Goal: Task Accomplishment & Management: Manage account settings

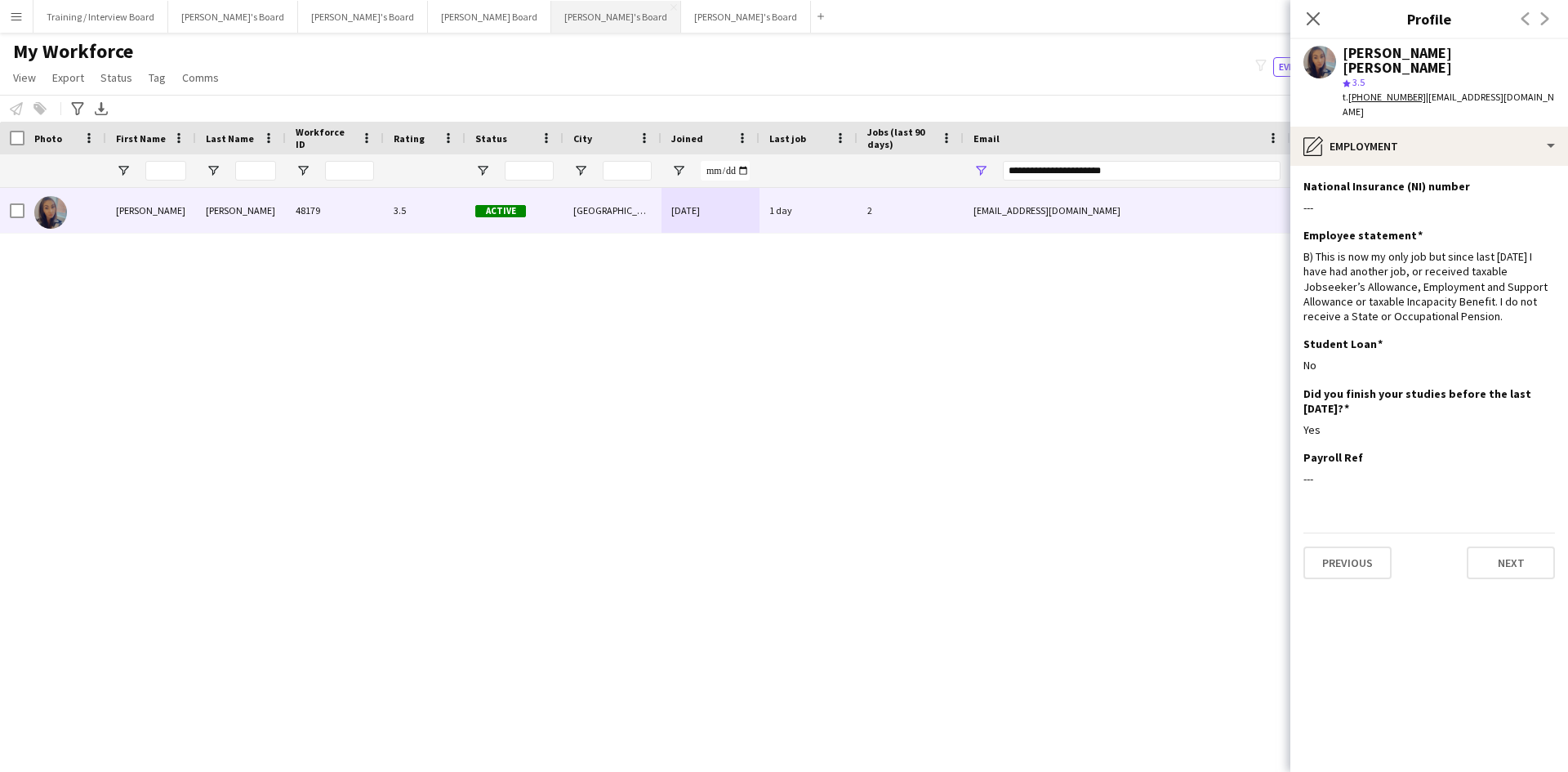
click at [551, 24] on button "[PERSON_NAME]'s Board Close" at bounding box center [616, 17] width 130 height 32
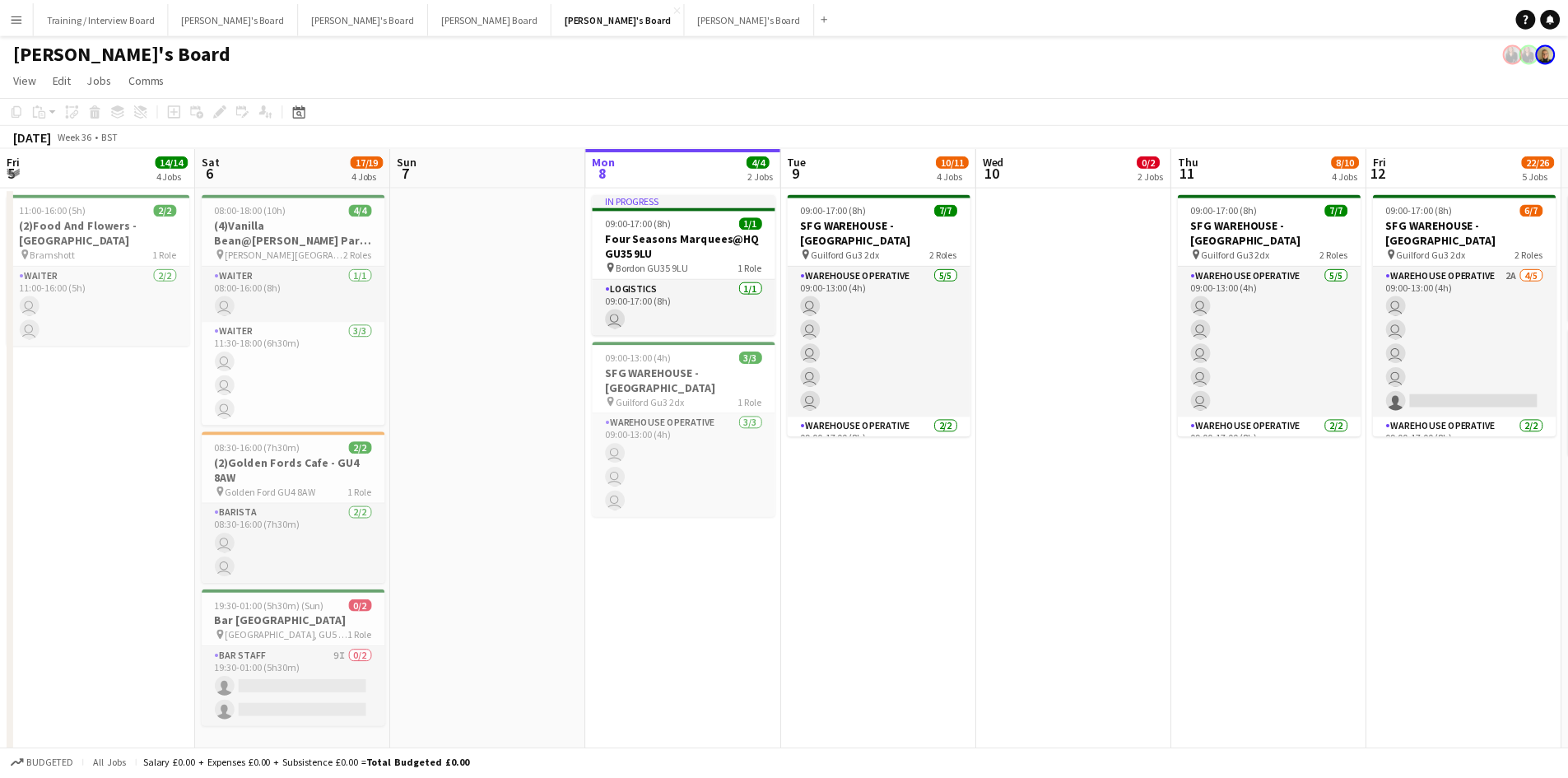
scroll to position [0, 393]
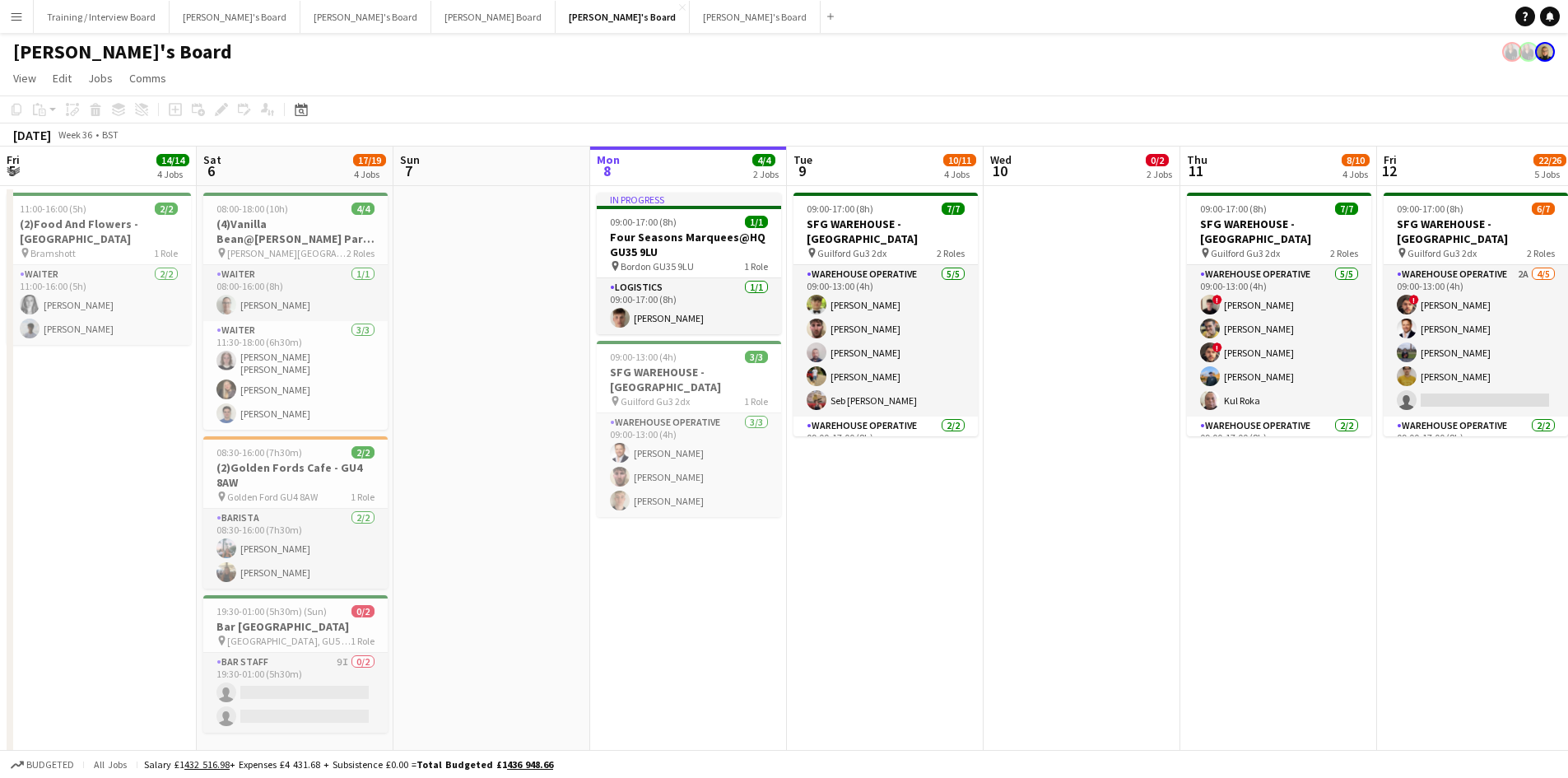
drag, startPoint x: 575, startPoint y: 169, endPoint x: 505, endPoint y: 160, distance: 70.6
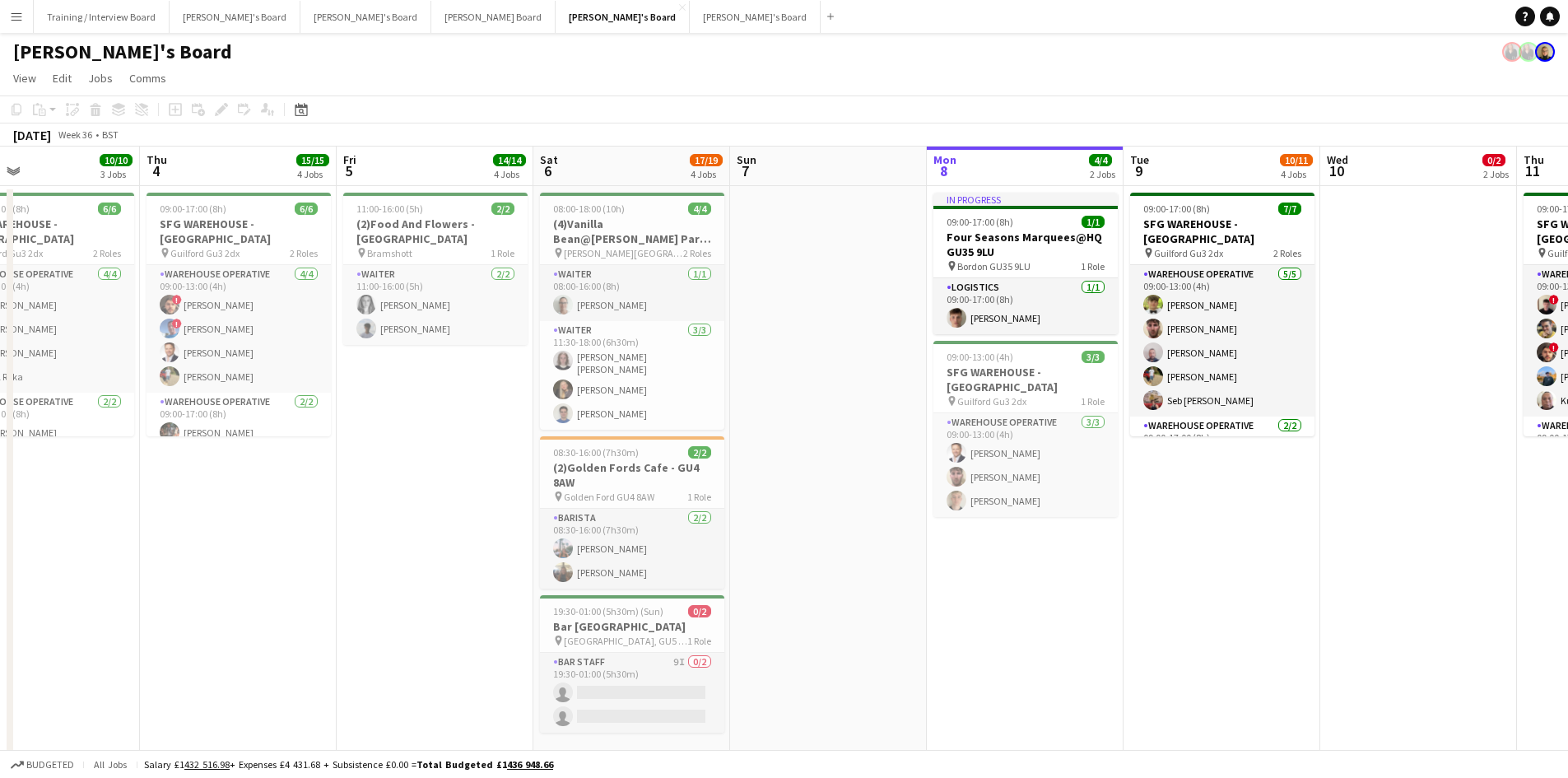
scroll to position [0, 514]
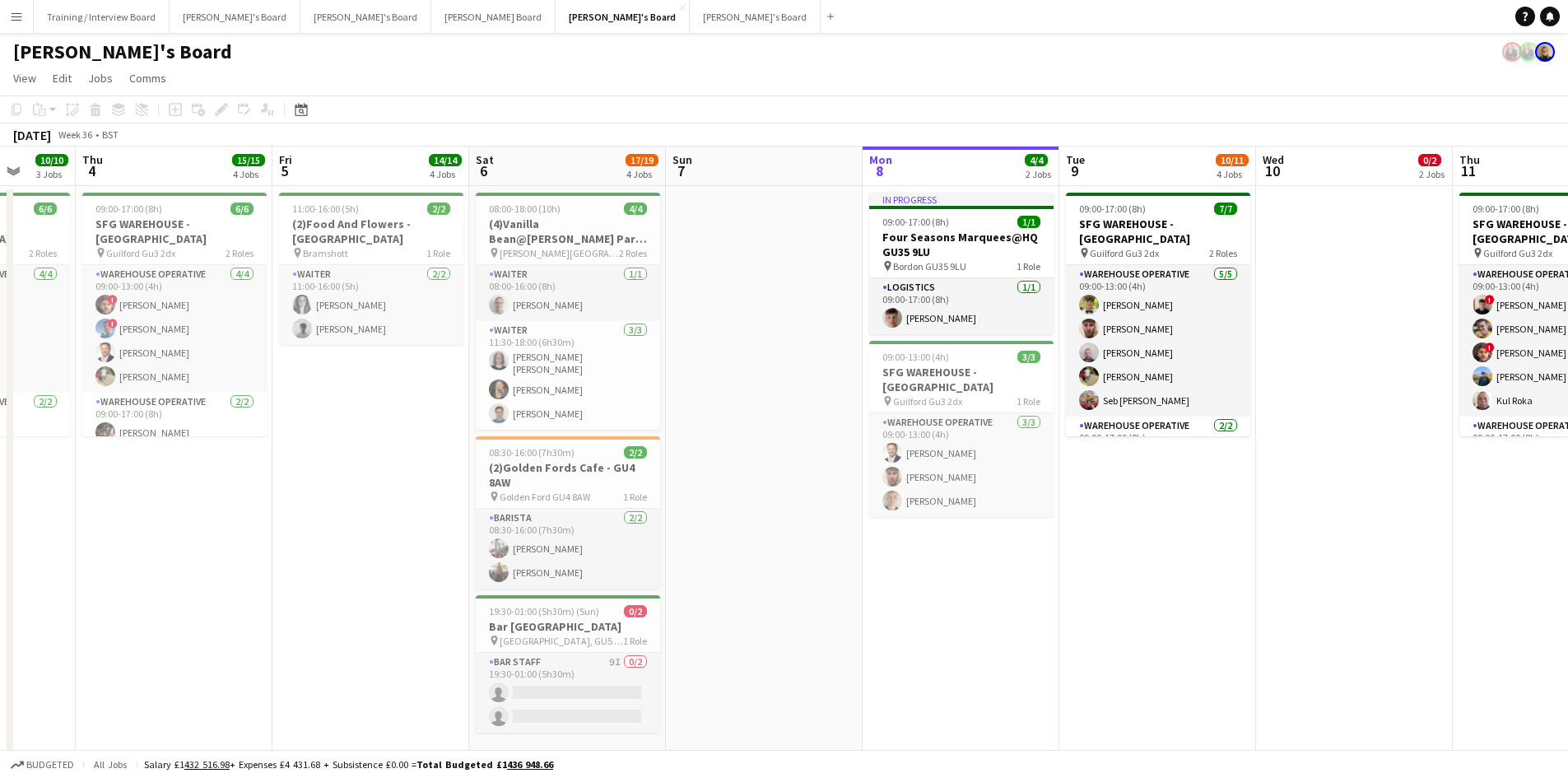
drag, startPoint x: 210, startPoint y: 168, endPoint x: 746, endPoint y: 149, distance: 536.3
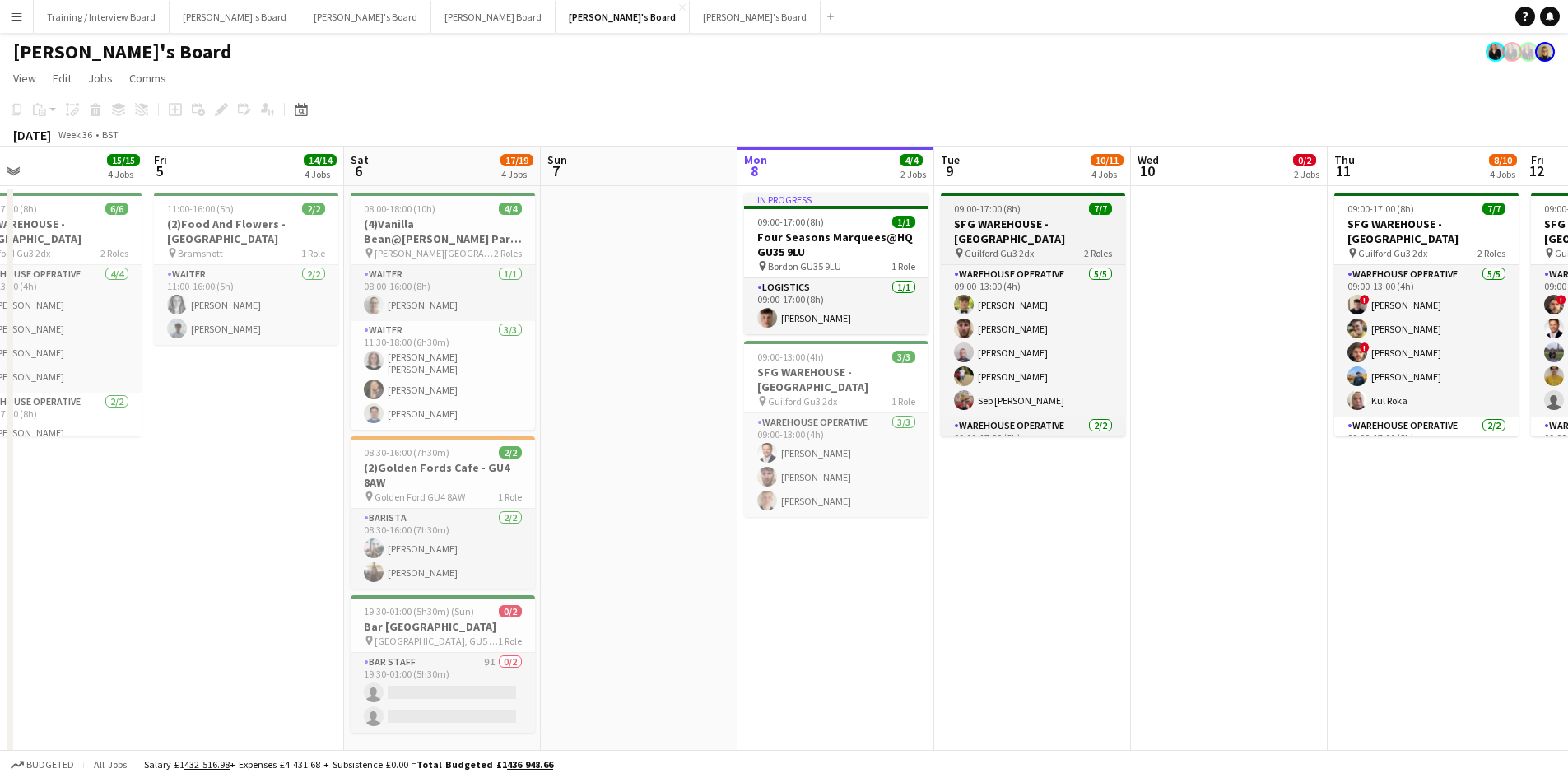
drag, startPoint x: 1324, startPoint y: 180, endPoint x: 613, endPoint y: 216, distance: 711.9
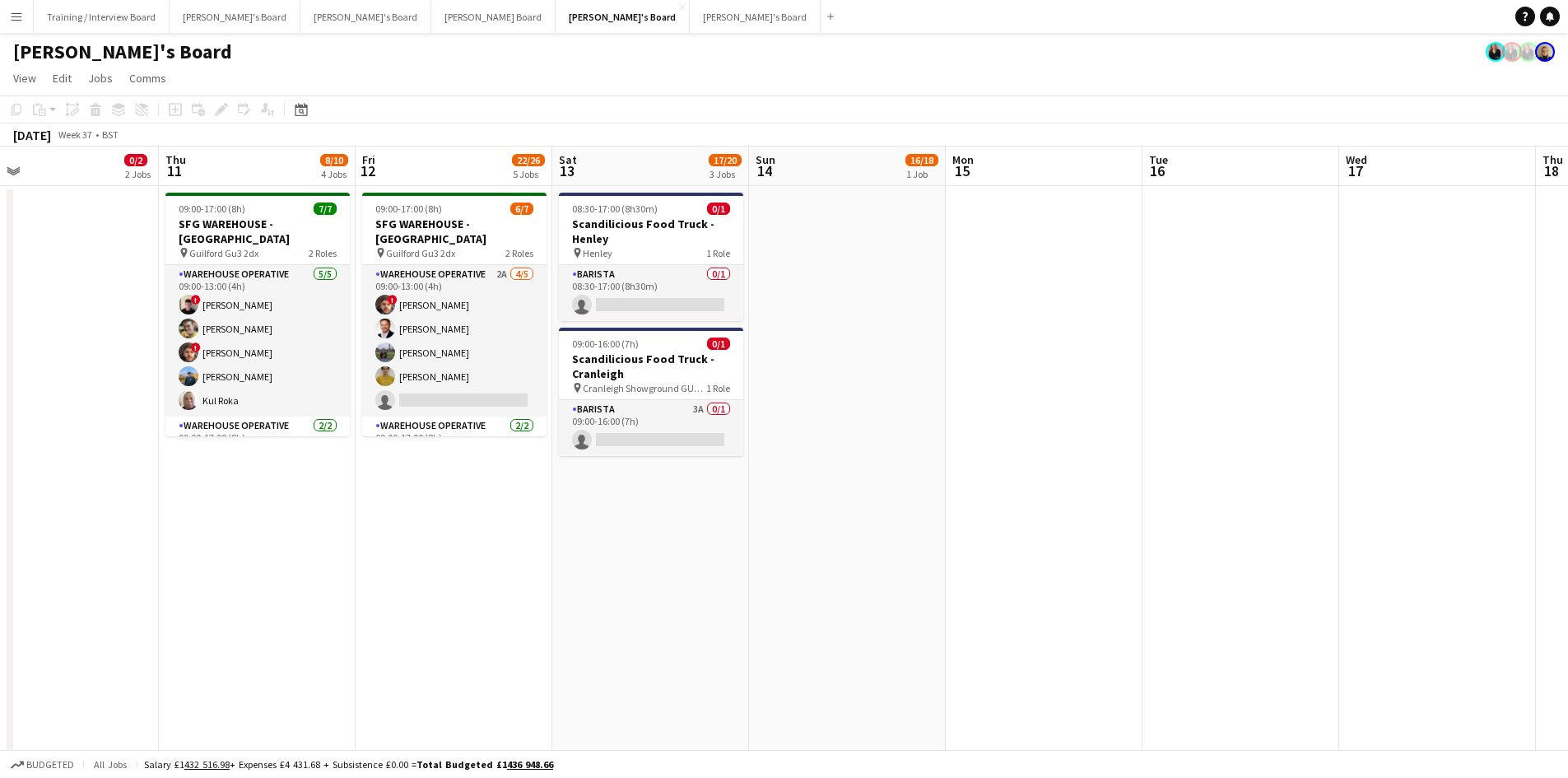
scroll to position [0, 643]
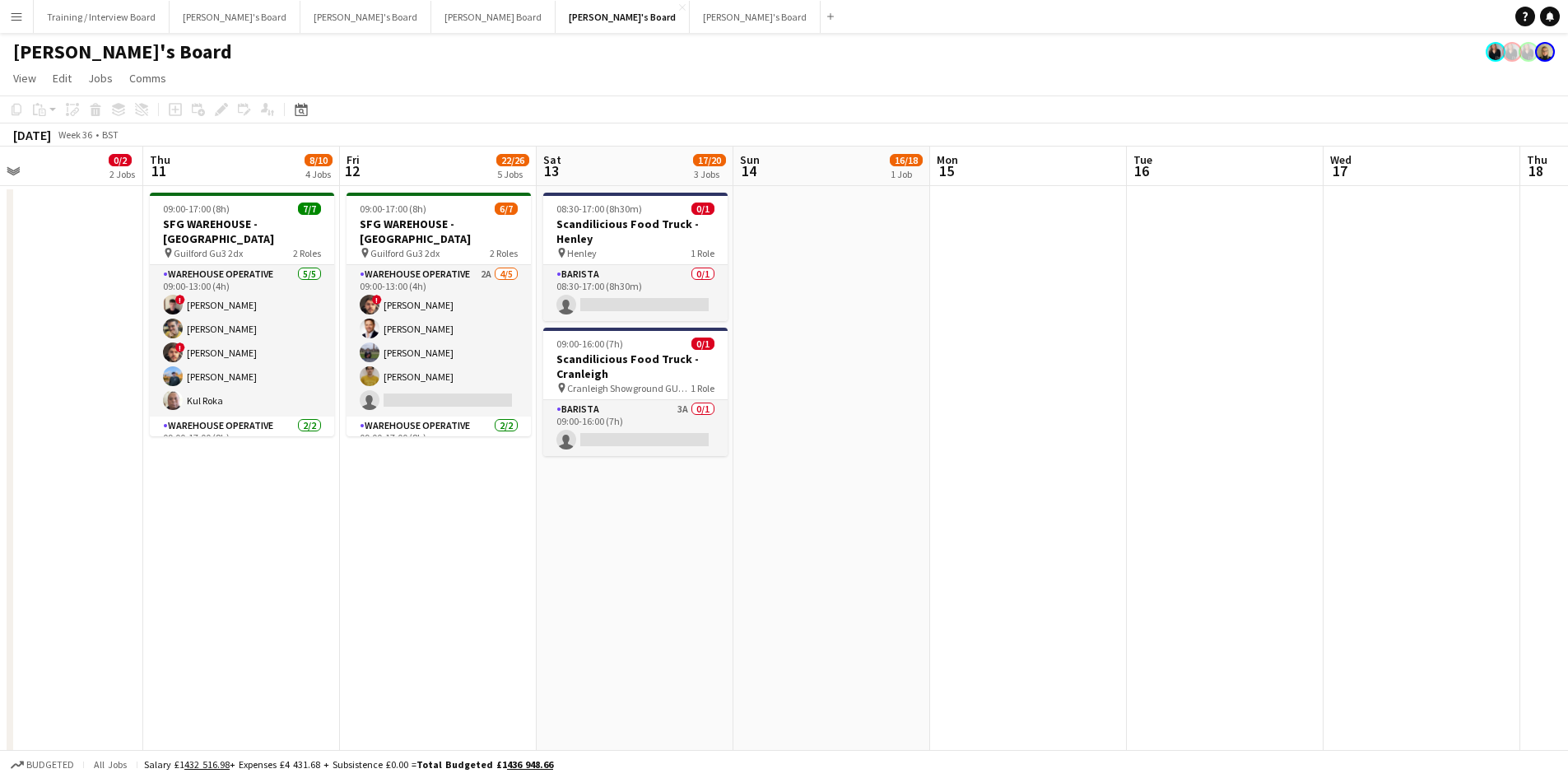
drag, startPoint x: 1214, startPoint y: 169, endPoint x: 423, endPoint y: 191, distance: 791.3
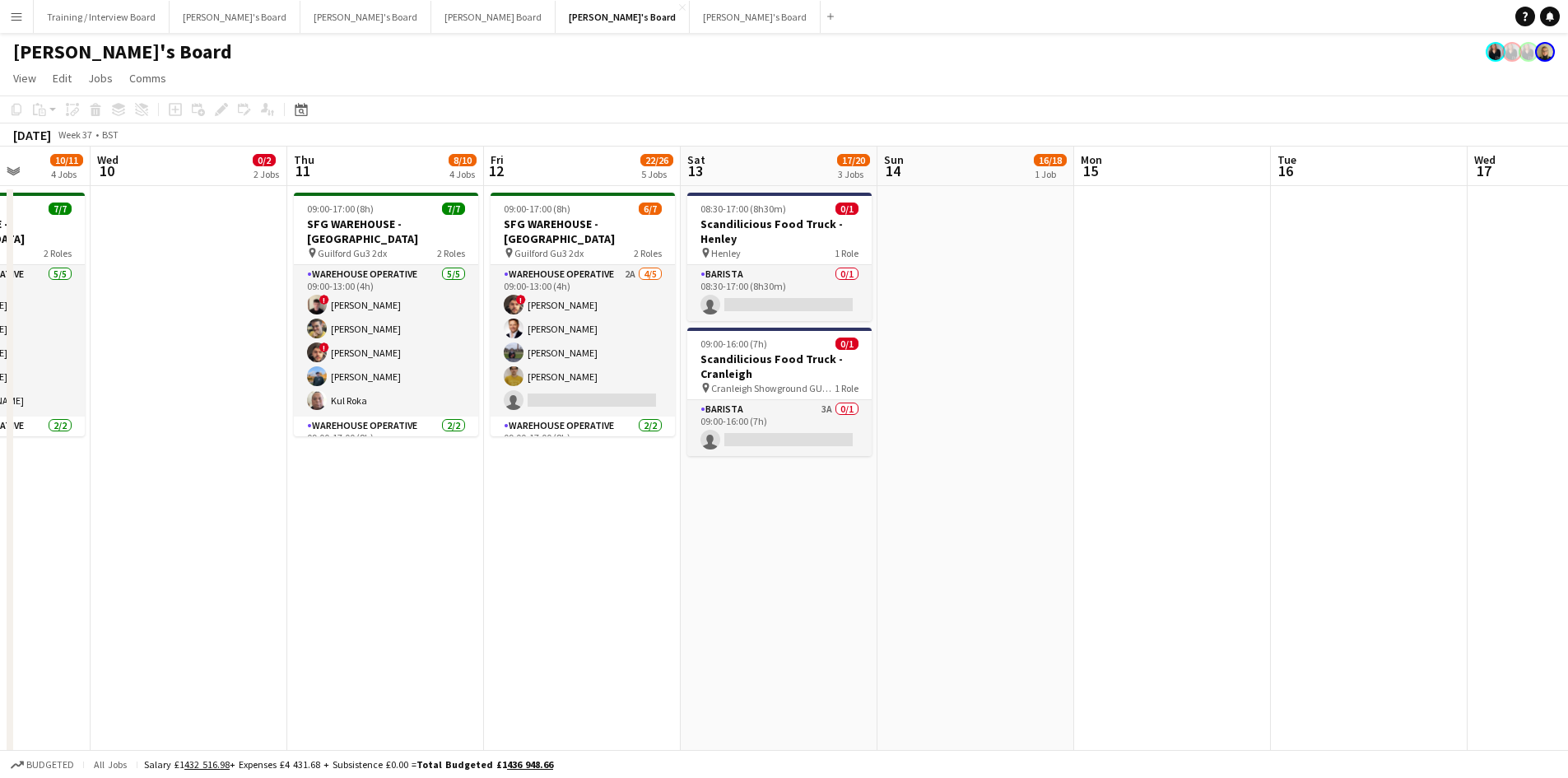
scroll to position [0, 544]
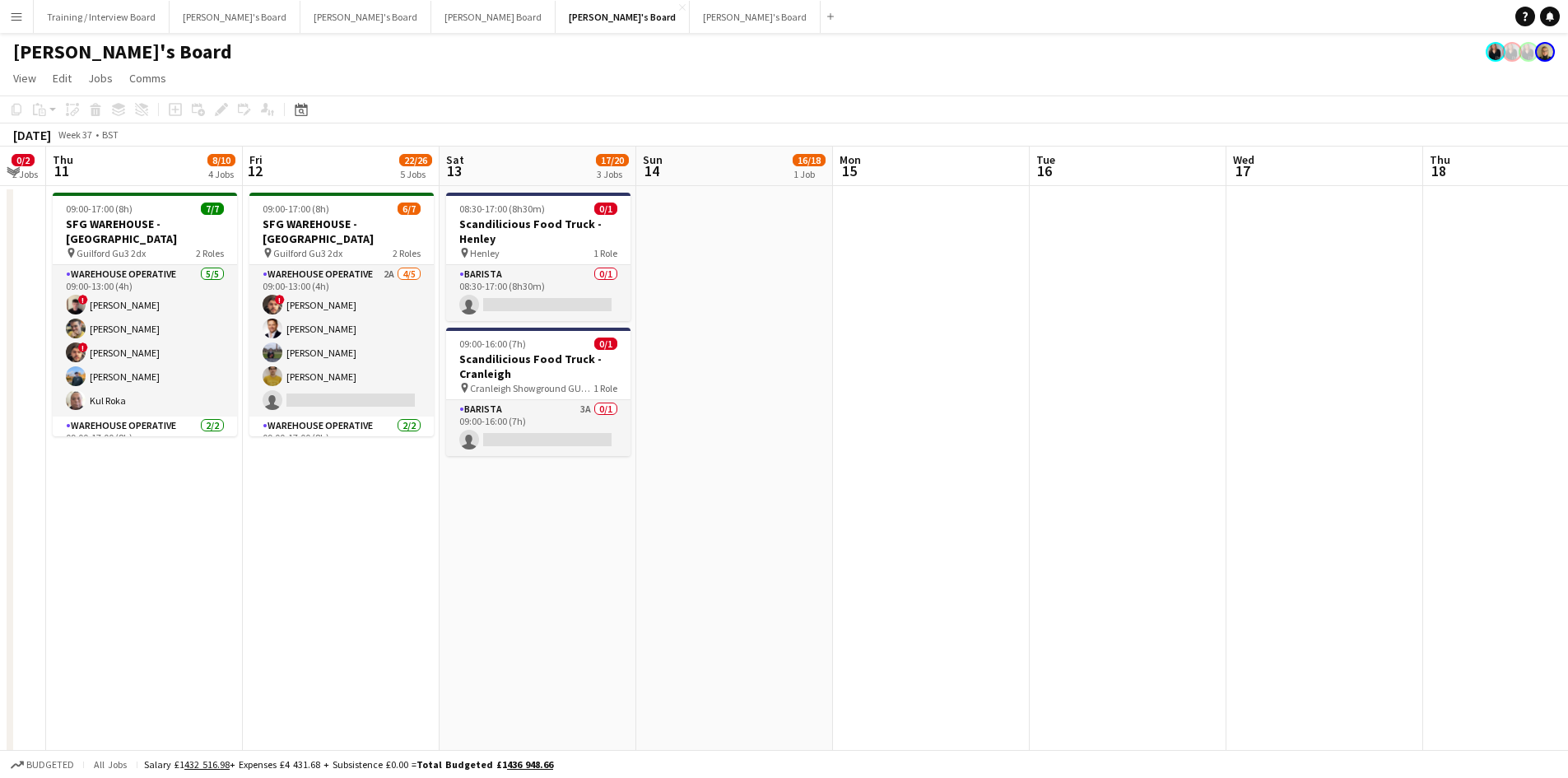
drag, startPoint x: 801, startPoint y: 175, endPoint x: 704, endPoint y: 173, distance: 97.0
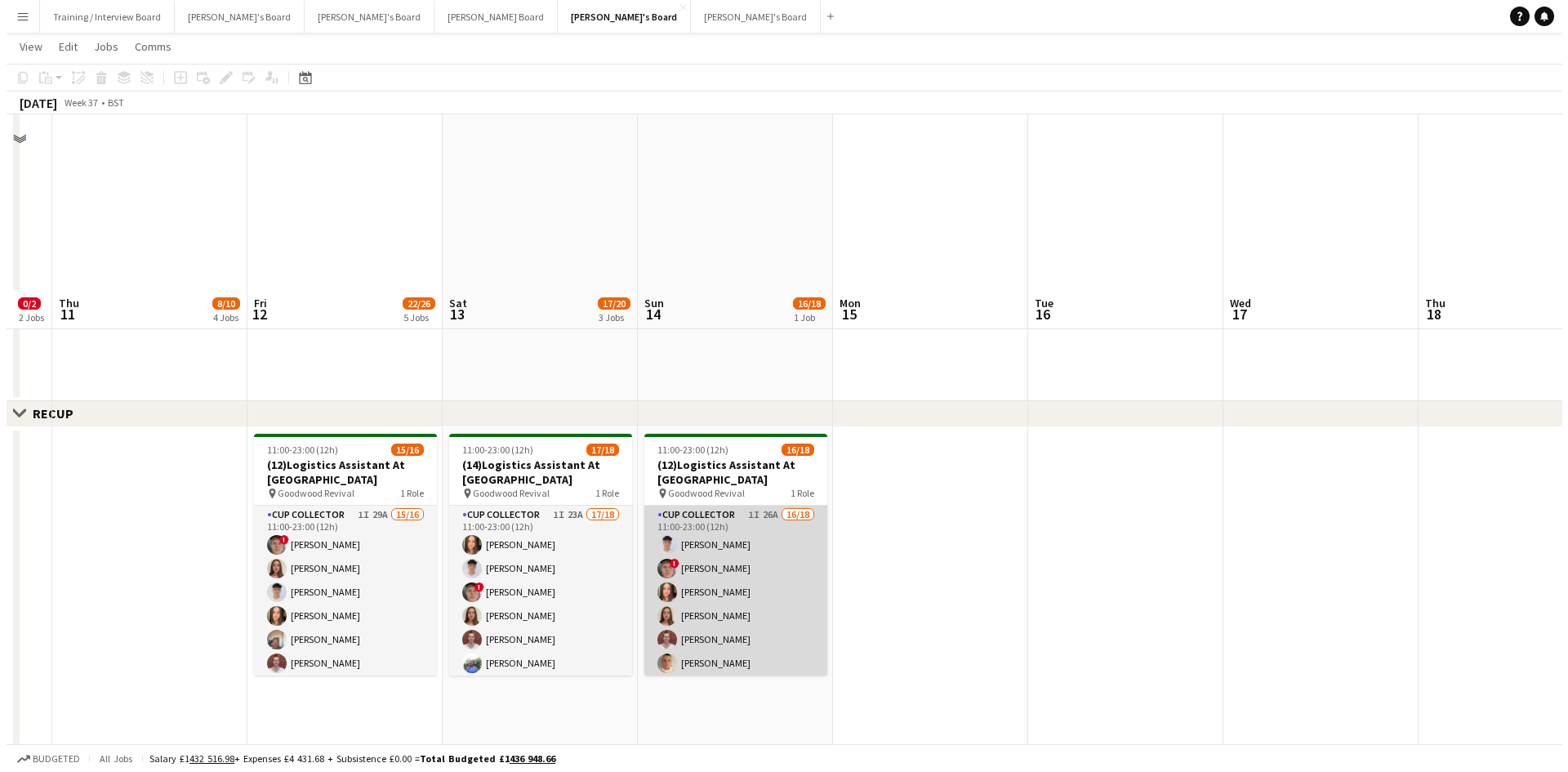
scroll to position [0, 0]
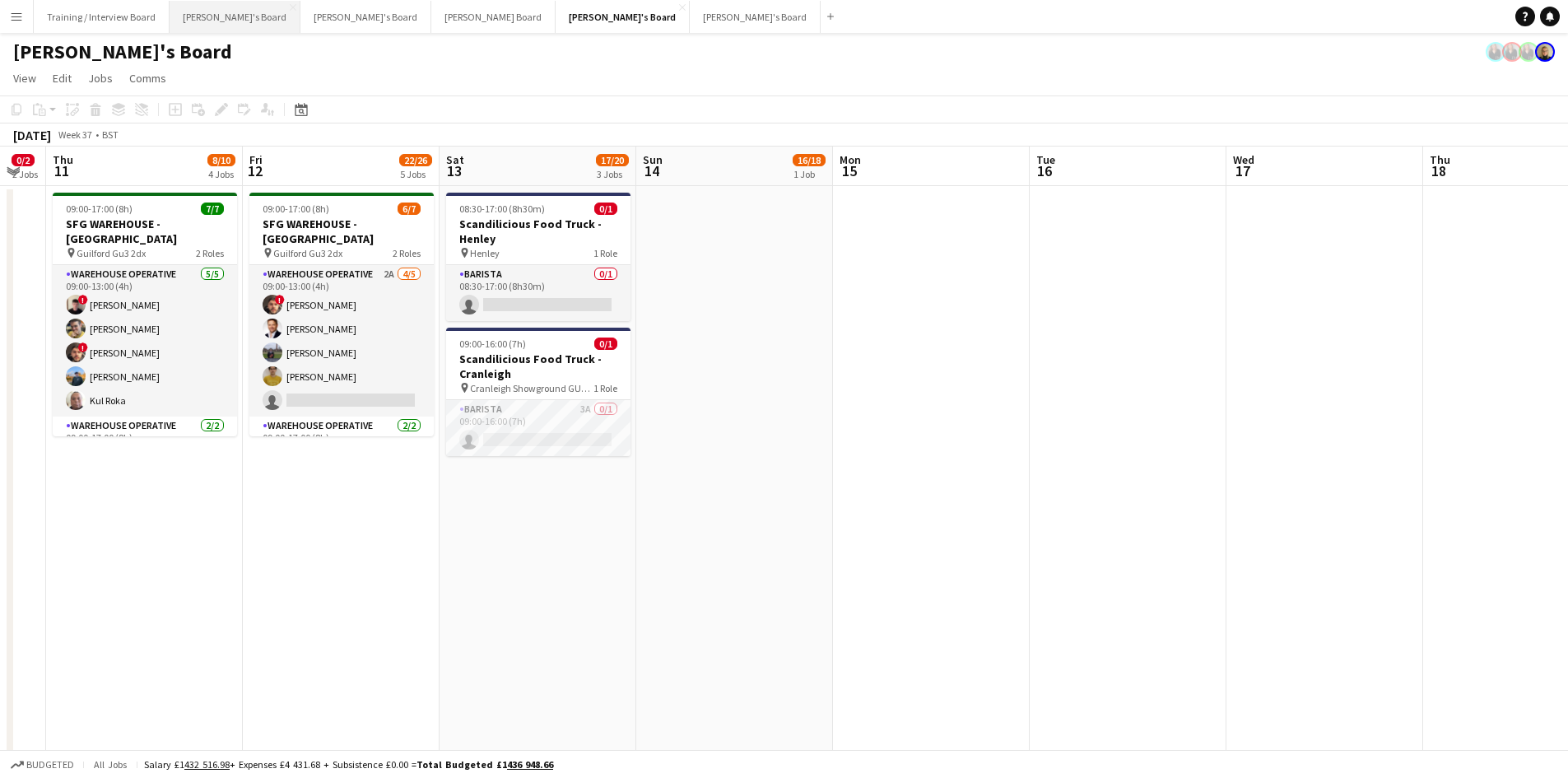
click at [209, 11] on button "[PERSON_NAME]'s Board Close" at bounding box center [235, 17] width 131 height 32
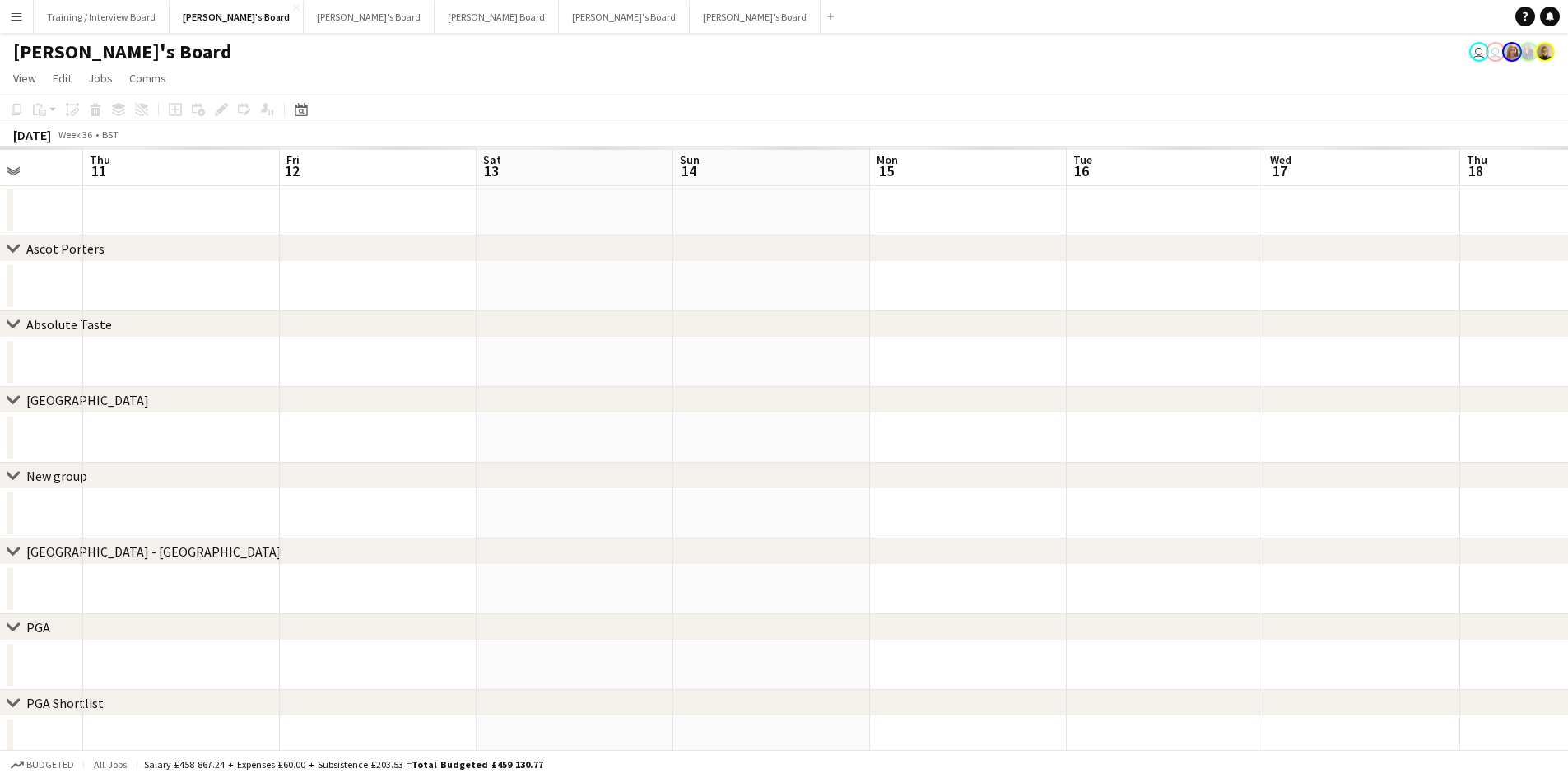
scroll to position [0, 508]
drag, startPoint x: 1024, startPoint y: 169, endPoint x: 319, endPoint y: 194, distance: 705.4
click at [319, 194] on app-calendar-viewport "Mon 8 Tue 9 Wed 10 Thu 11 Fri 12 Sat 13 Sun 14 Mon 15 Tue 16 Wed 17 Thu 18 Fri …" at bounding box center [784, 456] width 1568 height 619
drag, startPoint x: 345, startPoint y: 171, endPoint x: 447, endPoint y: 169, distance: 102.0
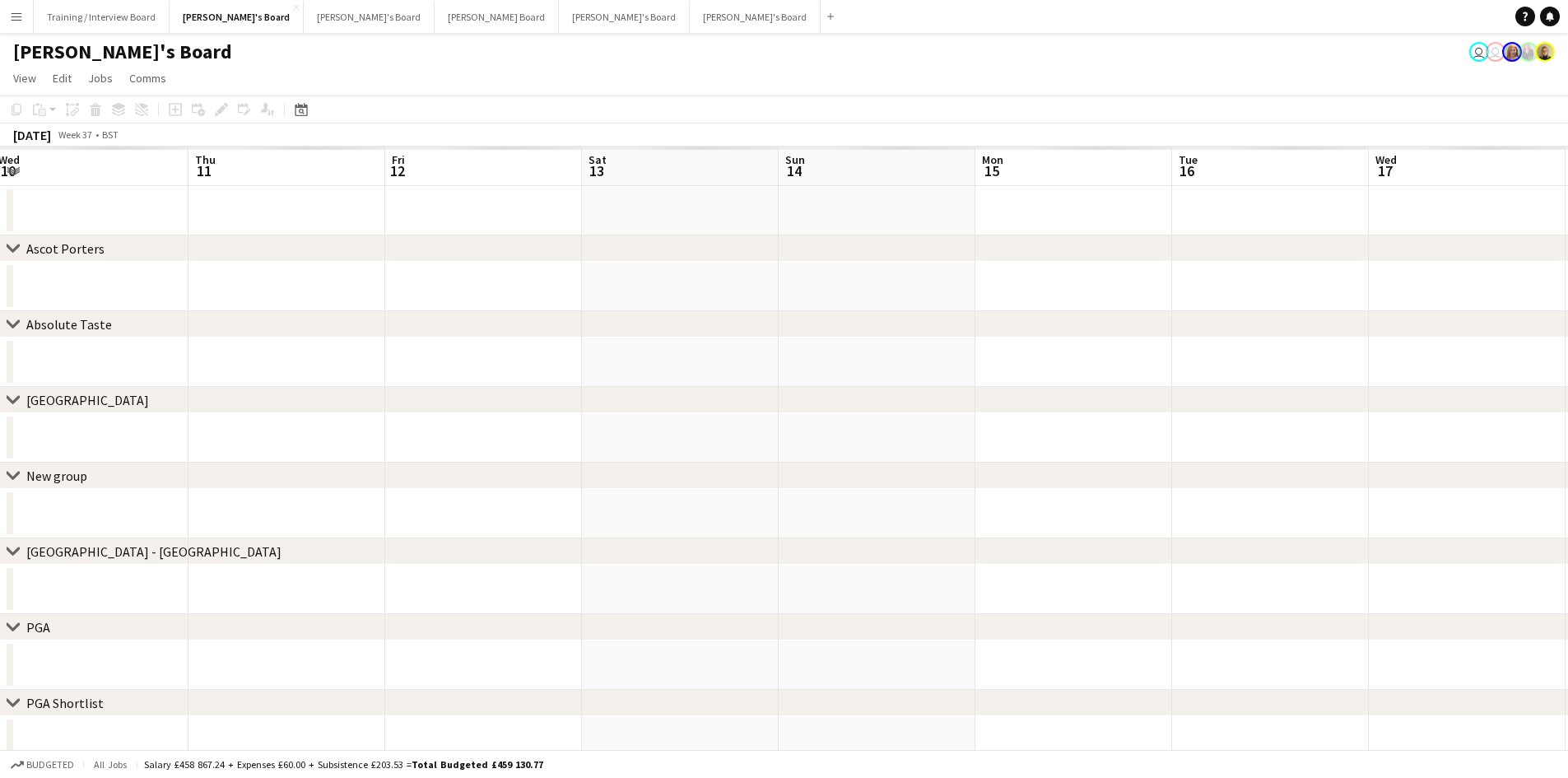
click at [447, 169] on app-calendar-viewport "Mon 8 Tue 9 Wed 10 Thu 11 Fri 12 Sat 13 Sun 14 Mon 15 Tue 16 Wed 17 Thu 18 Fri …" at bounding box center [784, 456] width 1568 height 619
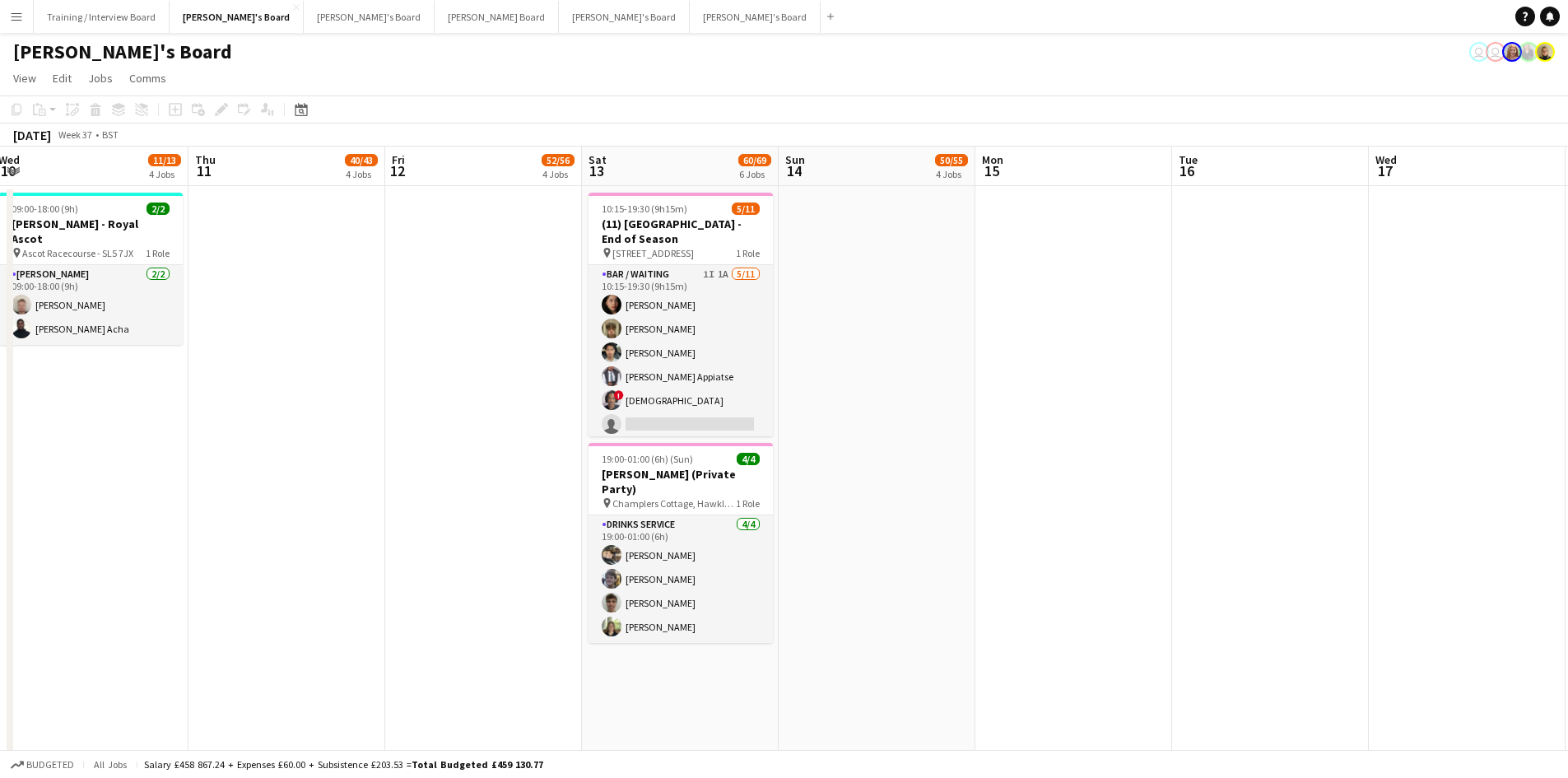
scroll to position [0, 495]
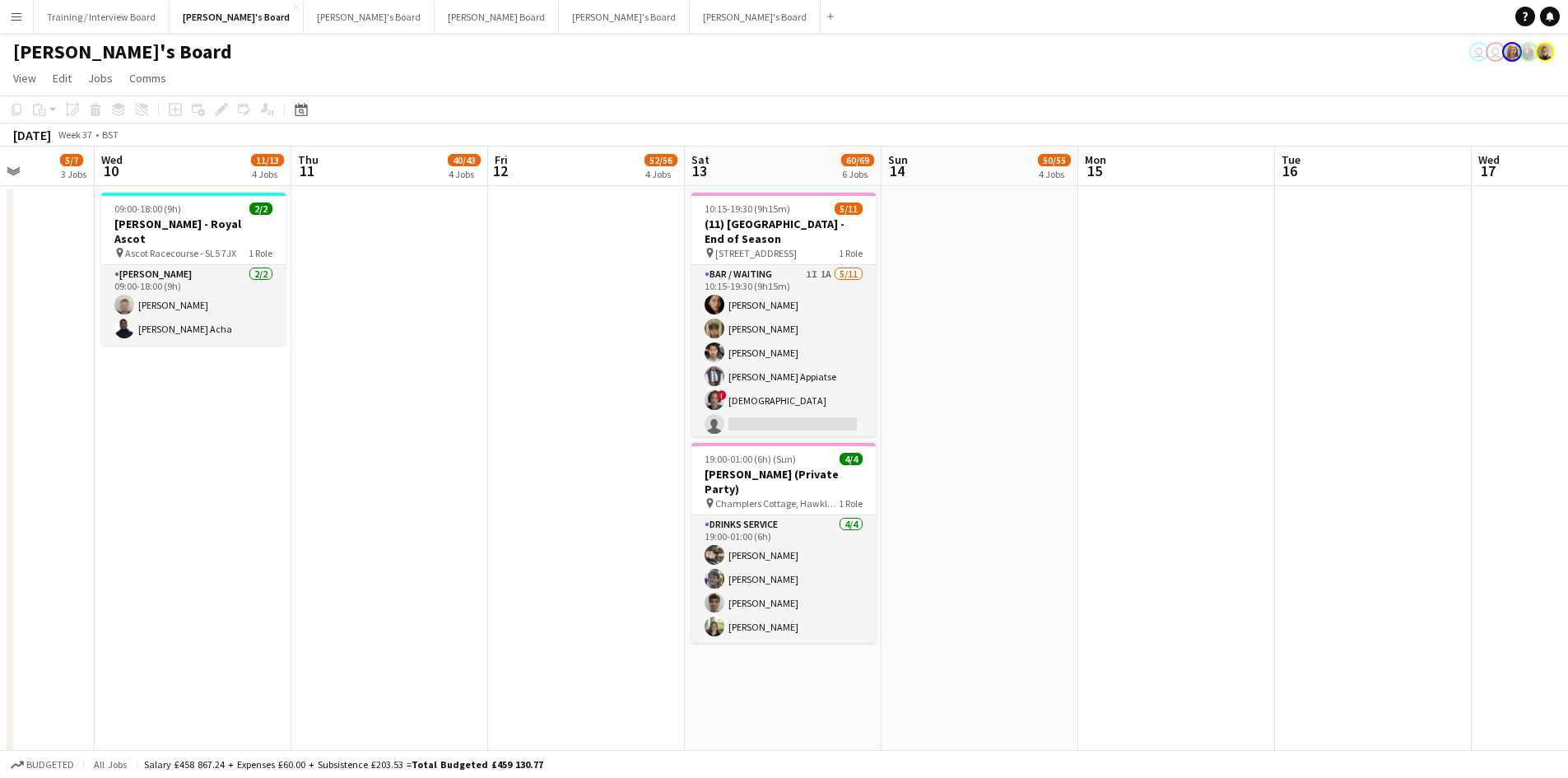
drag, startPoint x: 458, startPoint y: 172, endPoint x: 561, endPoint y: 173, distance: 103.0
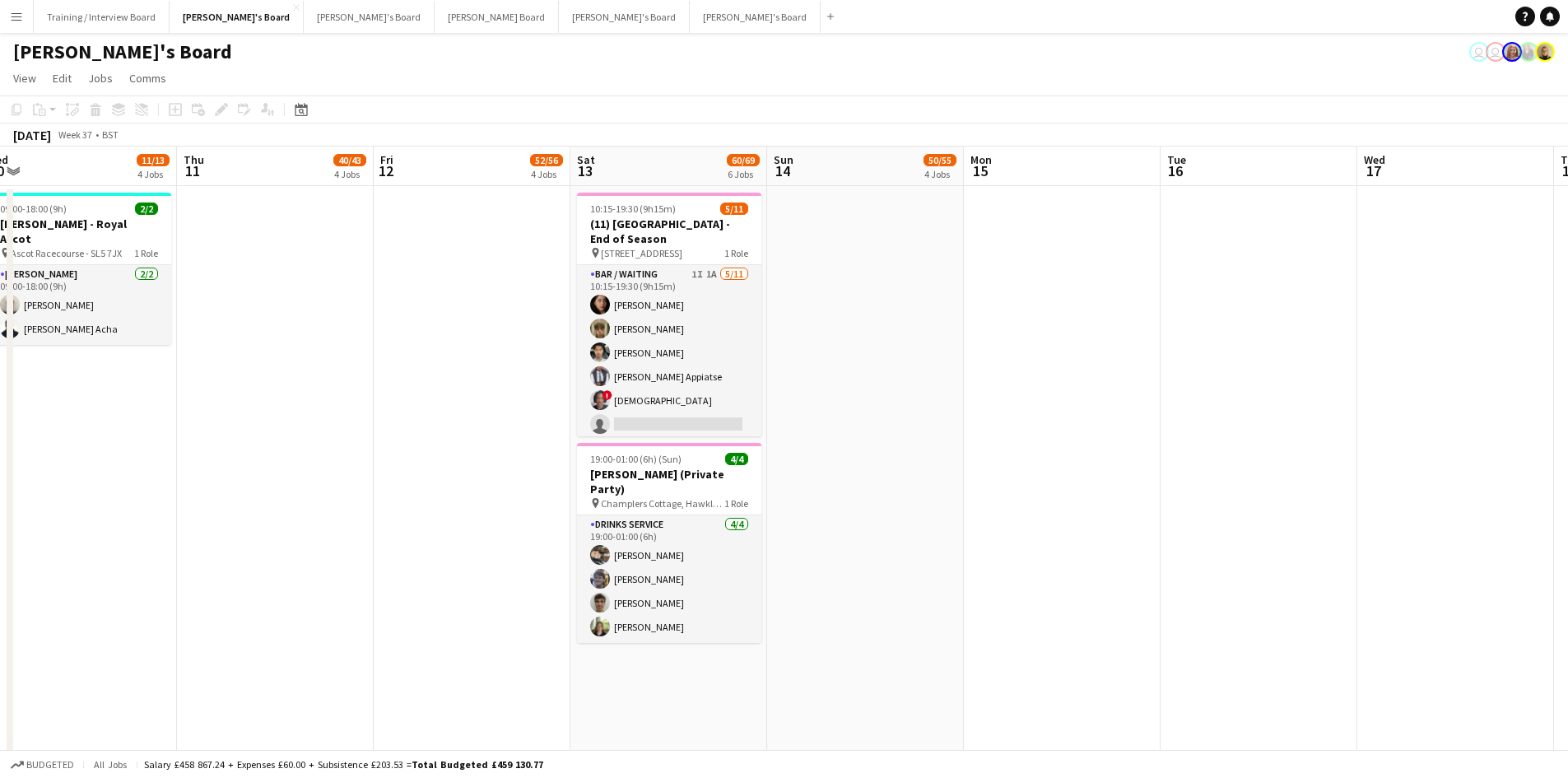
drag, startPoint x: 547, startPoint y: 177, endPoint x: 432, endPoint y: 176, distance: 115.0
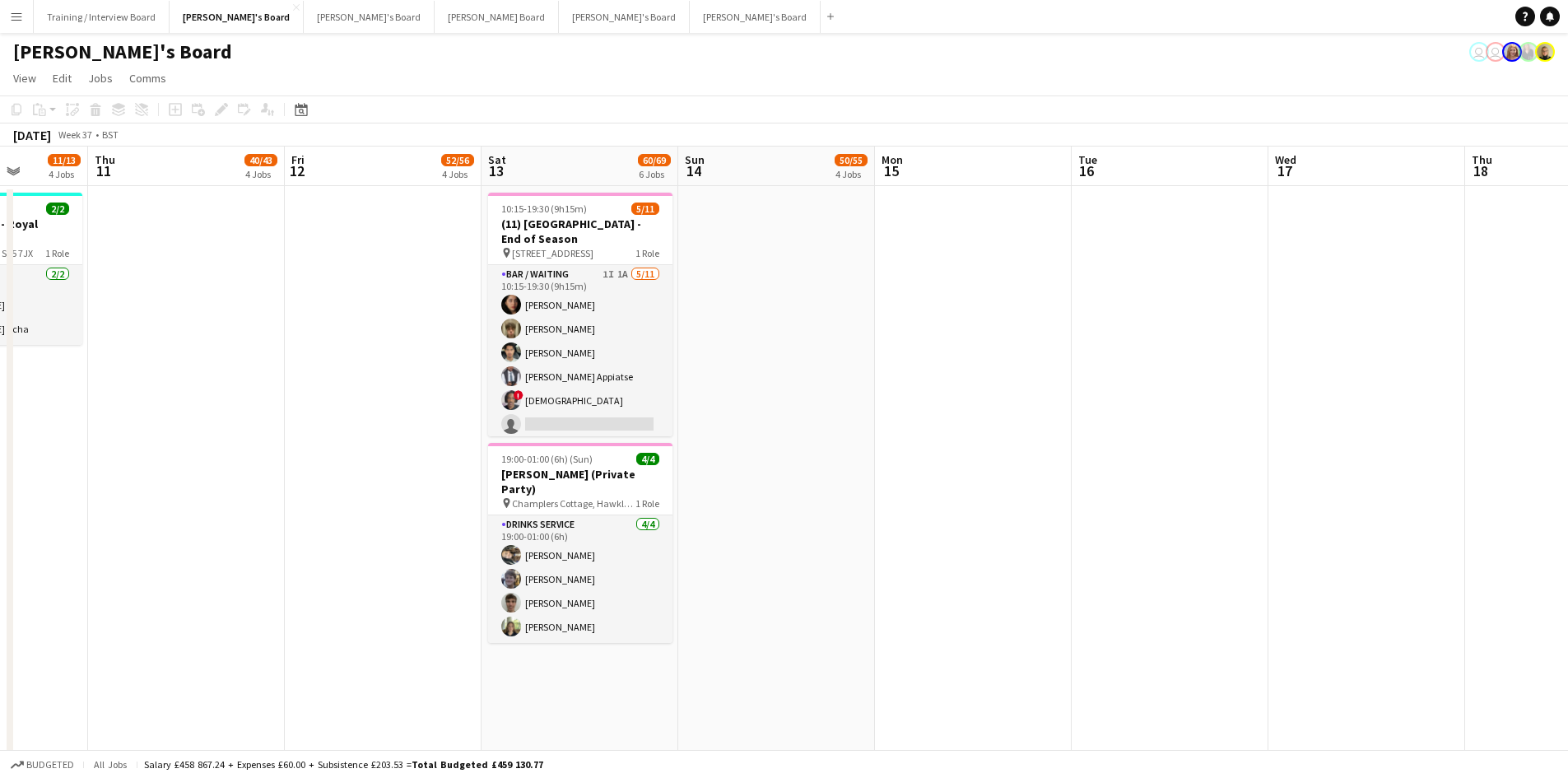
scroll to position [0, 505]
drag, startPoint x: 652, startPoint y: 172, endPoint x: 560, endPoint y: 171, distance: 92.0
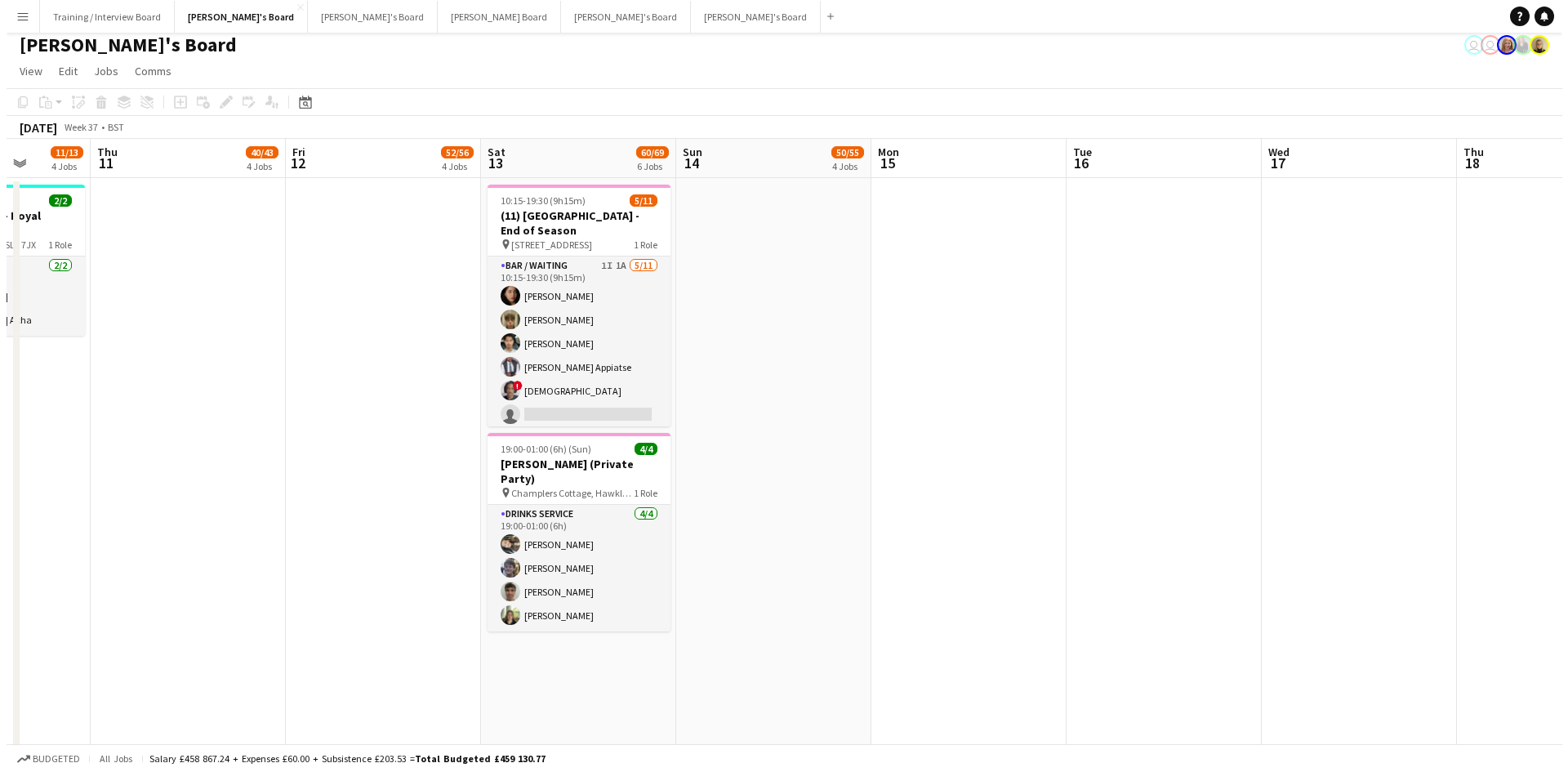
scroll to position [0, 0]
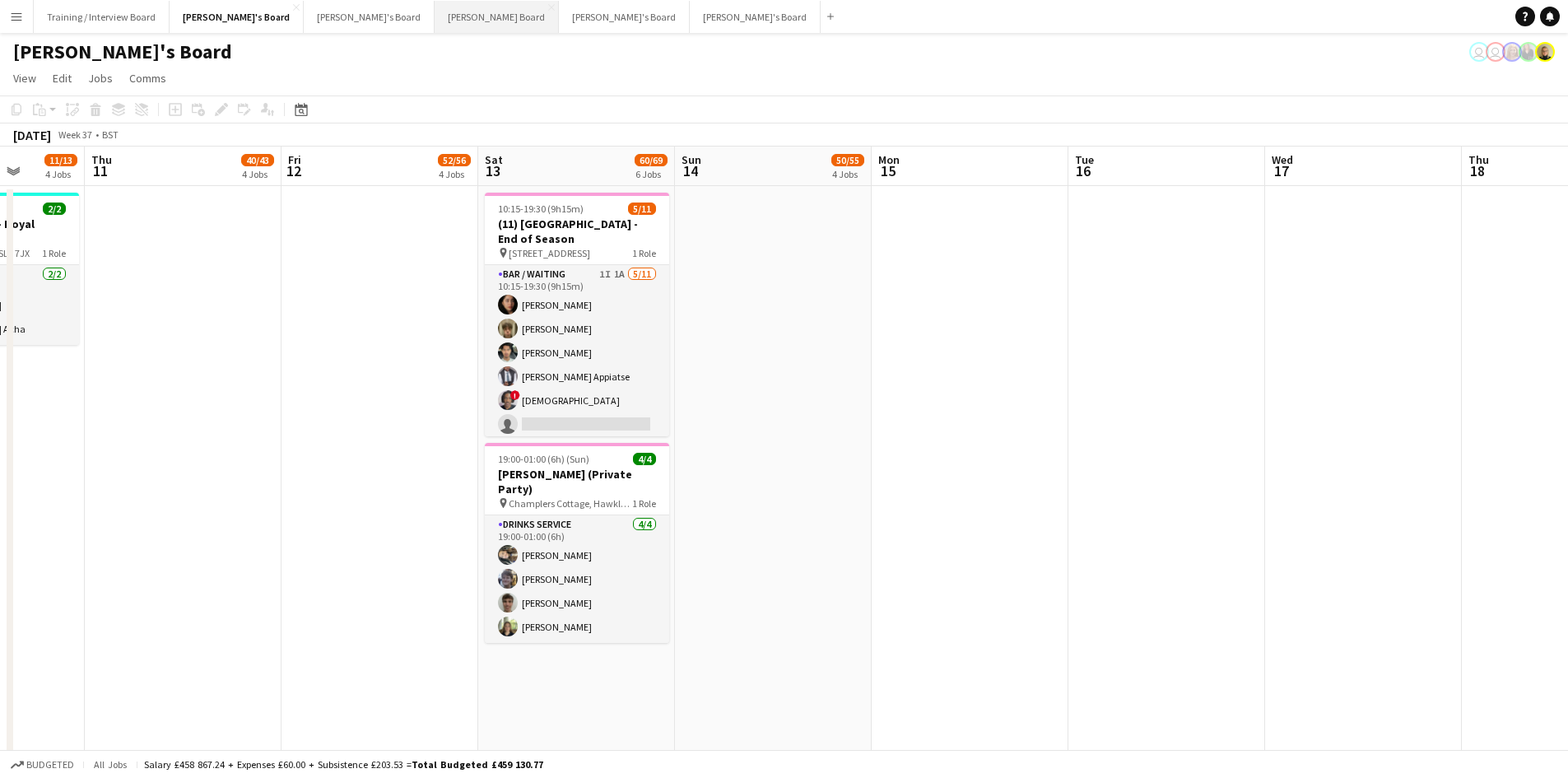
click at [435, 22] on button "[PERSON_NAME] Board Close" at bounding box center [496, 17] width 125 height 32
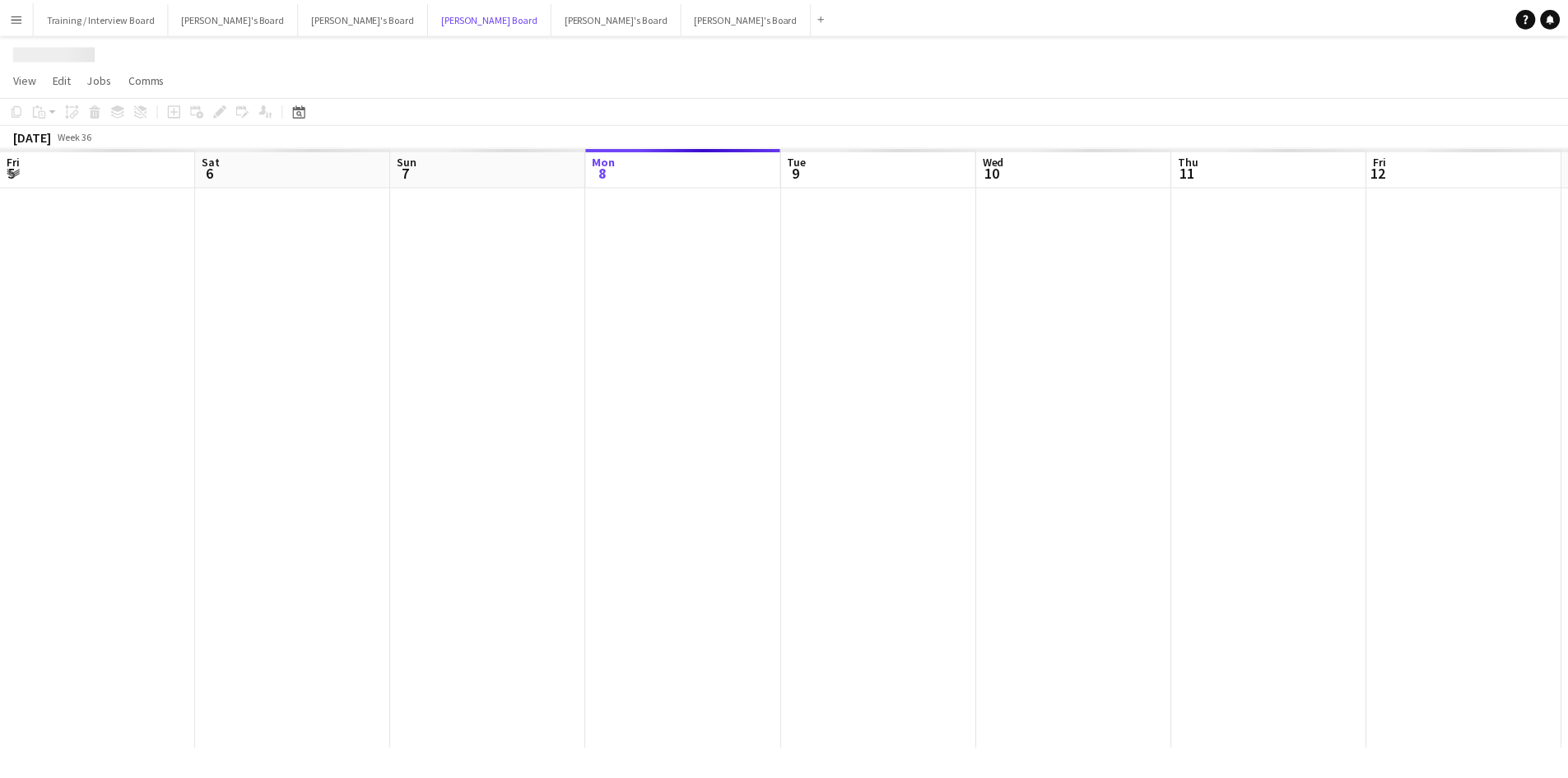
scroll to position [0, 393]
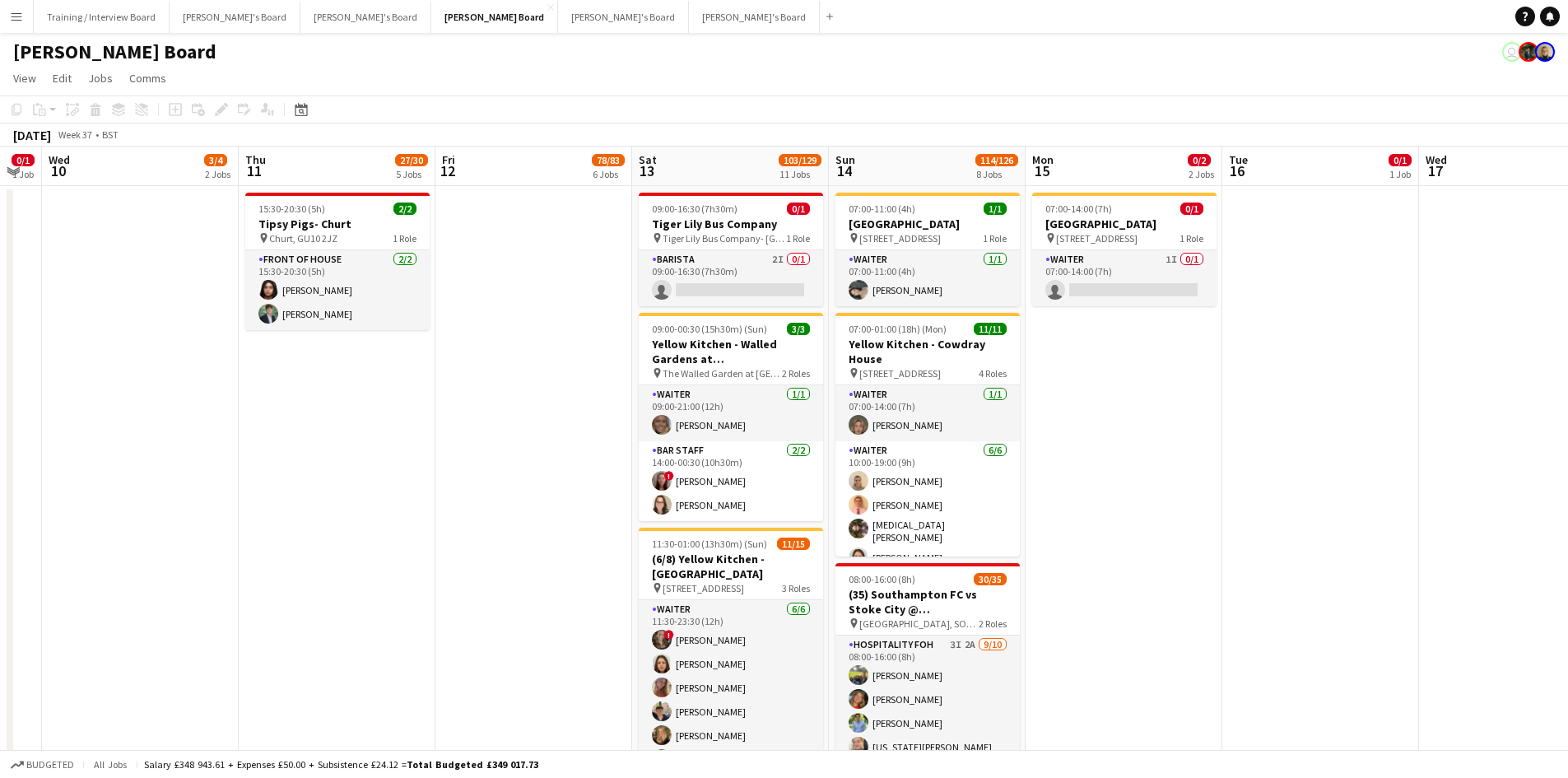
drag, startPoint x: 919, startPoint y: 176, endPoint x: 365, endPoint y: 182, distance: 554.0
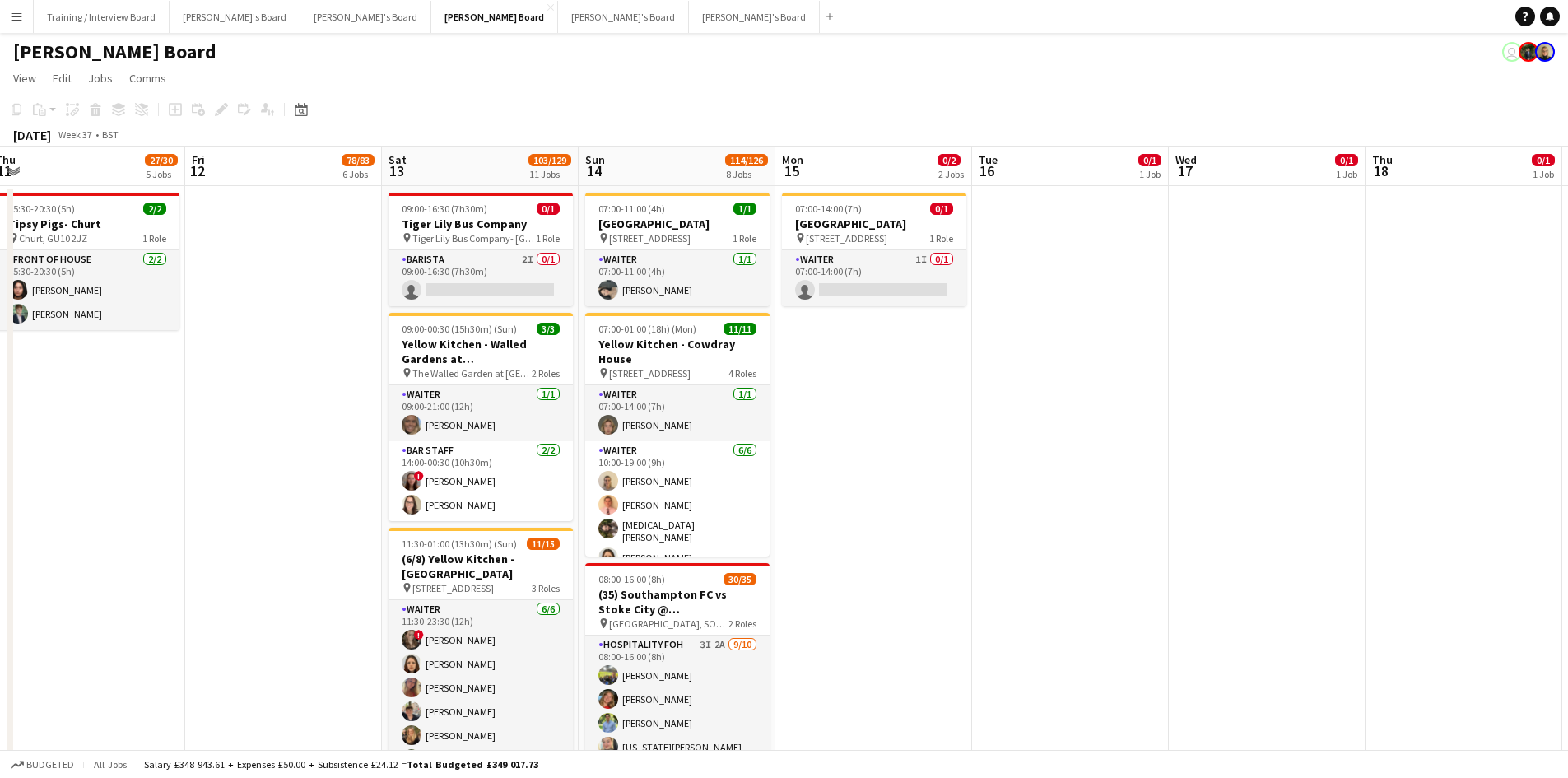
scroll to position [0, 603]
drag, startPoint x: 842, startPoint y: 175, endPoint x: 698, endPoint y: 177, distance: 144.0
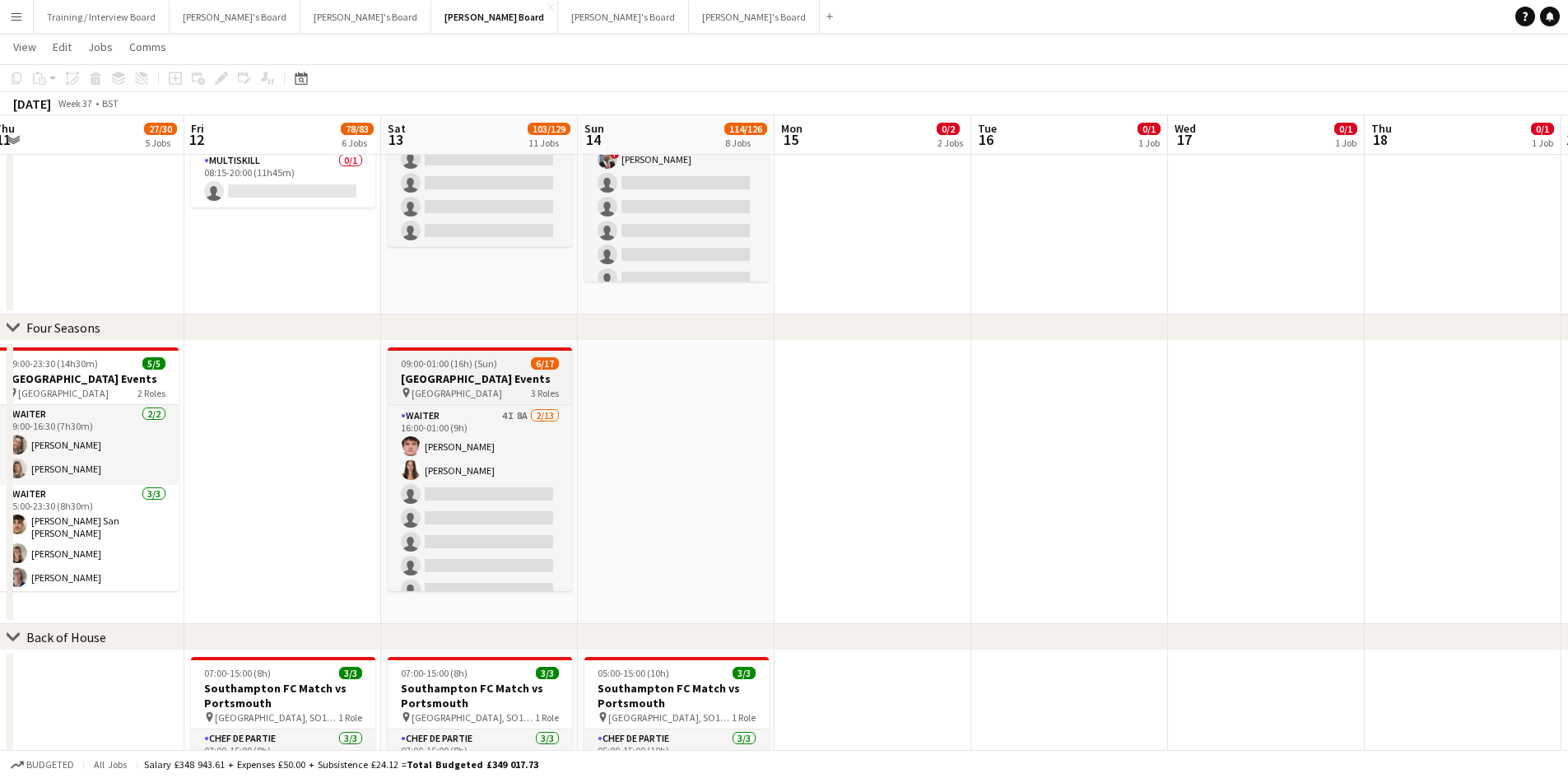
scroll to position [143, 0]
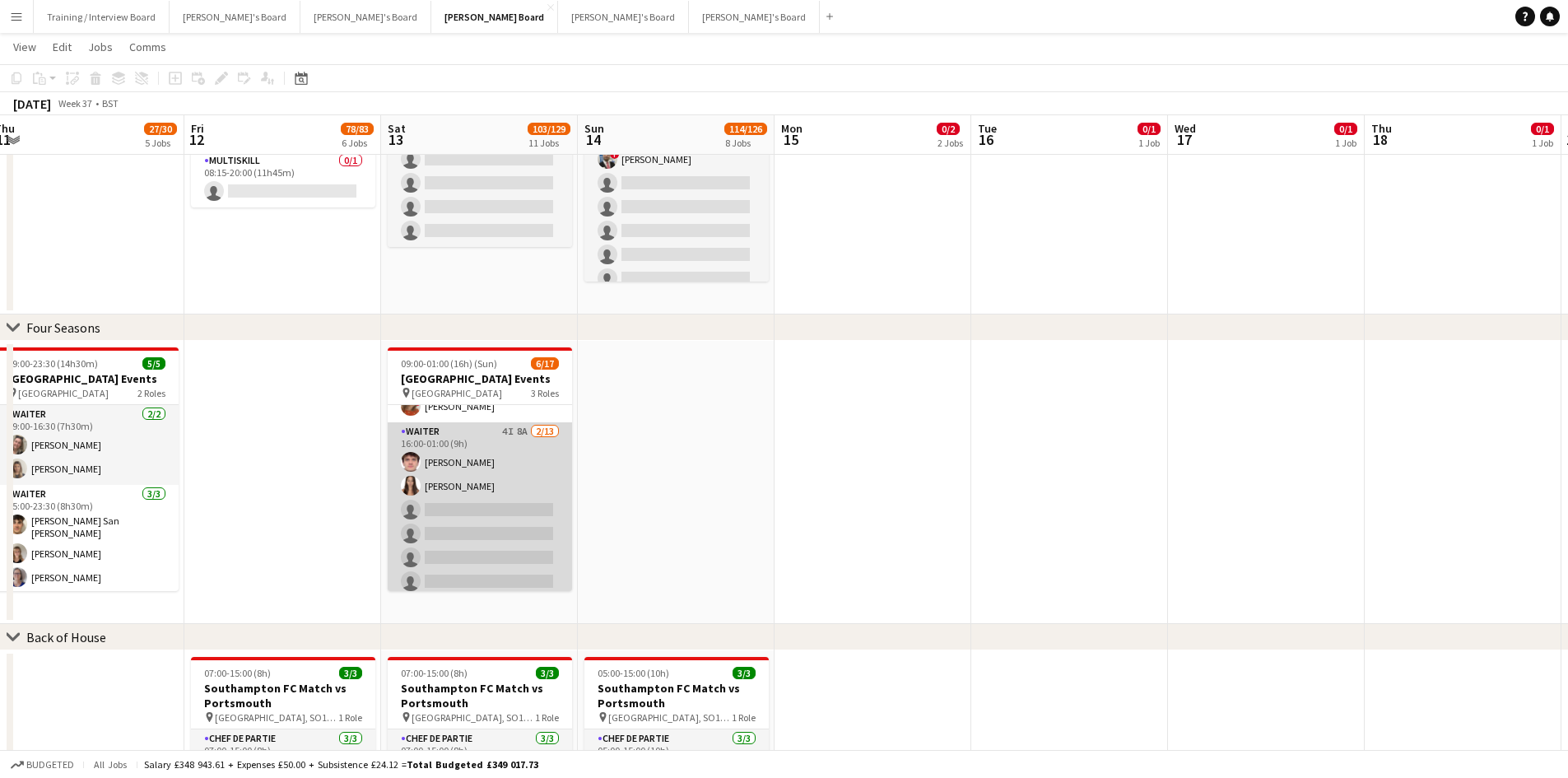
click at [530, 481] on app-card-role "Waiter 4I 8A [DATE] 16:00-01:00 (9h) [PERSON_NAME] [PERSON_NAME] single-neutral…" at bounding box center [480, 593] width 185 height 342
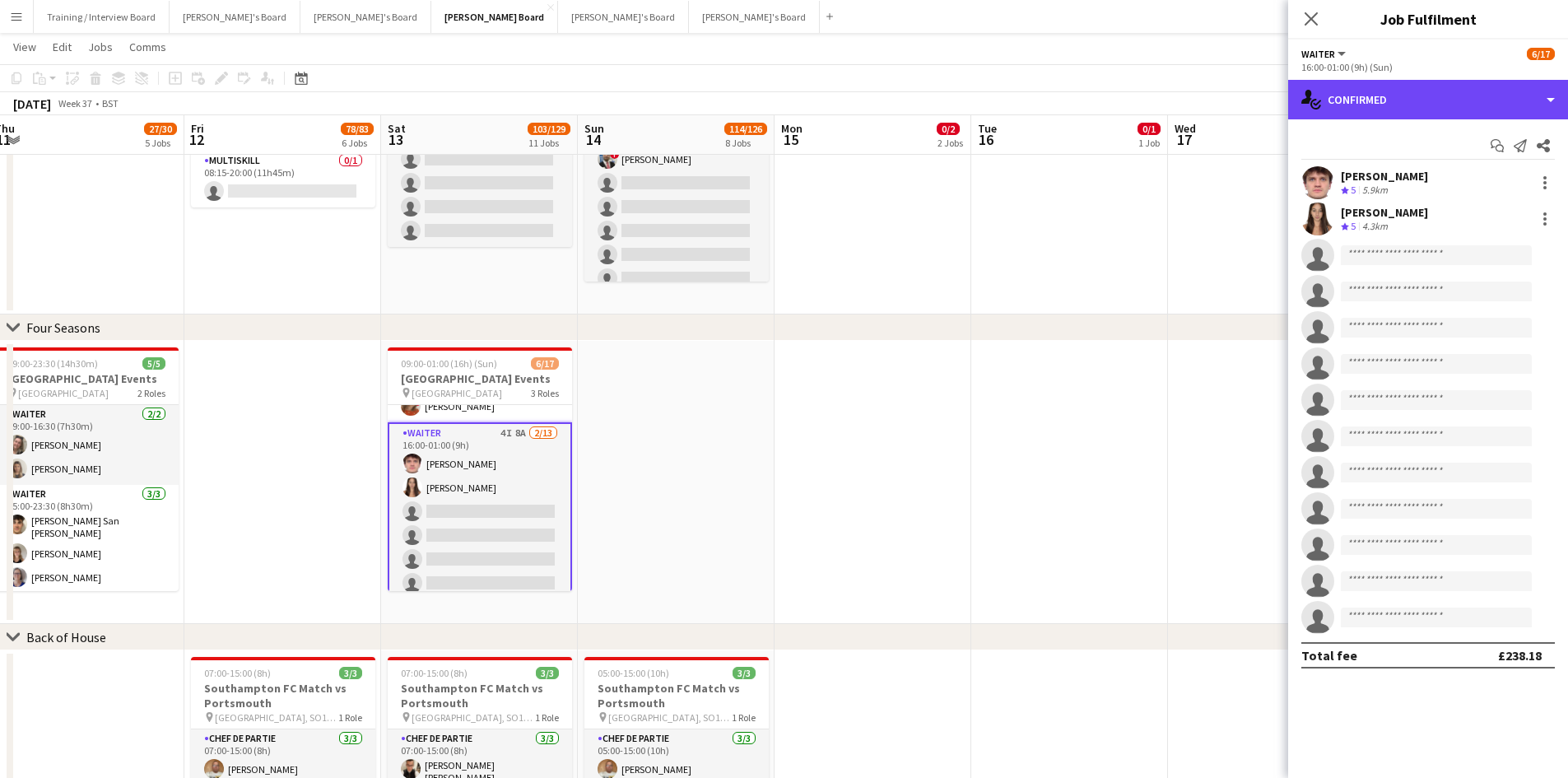
click at [1409, 117] on div "single-neutral-actions-check-2 Confirmed" at bounding box center [1428, 99] width 280 height 39
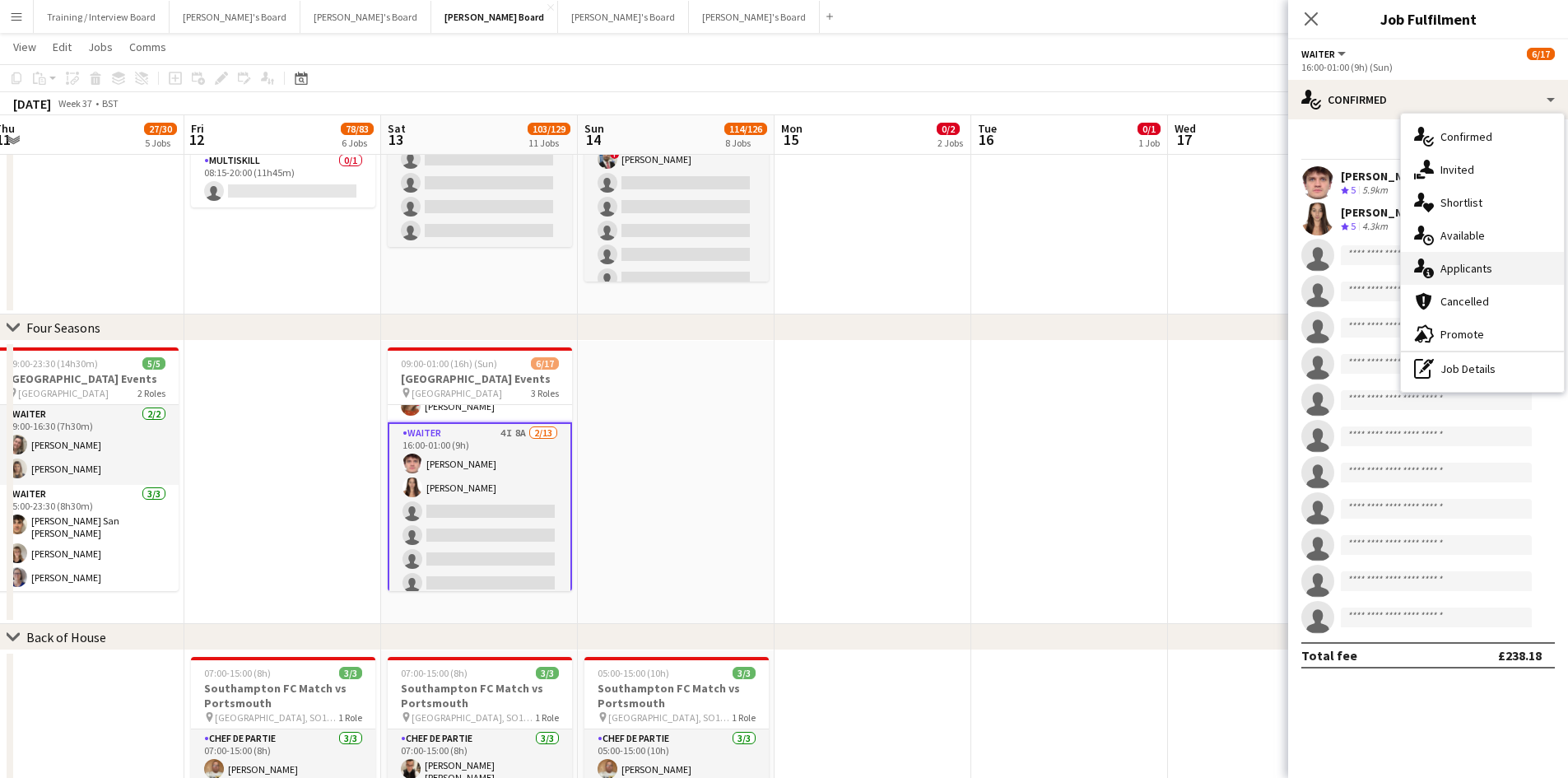
click at [1471, 277] on div "single-neutral-actions-information Applicants" at bounding box center [1483, 268] width 163 height 33
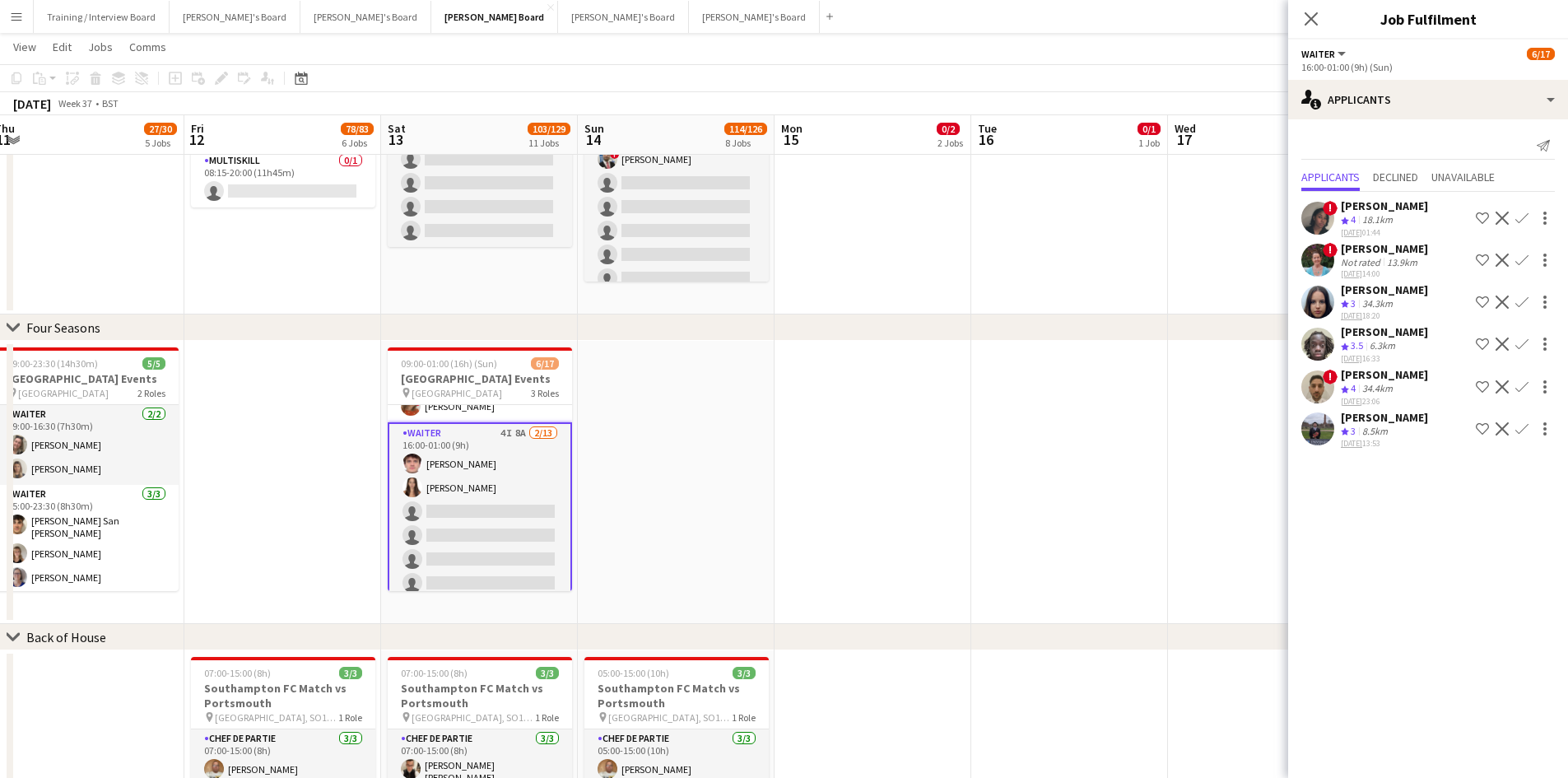
click at [1378, 253] on div "[PERSON_NAME]" at bounding box center [1384, 248] width 87 height 15
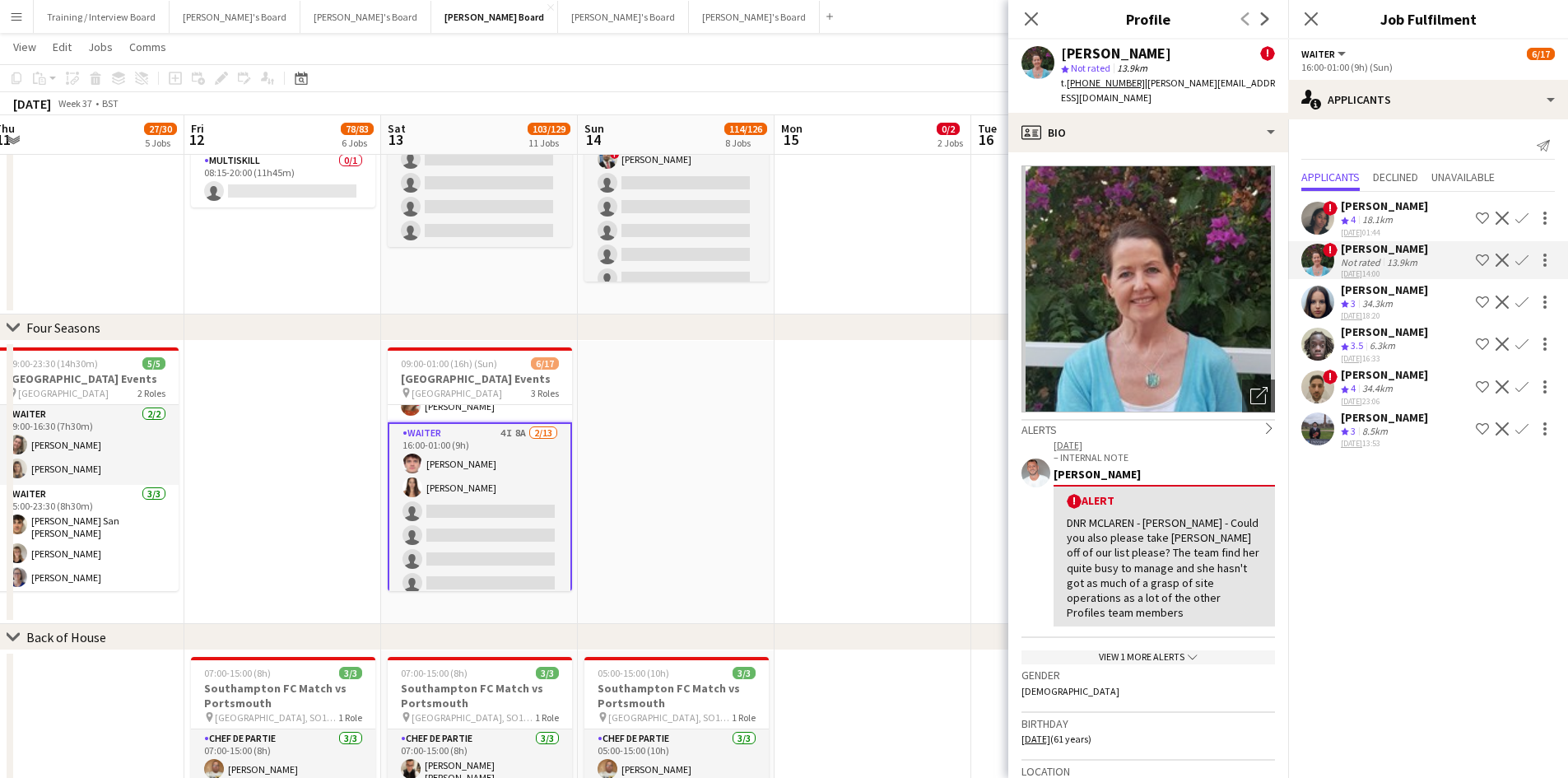
click at [1378, 253] on div "[PERSON_NAME]" at bounding box center [1384, 248] width 87 height 15
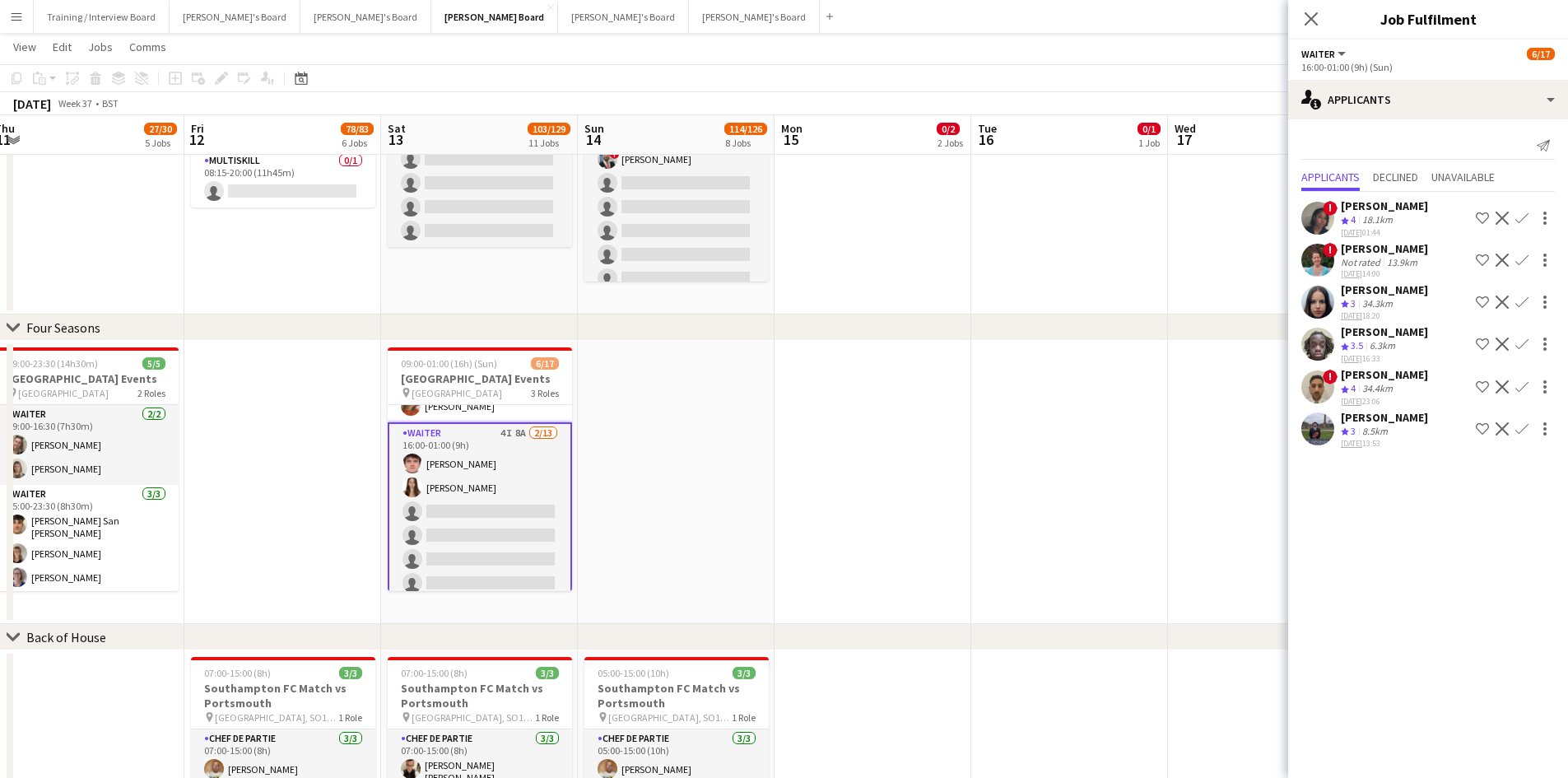
click at [1362, 386] on div "34.4km" at bounding box center [1377, 389] width 37 height 14
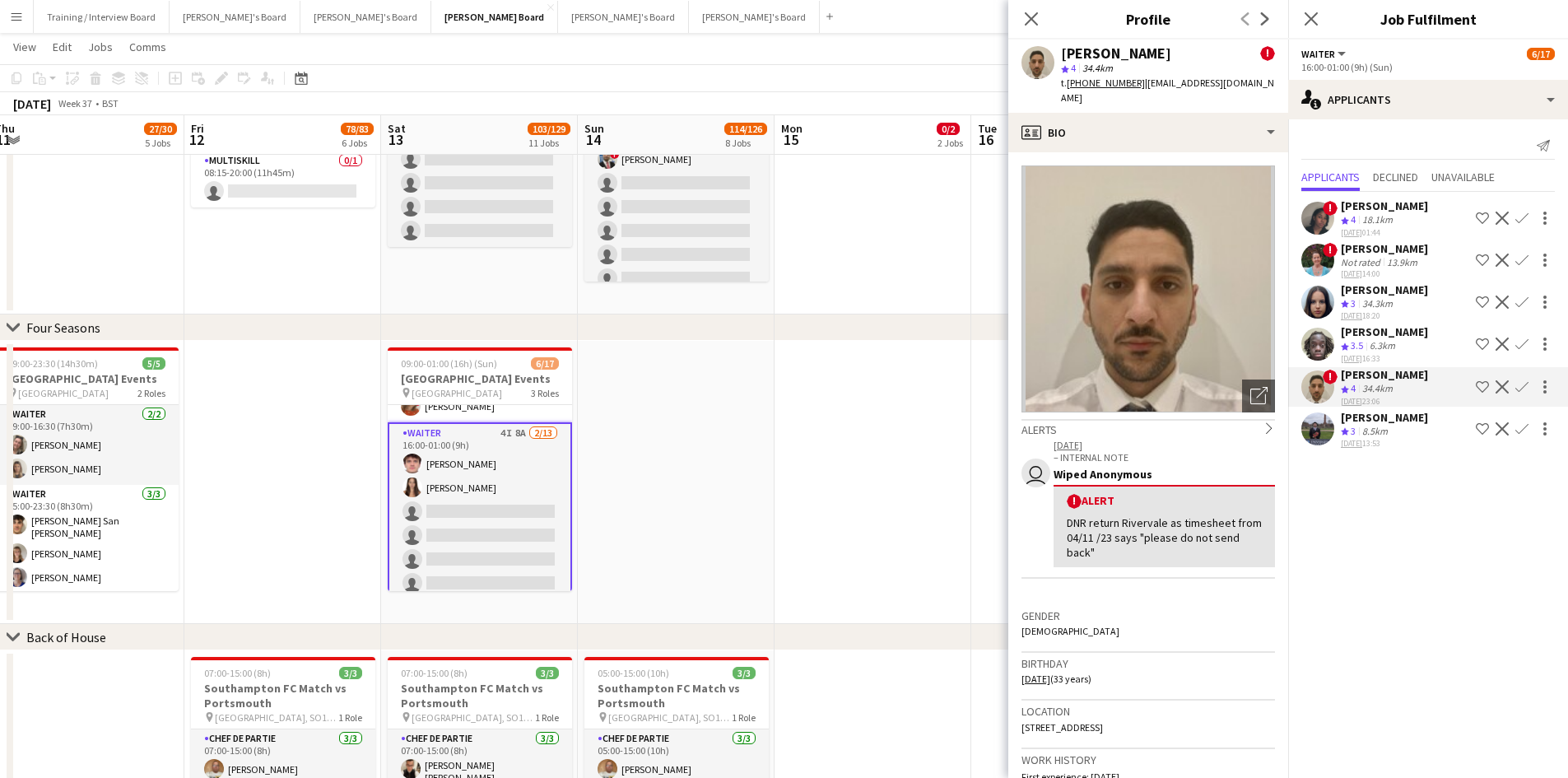
click at [1362, 386] on div "34.4km" at bounding box center [1377, 389] width 37 height 14
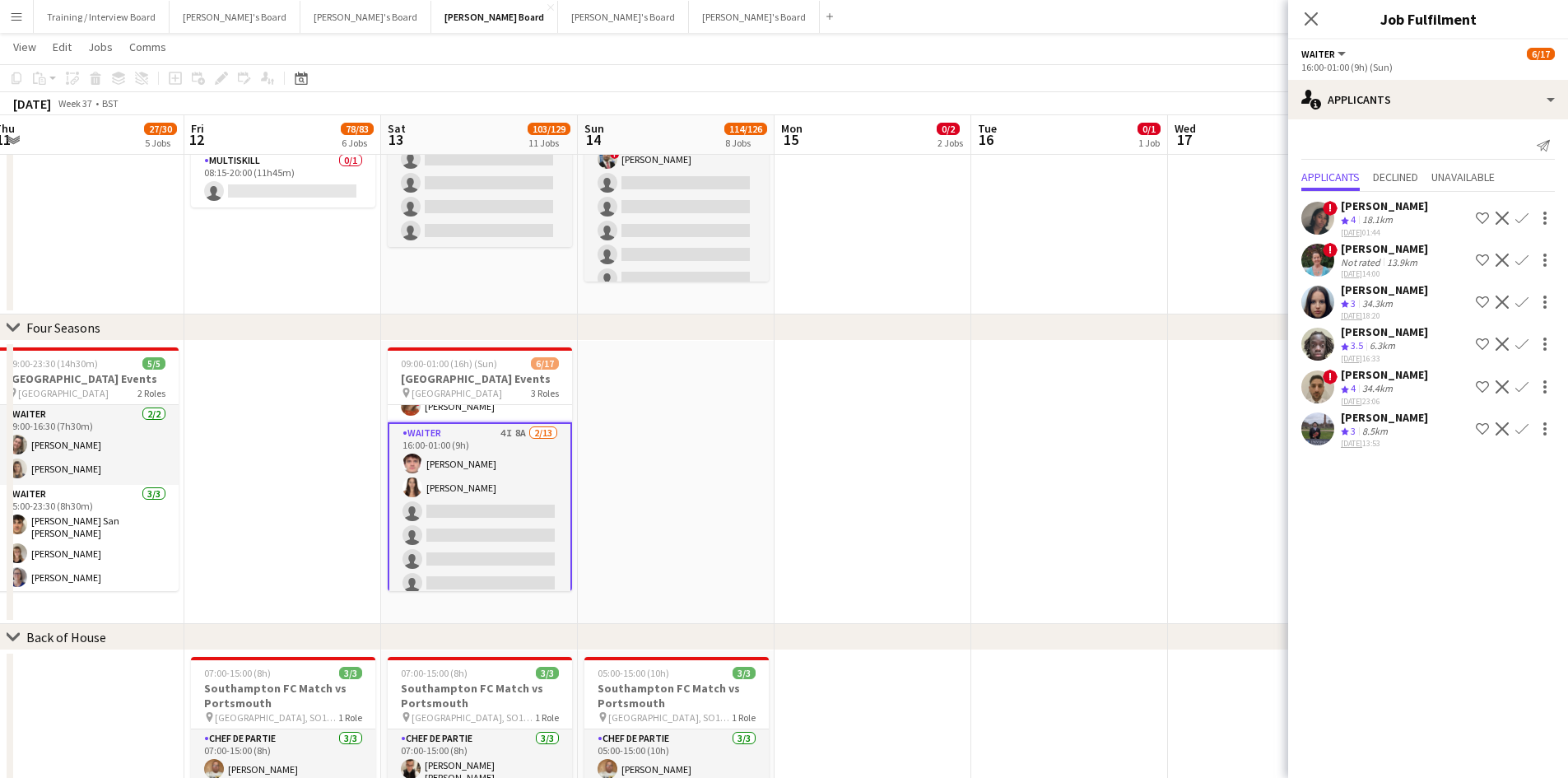
click at [1086, 89] on app-toolbar "Copy Paste Paste Ctrl+V Paste with crew Ctrl+Shift+V Paste linked Job [GEOGRAPH…" at bounding box center [784, 78] width 1568 height 28
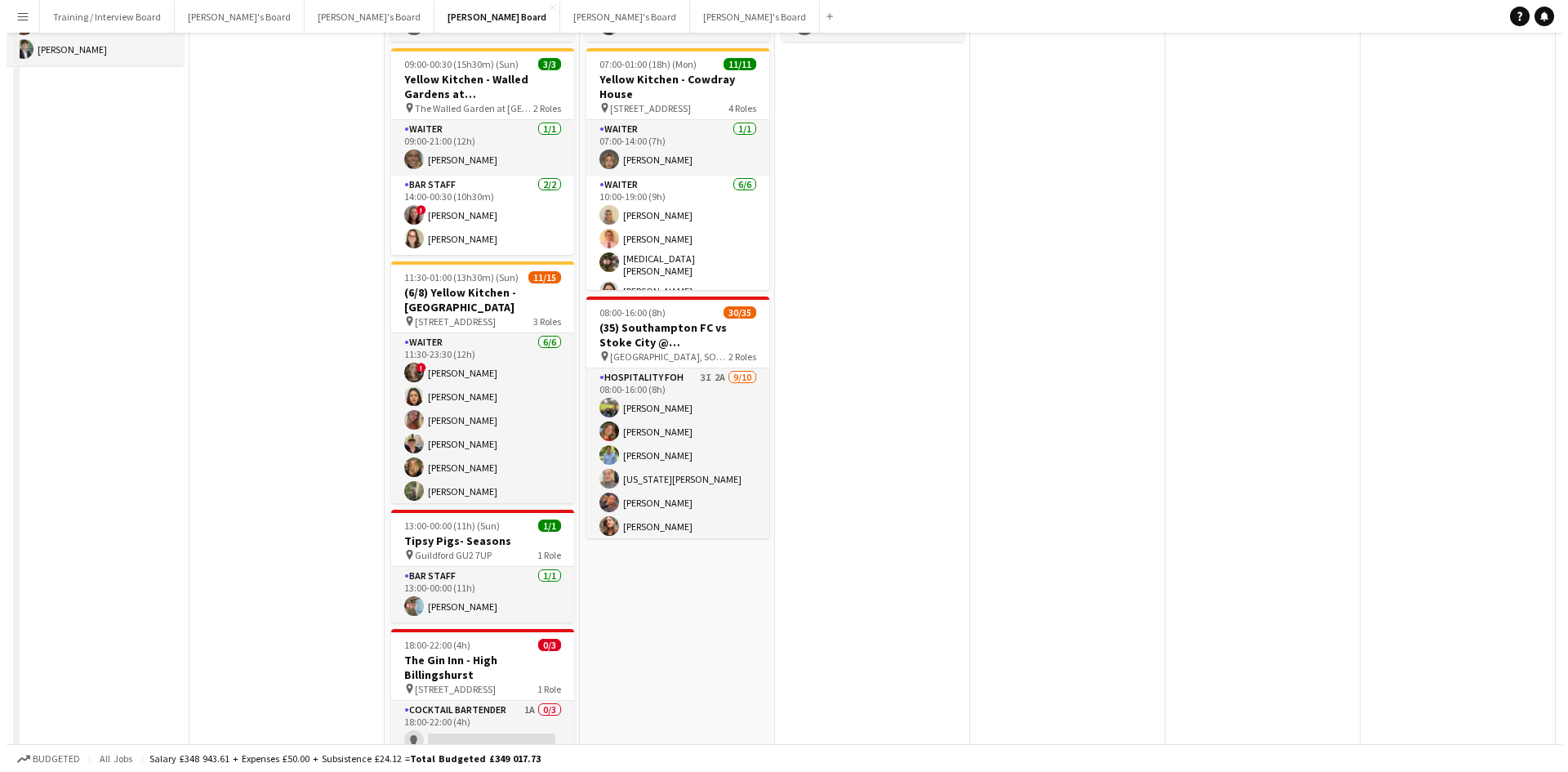
scroll to position [0, 0]
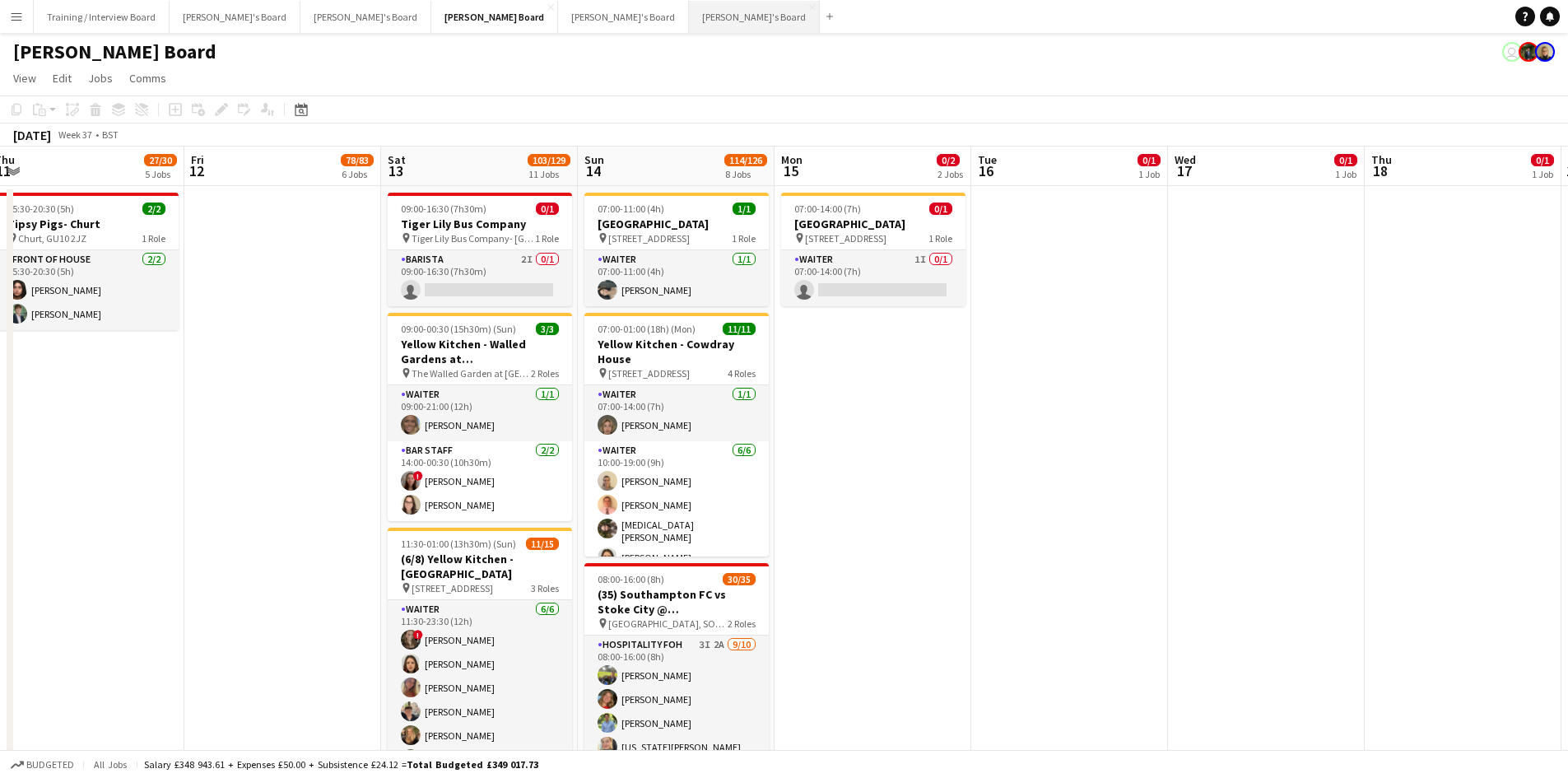
click at [689, 21] on button "[PERSON_NAME]'s Board Close" at bounding box center [754, 17] width 131 height 32
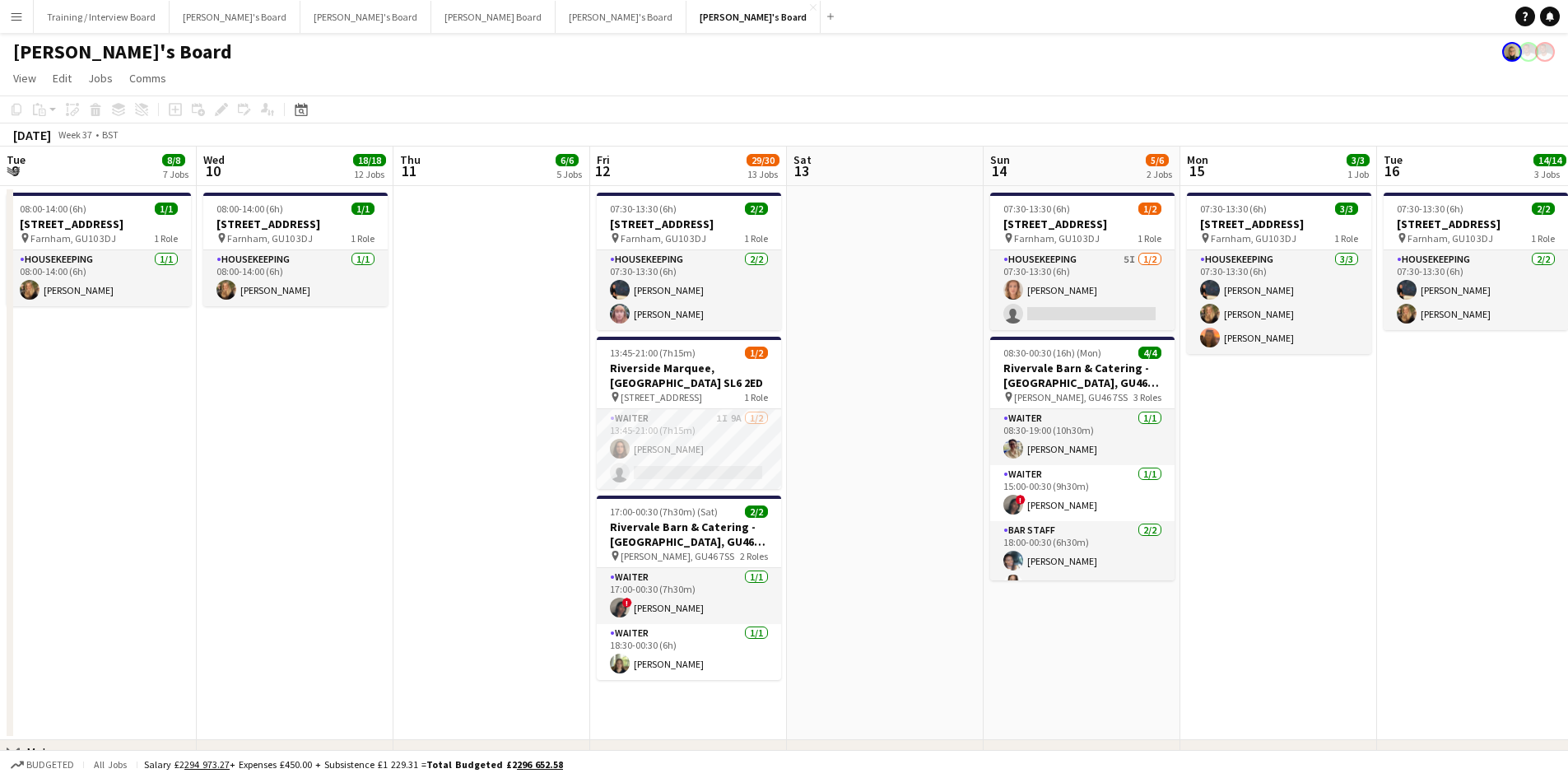
scroll to position [0, 649]
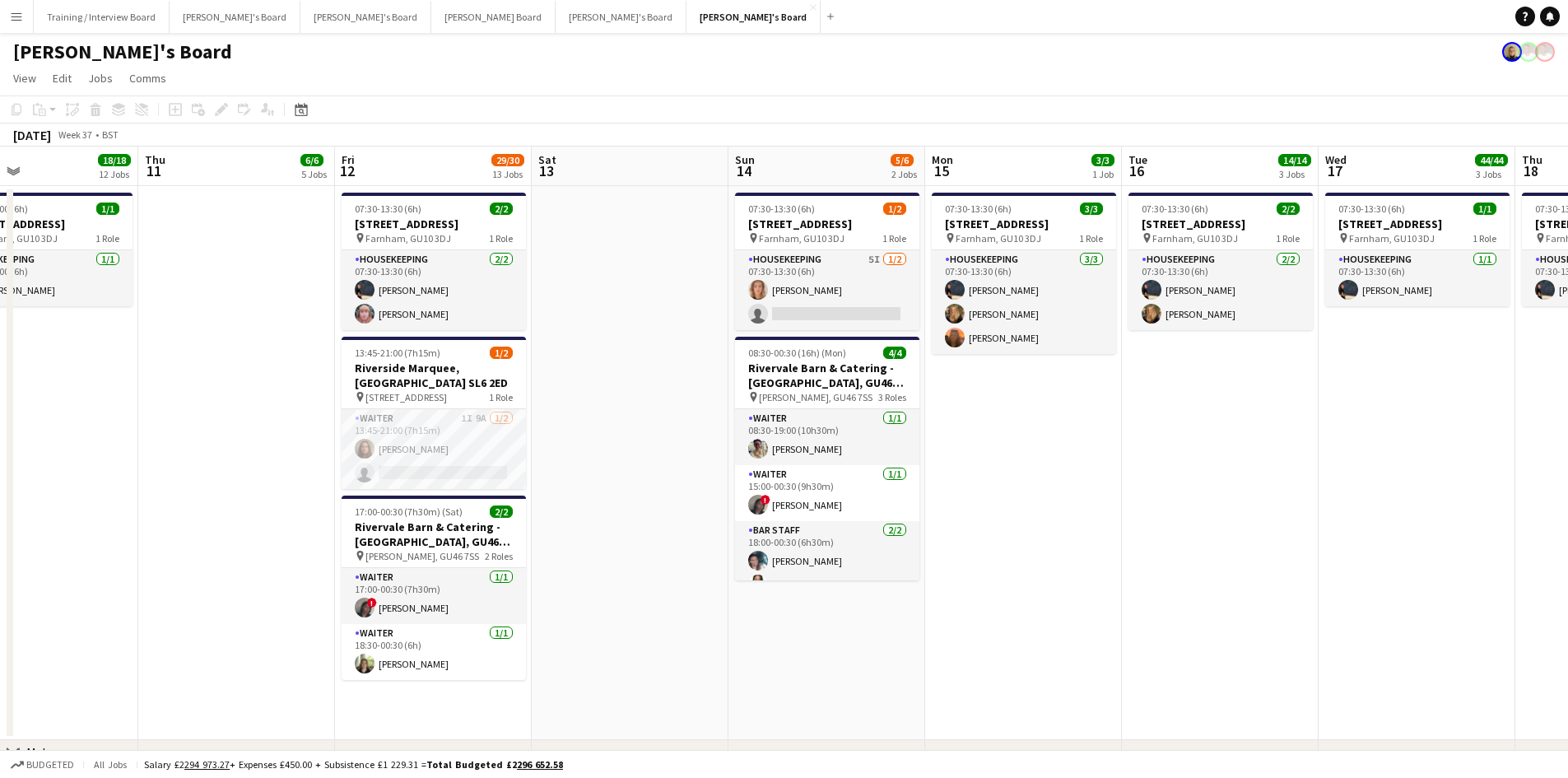
drag, startPoint x: 731, startPoint y: 194, endPoint x: 402, endPoint y: 204, distance: 329.2
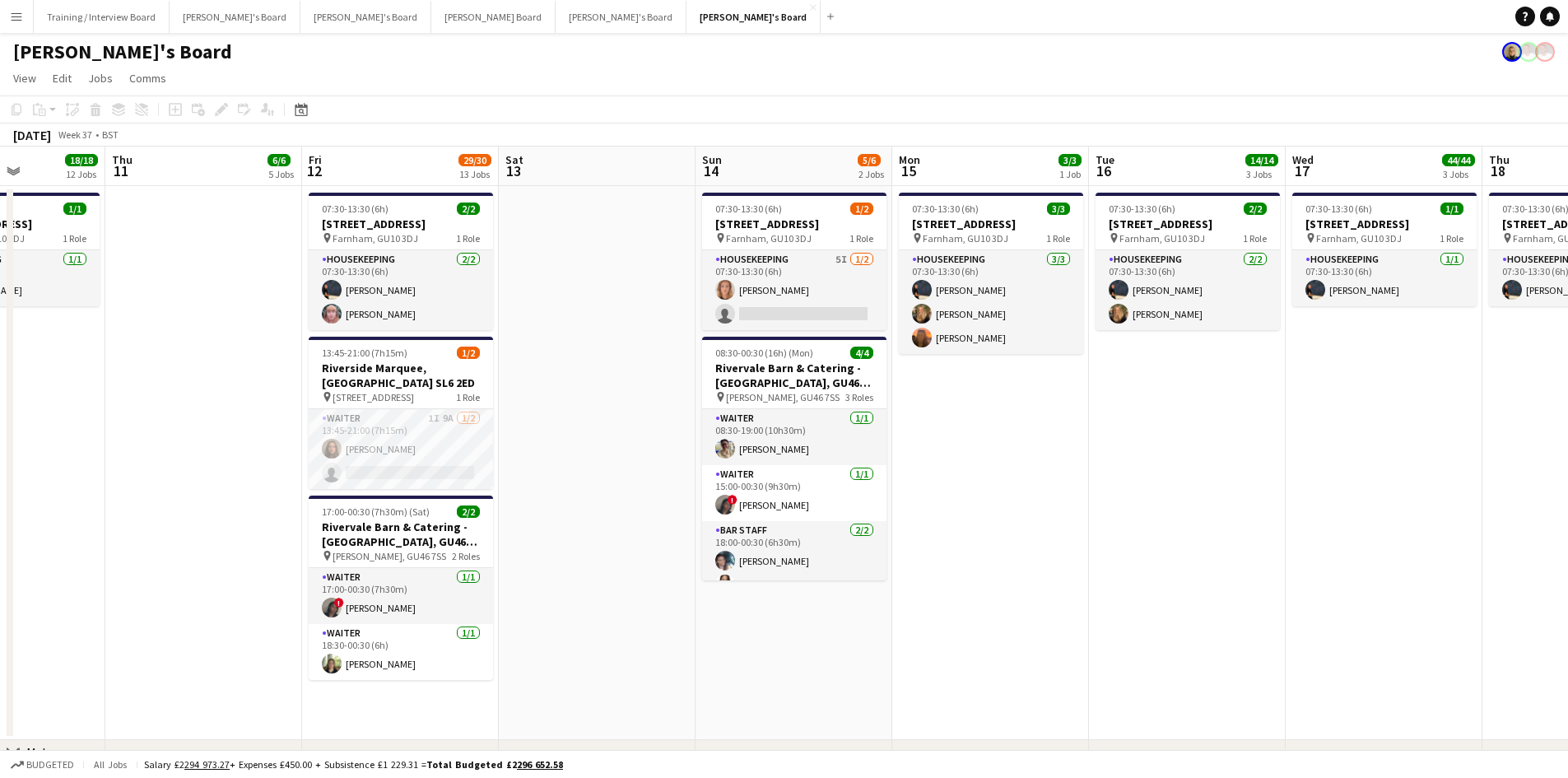
scroll to position [0, 493]
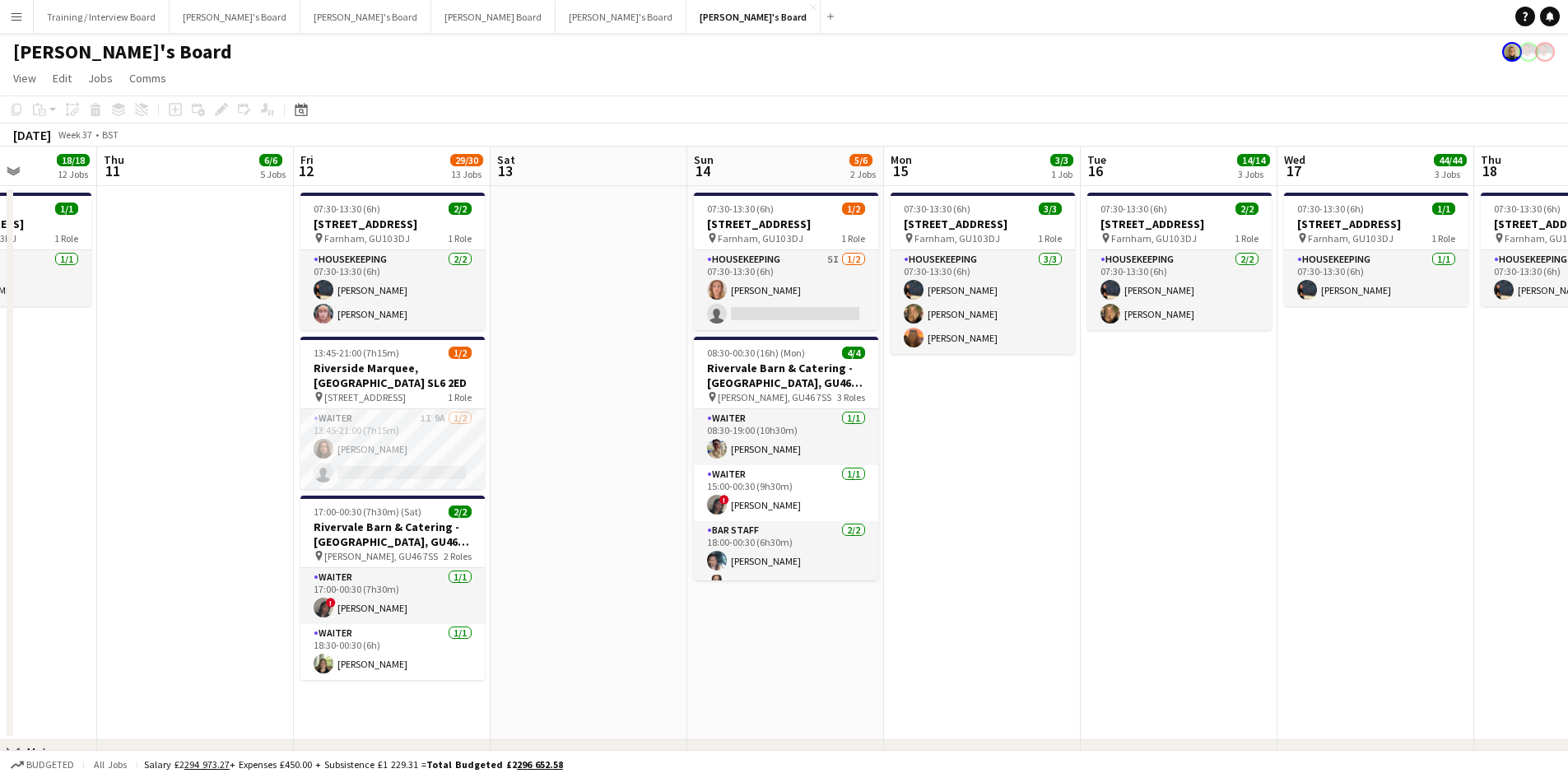
drag, startPoint x: 612, startPoint y: 177, endPoint x: 571, endPoint y: 177, distance: 41.0
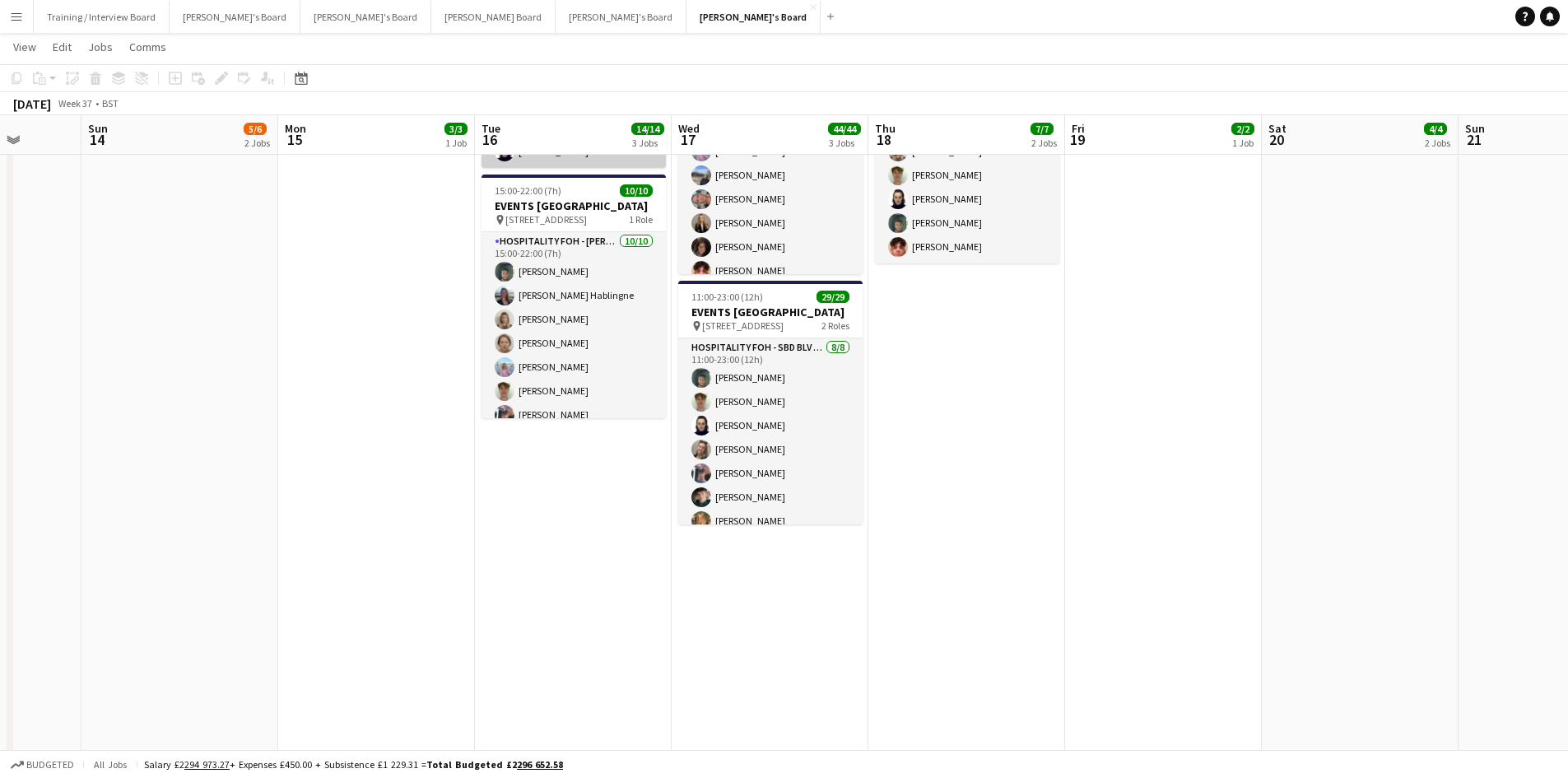
scroll to position [0, 534]
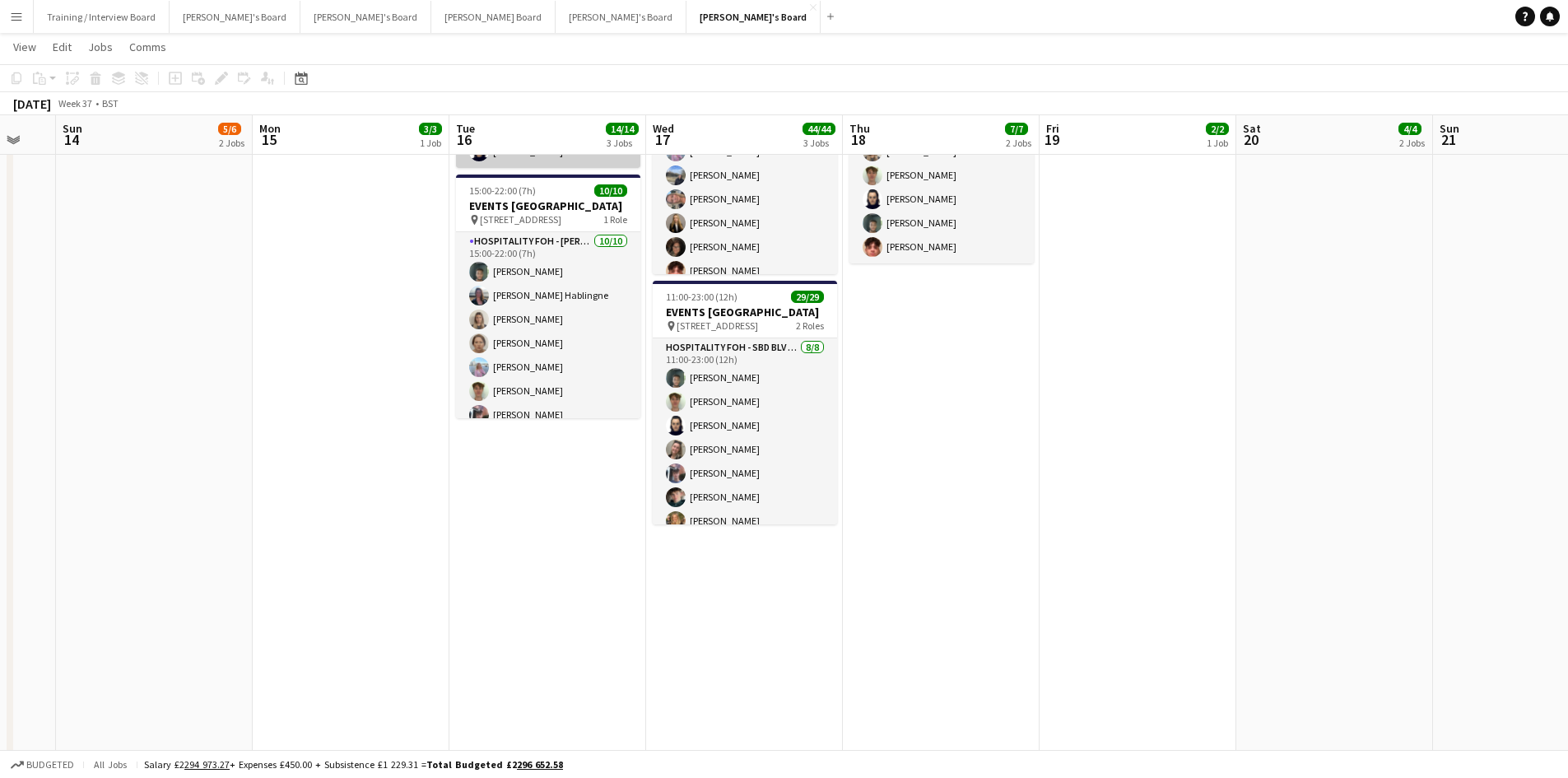
drag, startPoint x: 1080, startPoint y: 151, endPoint x: 638, endPoint y: 175, distance: 442.7
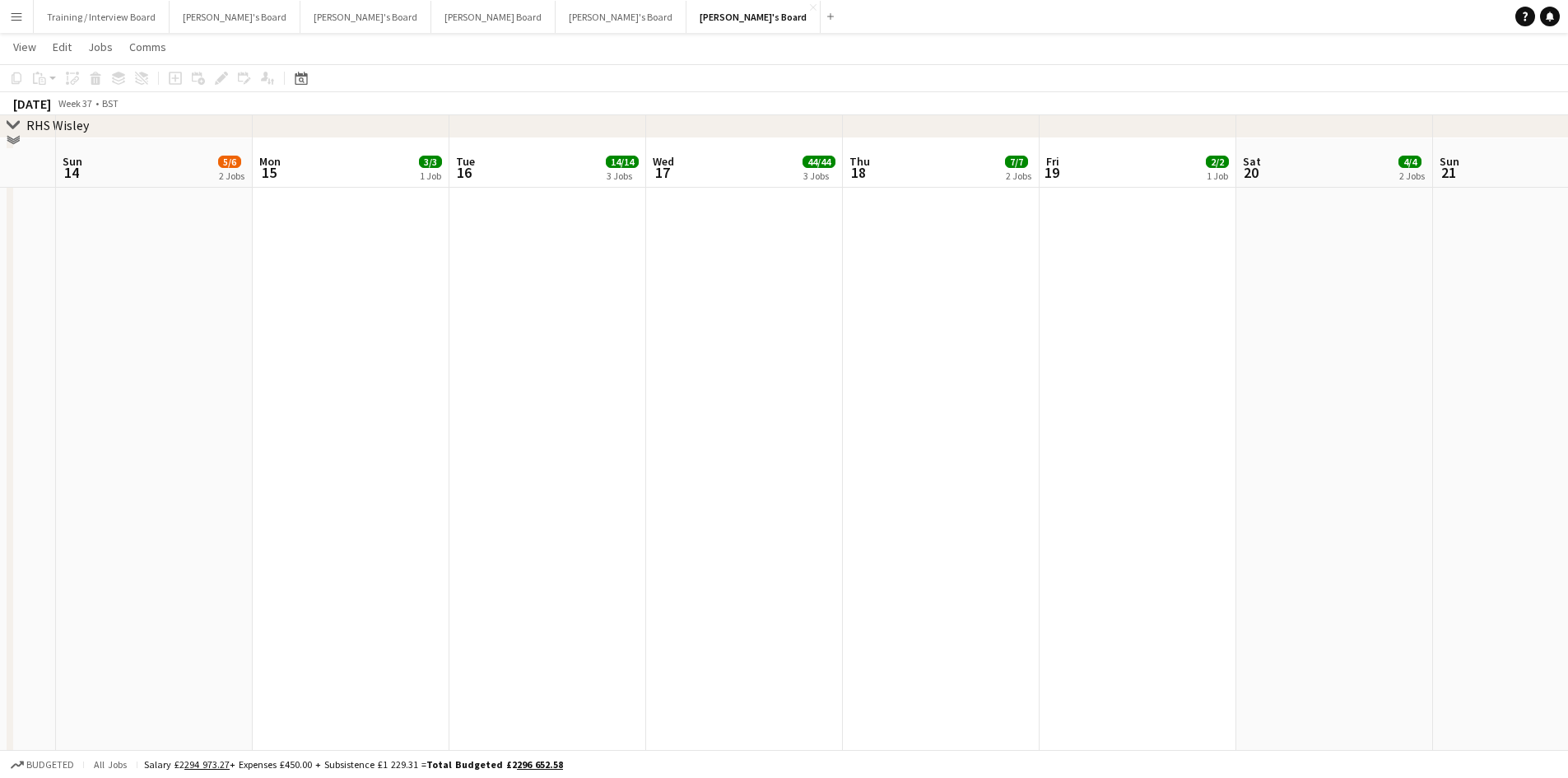
scroll to position [3411, 0]
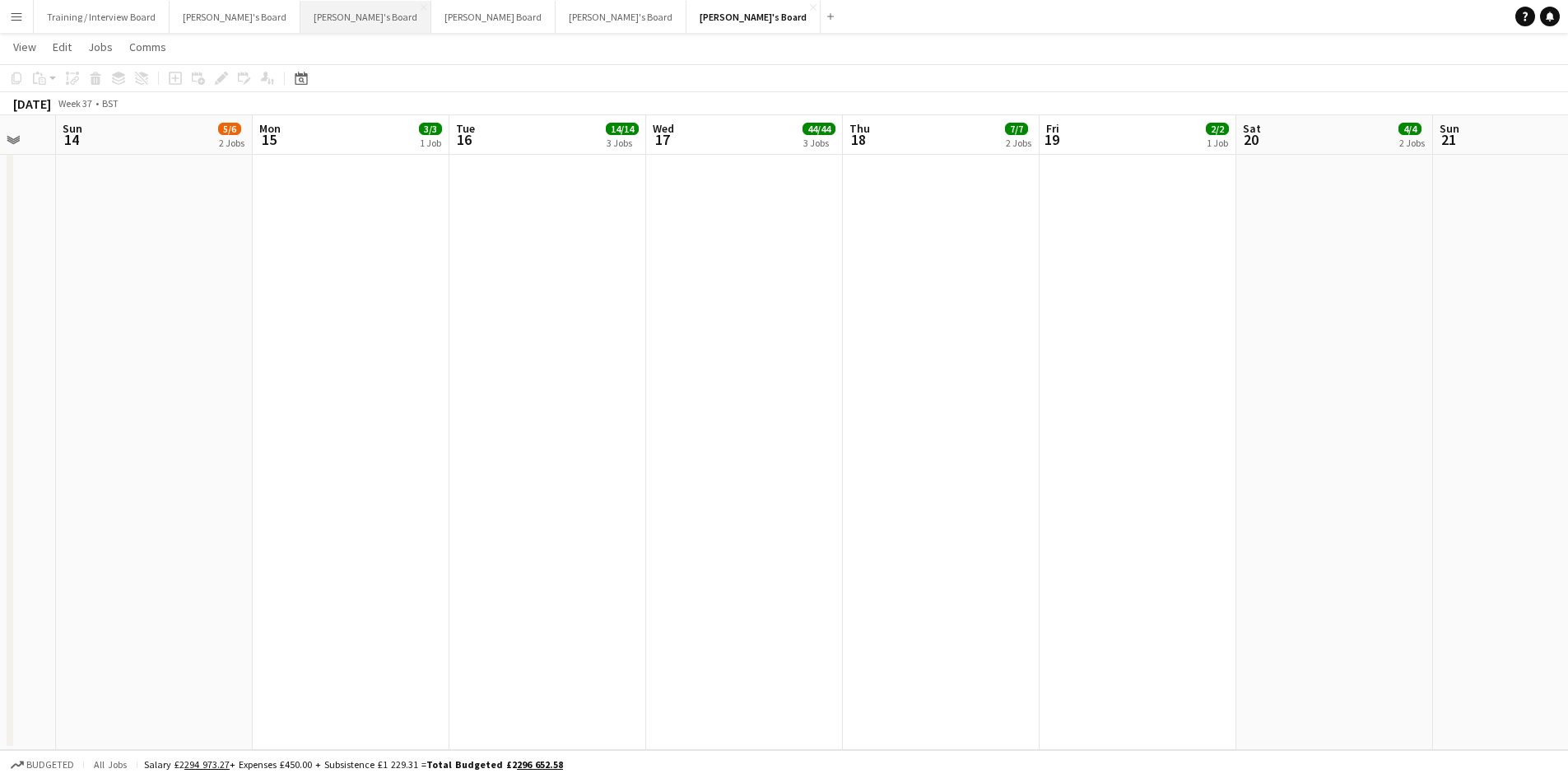
click at [314, 20] on button "[PERSON_NAME]'s Board Close" at bounding box center [366, 17] width 131 height 32
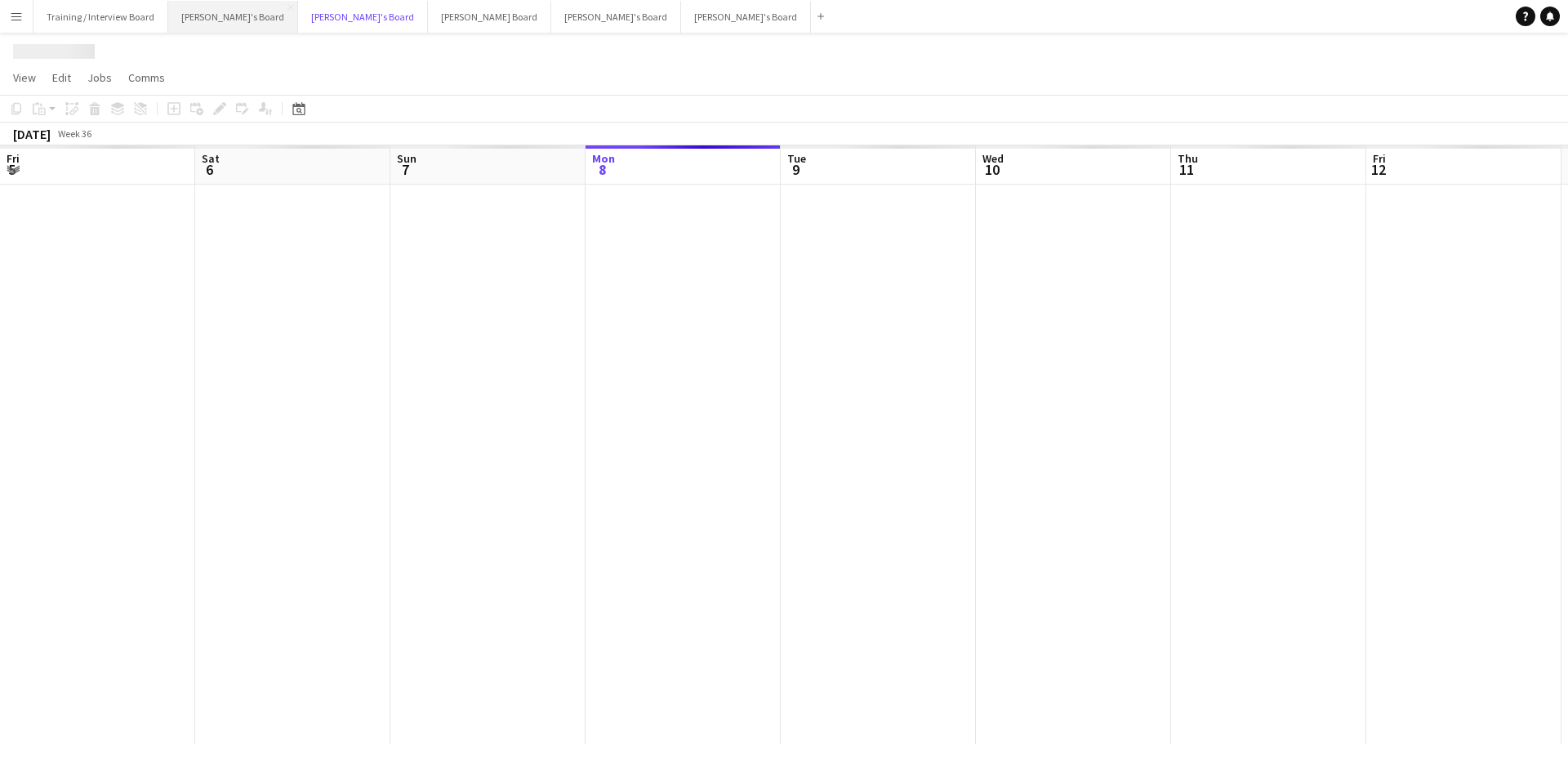
scroll to position [0, 390]
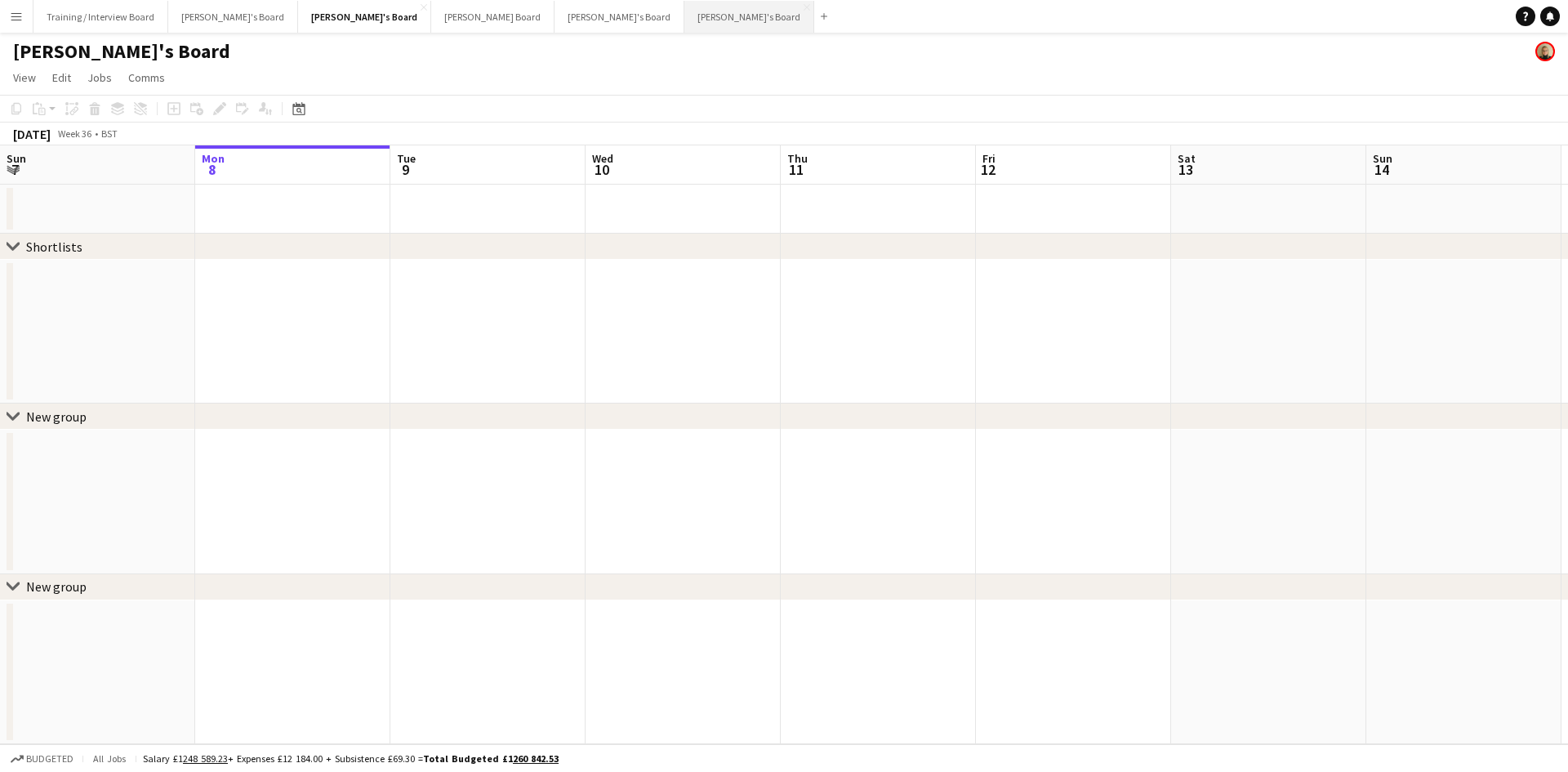
click at [684, 22] on button "[PERSON_NAME]'s Board Close" at bounding box center [749, 17] width 130 height 32
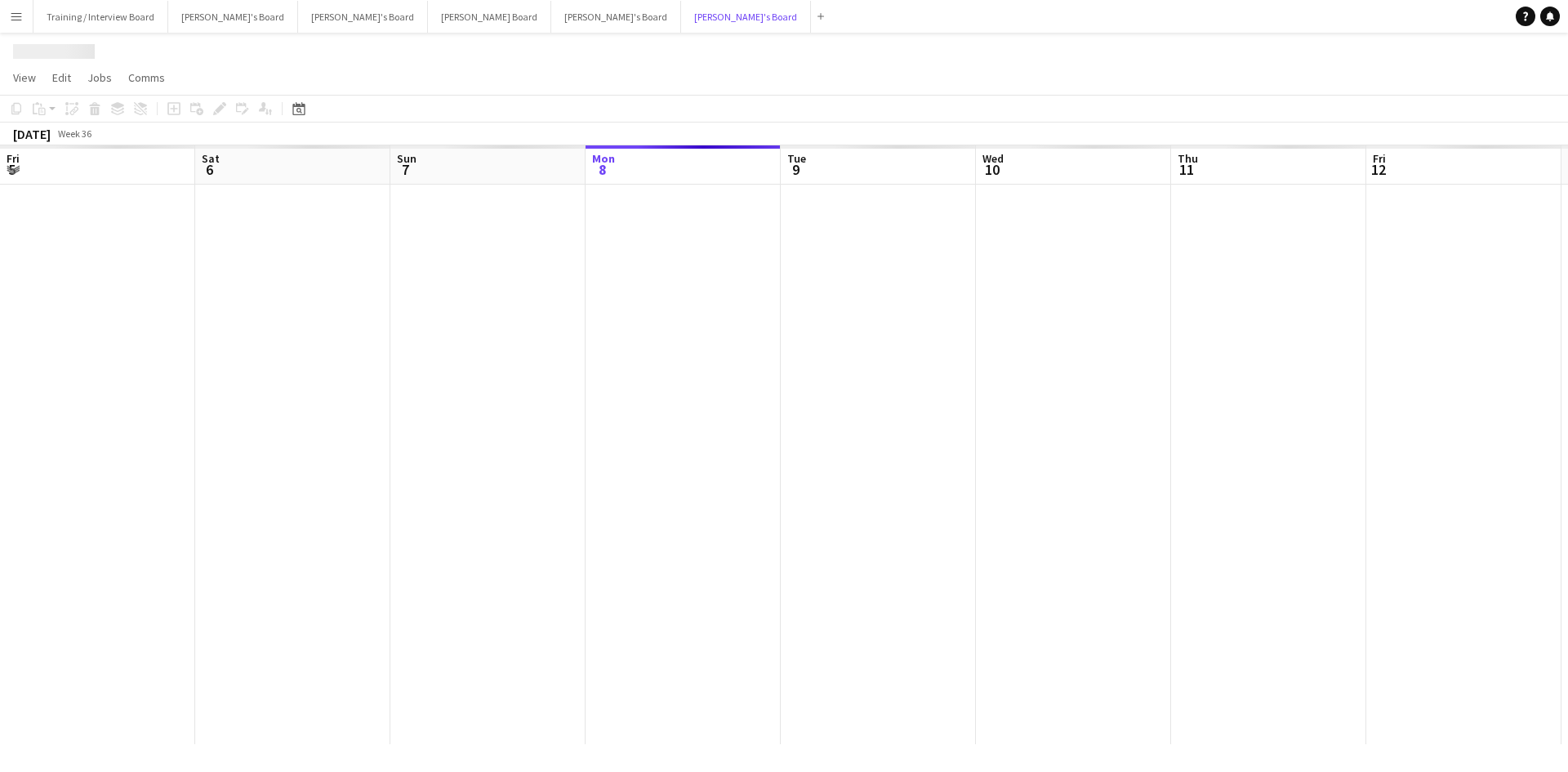
scroll to position [0, 390]
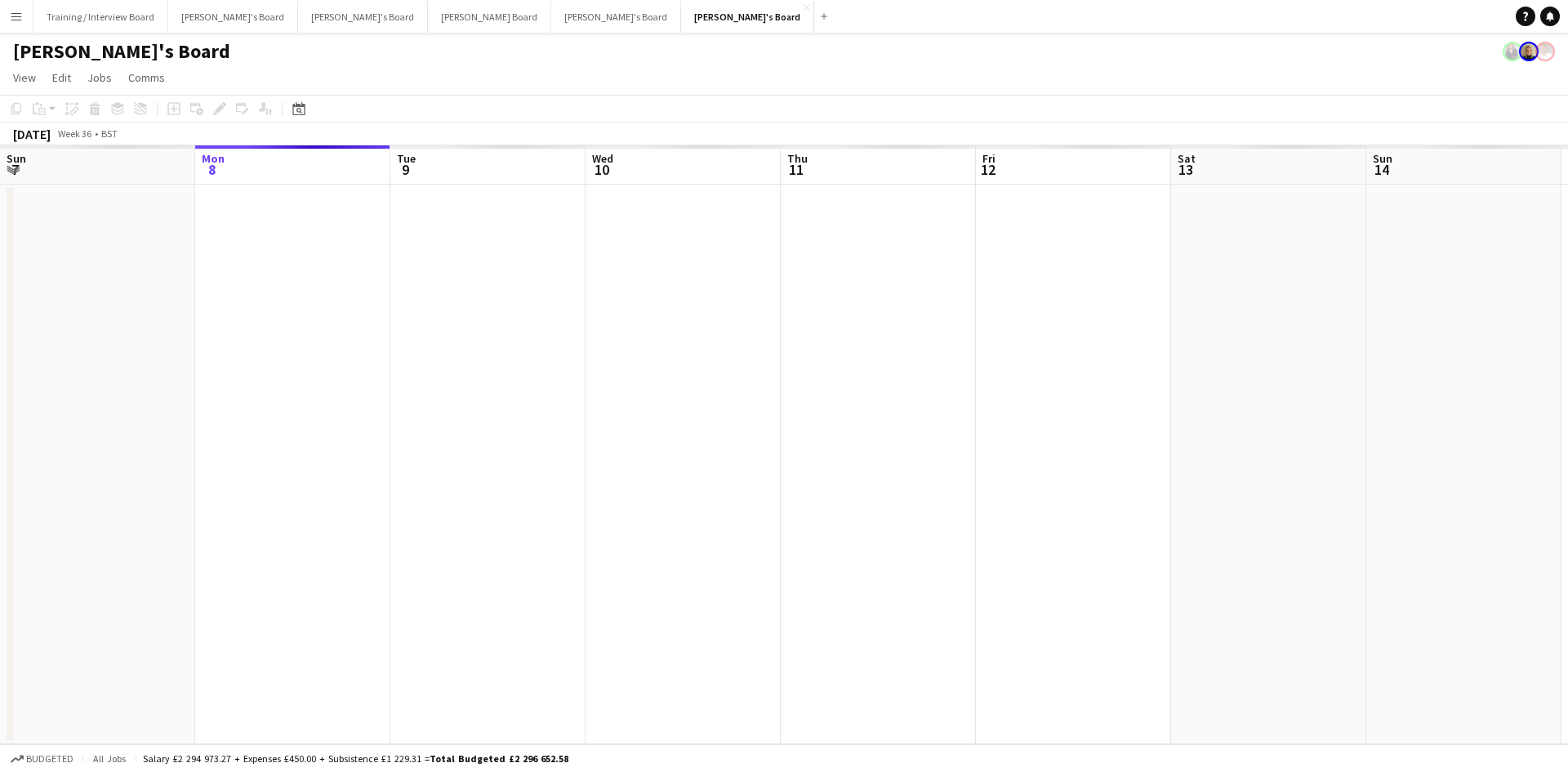
drag, startPoint x: 253, startPoint y: 172, endPoint x: 295, endPoint y: 166, distance: 42.4
click at [588, 180] on app-calendar-viewport "Fri 5 Sat 6 Sun 7 Mon 8 Tue 9 Wed 10 Thu 11 Fri 12 Sat 13 Sun 14 Mon 15 Tue 16 …" at bounding box center [784, 445] width 1568 height 599
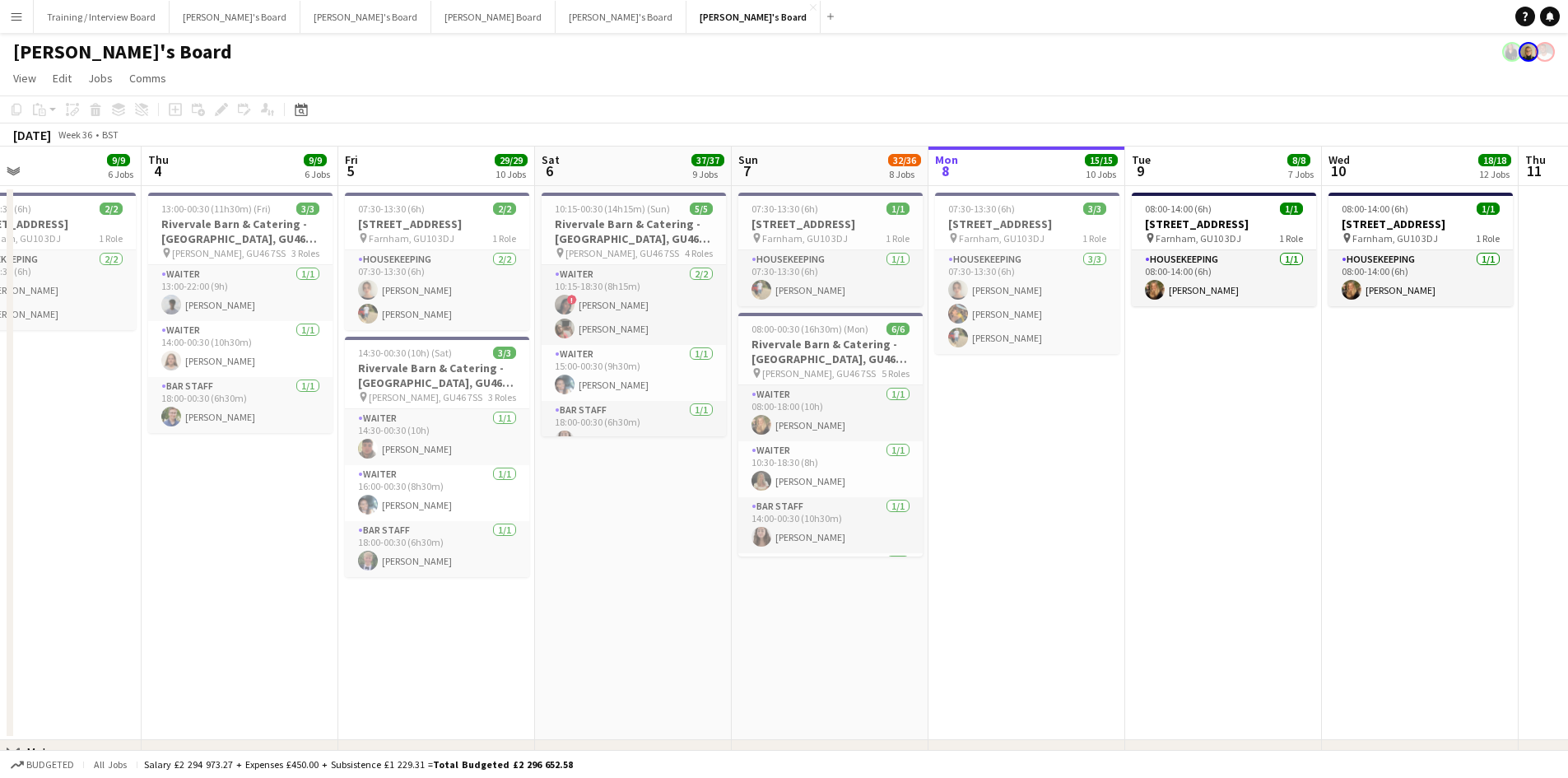
scroll to position [0, 494]
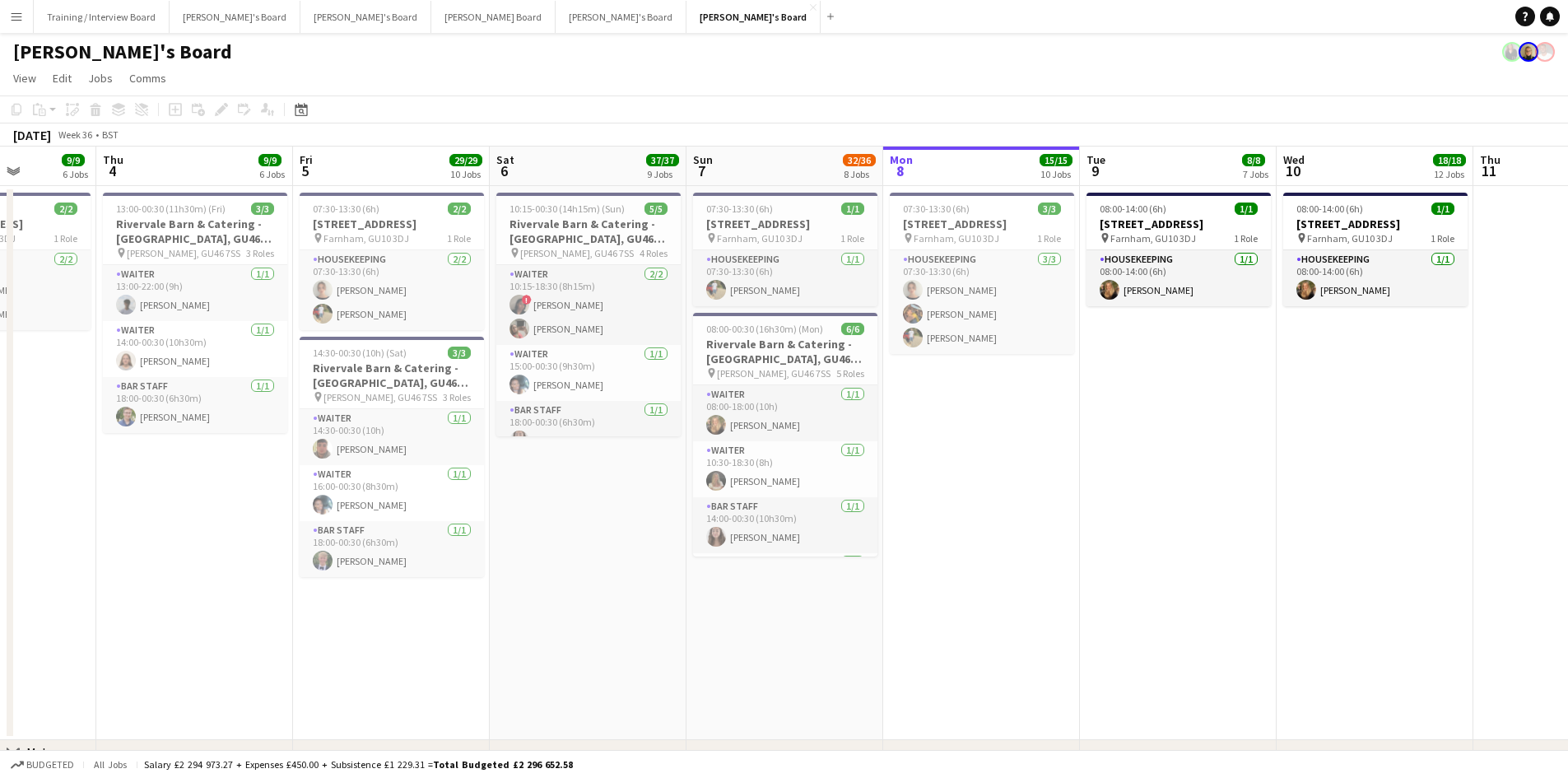
drag, startPoint x: 184, startPoint y: 168, endPoint x: 532, endPoint y: 173, distance: 348.0
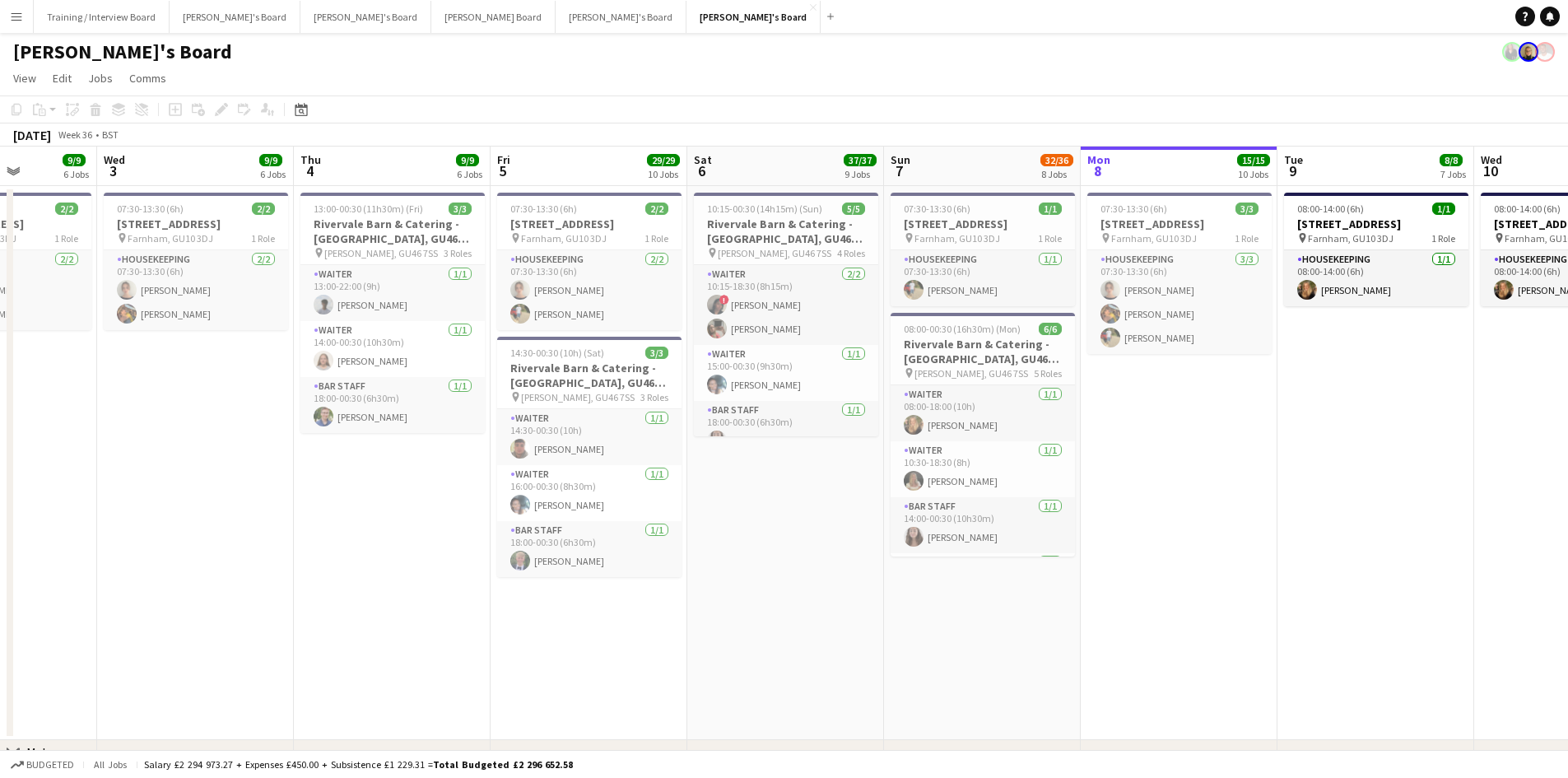
drag, startPoint x: 355, startPoint y: 174, endPoint x: 552, endPoint y: 177, distance: 197.0
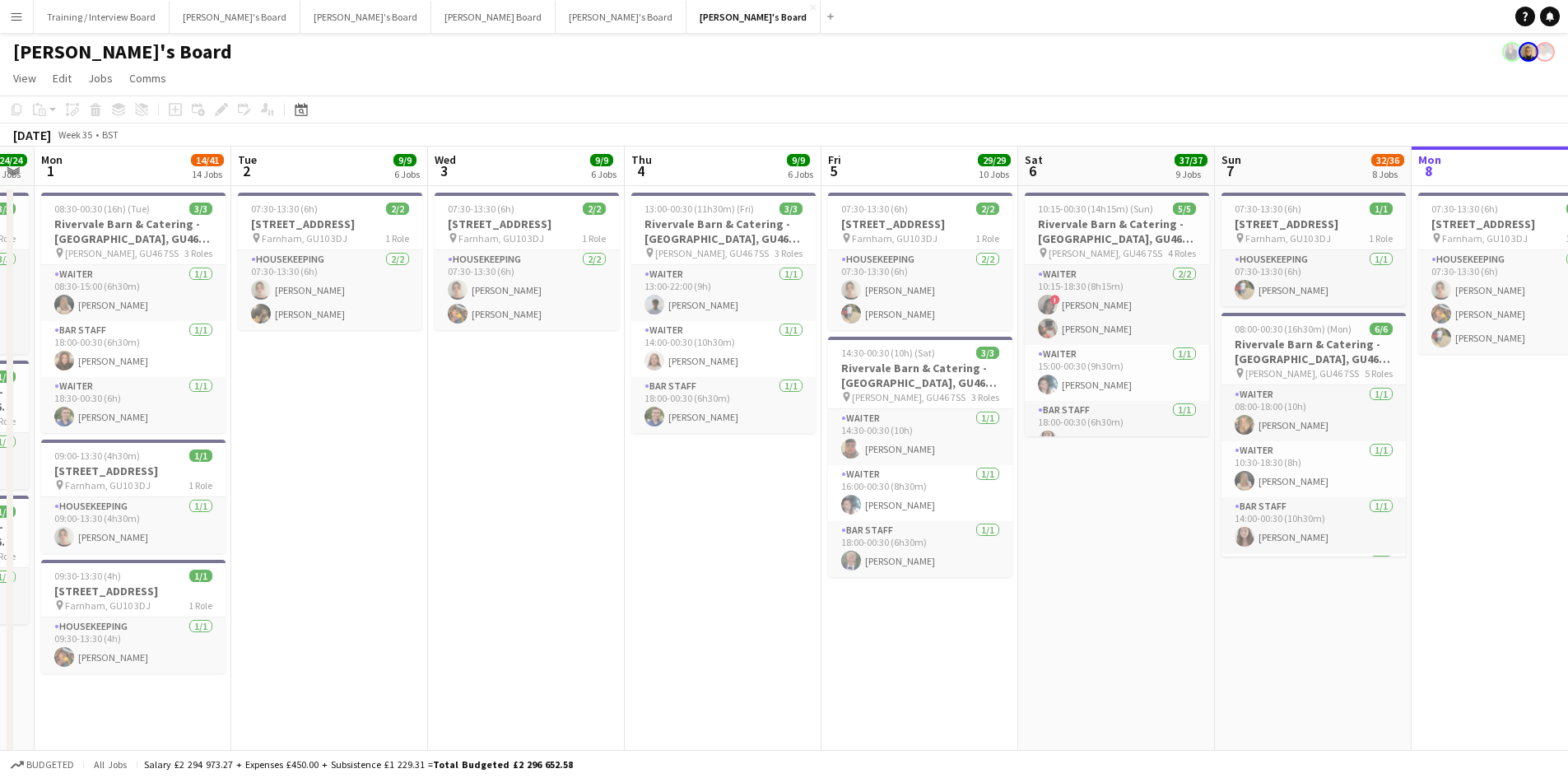
scroll to position [0, 561]
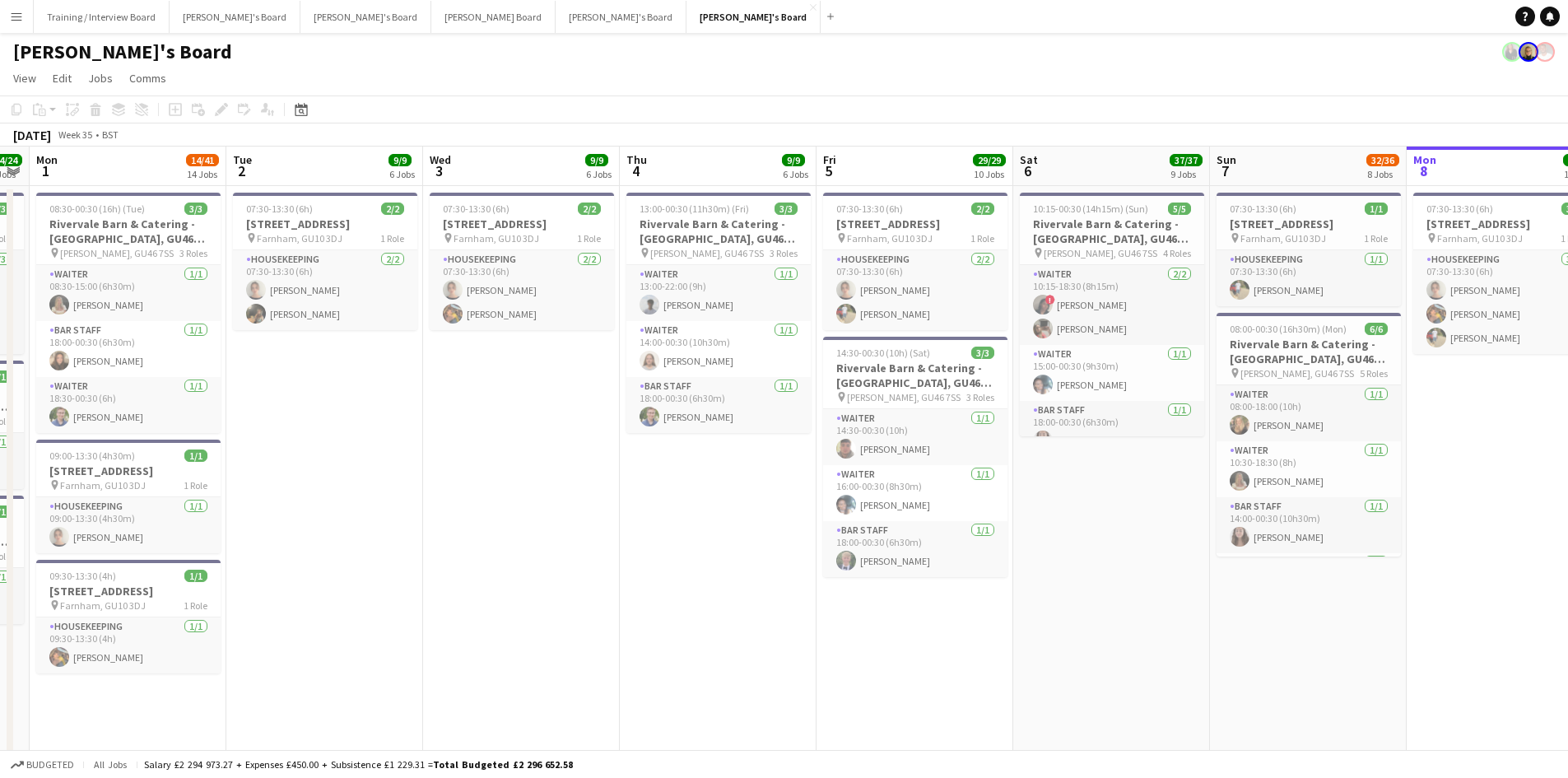
drag, startPoint x: 491, startPoint y: 169, endPoint x: 720, endPoint y: 160, distance: 229.2
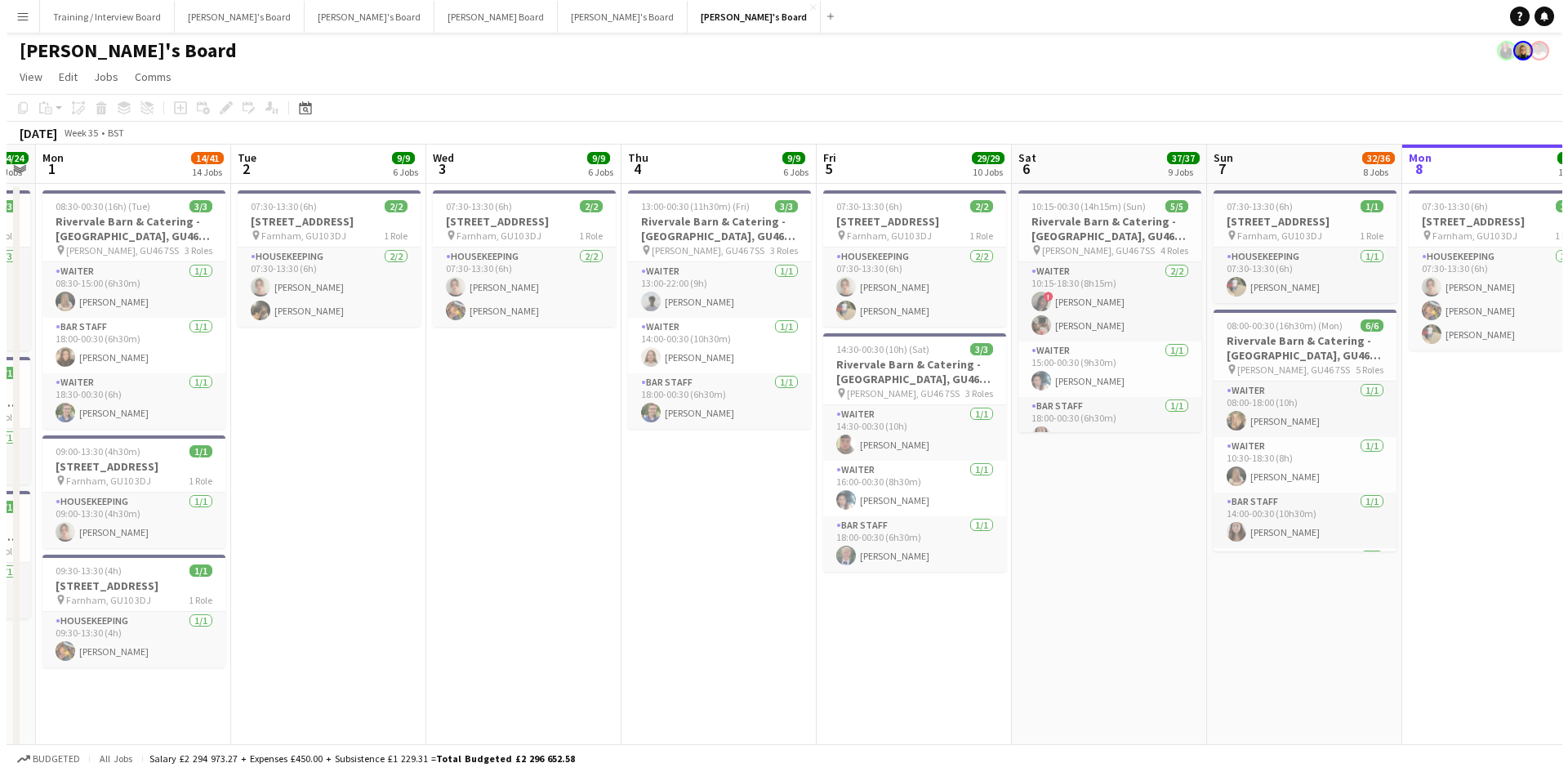
scroll to position [0, 0]
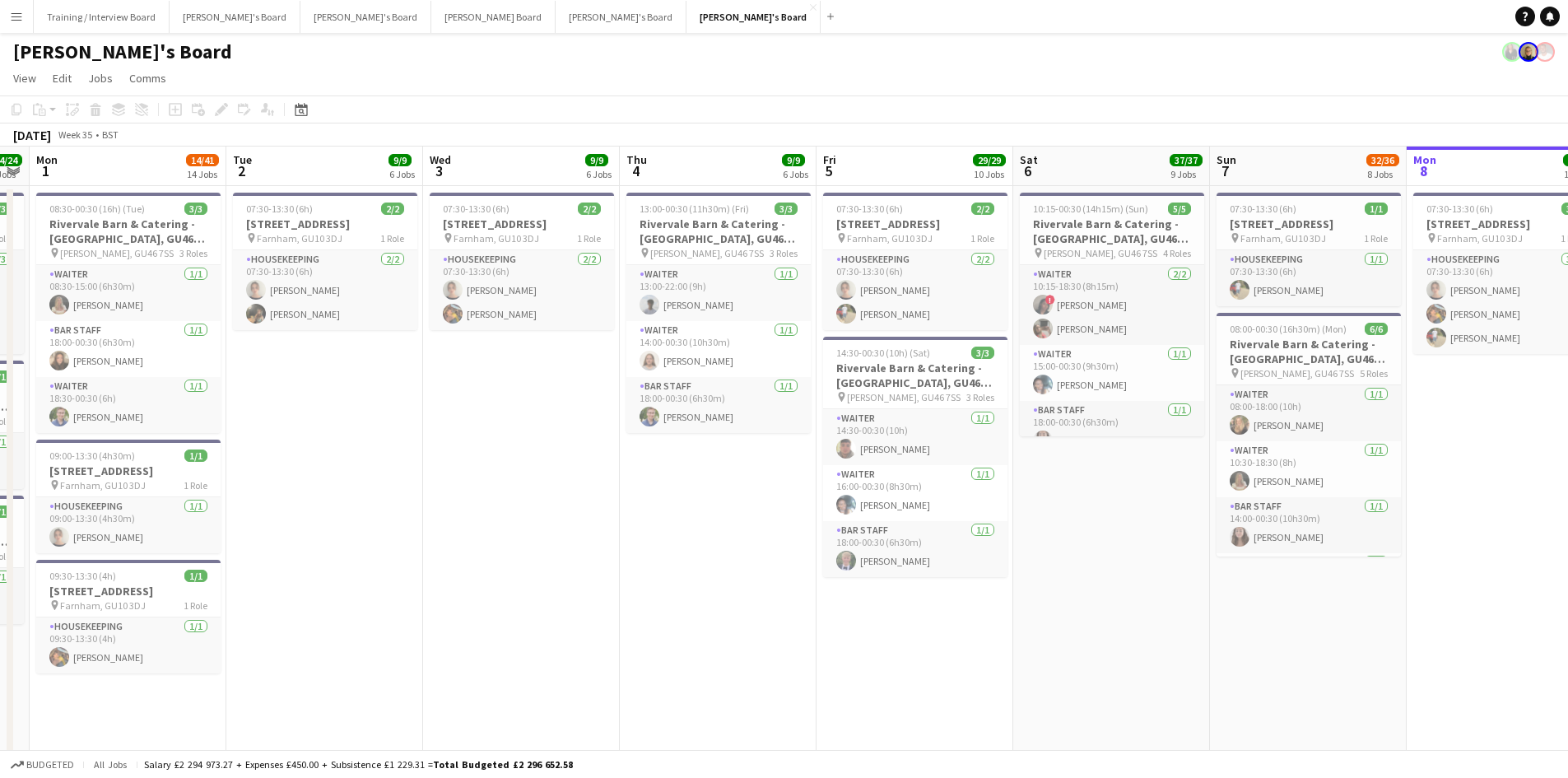
click at [22, 19] on app-icon "Menu" at bounding box center [16, 16] width 13 height 13
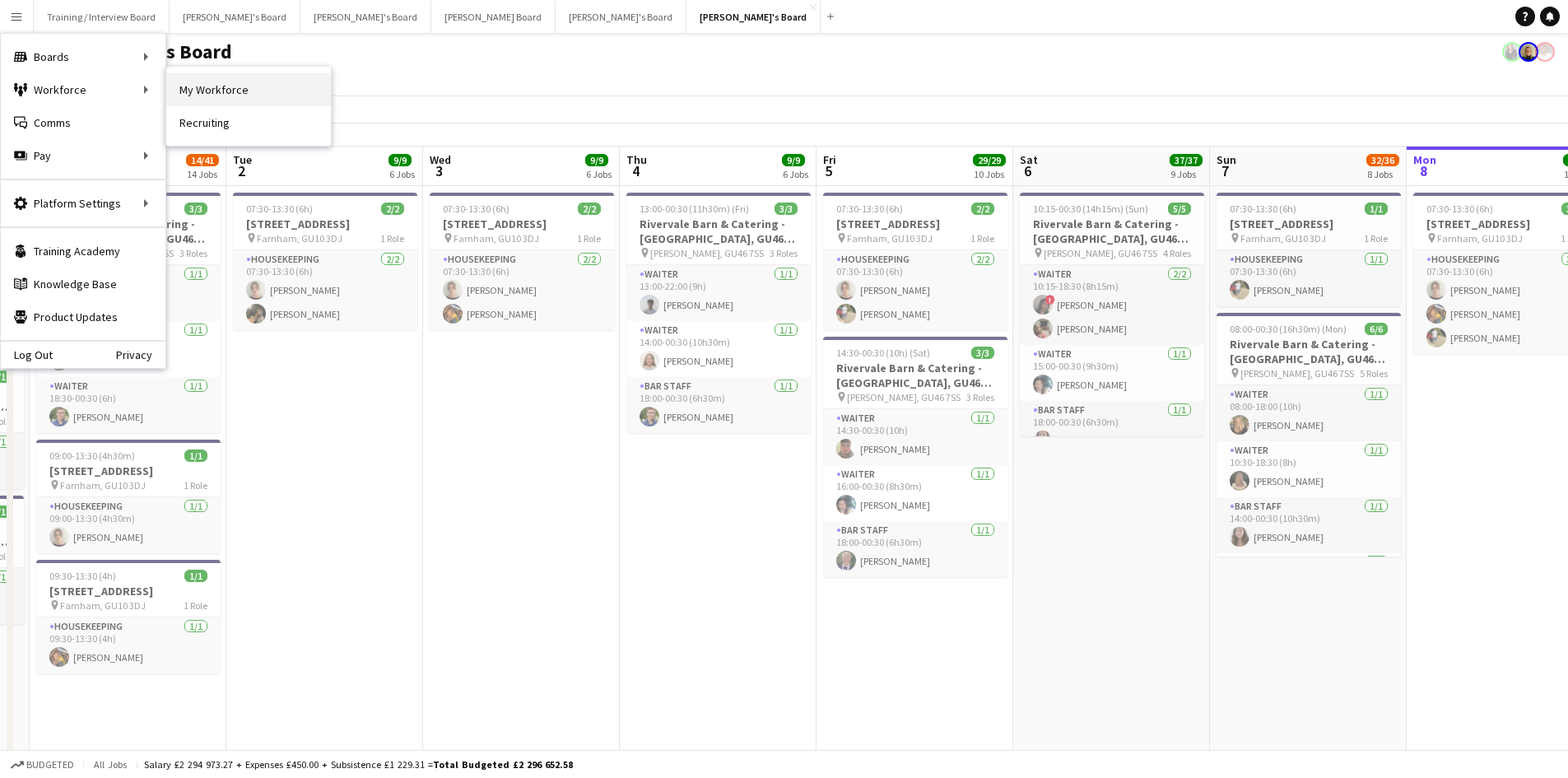
click at [208, 96] on link "My Workforce" at bounding box center [249, 90] width 165 height 33
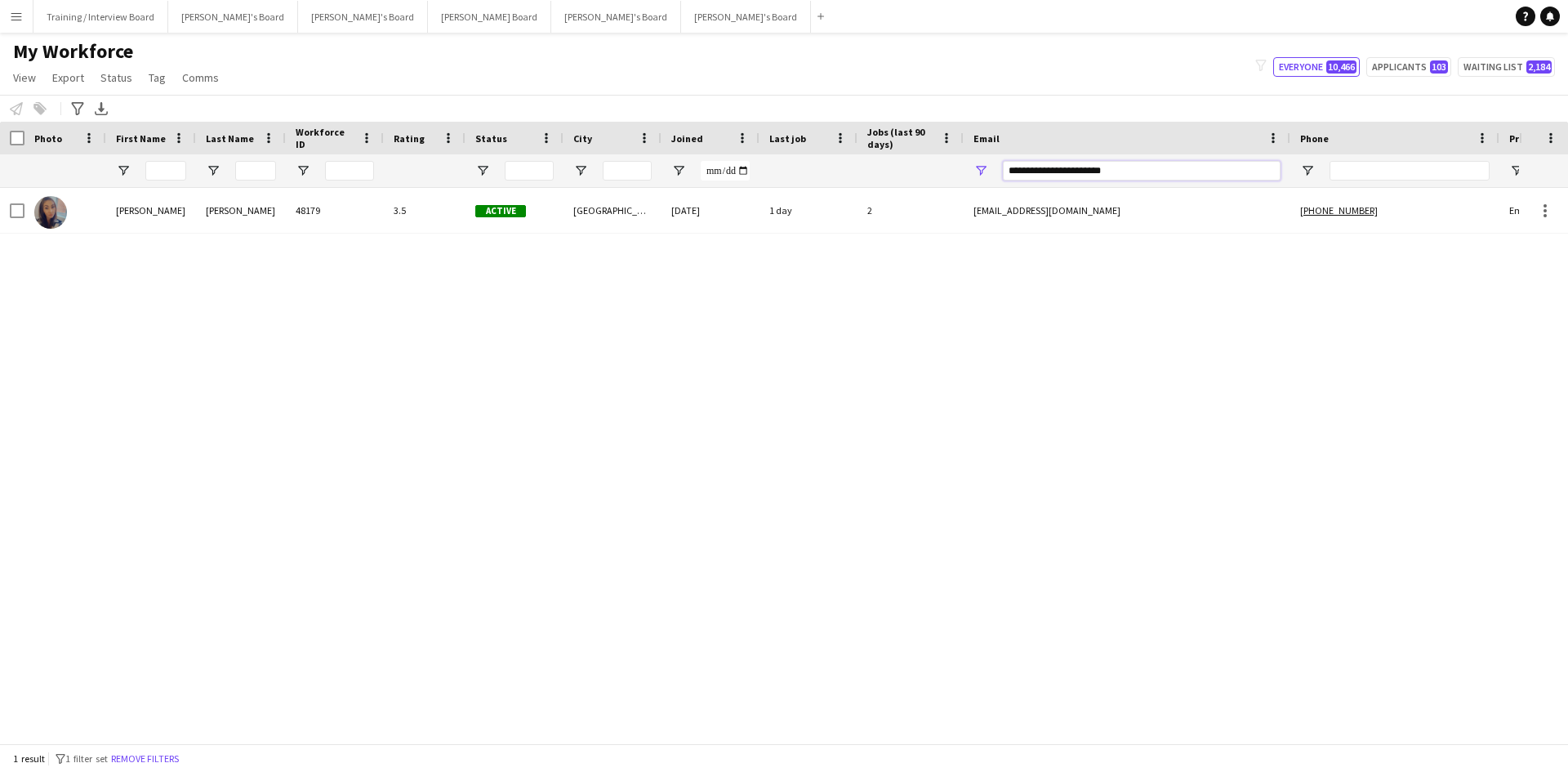
drag, startPoint x: 1117, startPoint y: 174, endPoint x: 948, endPoint y: 186, distance: 169.4
click at [901, 187] on div at bounding box center [885, 171] width 1771 height 33
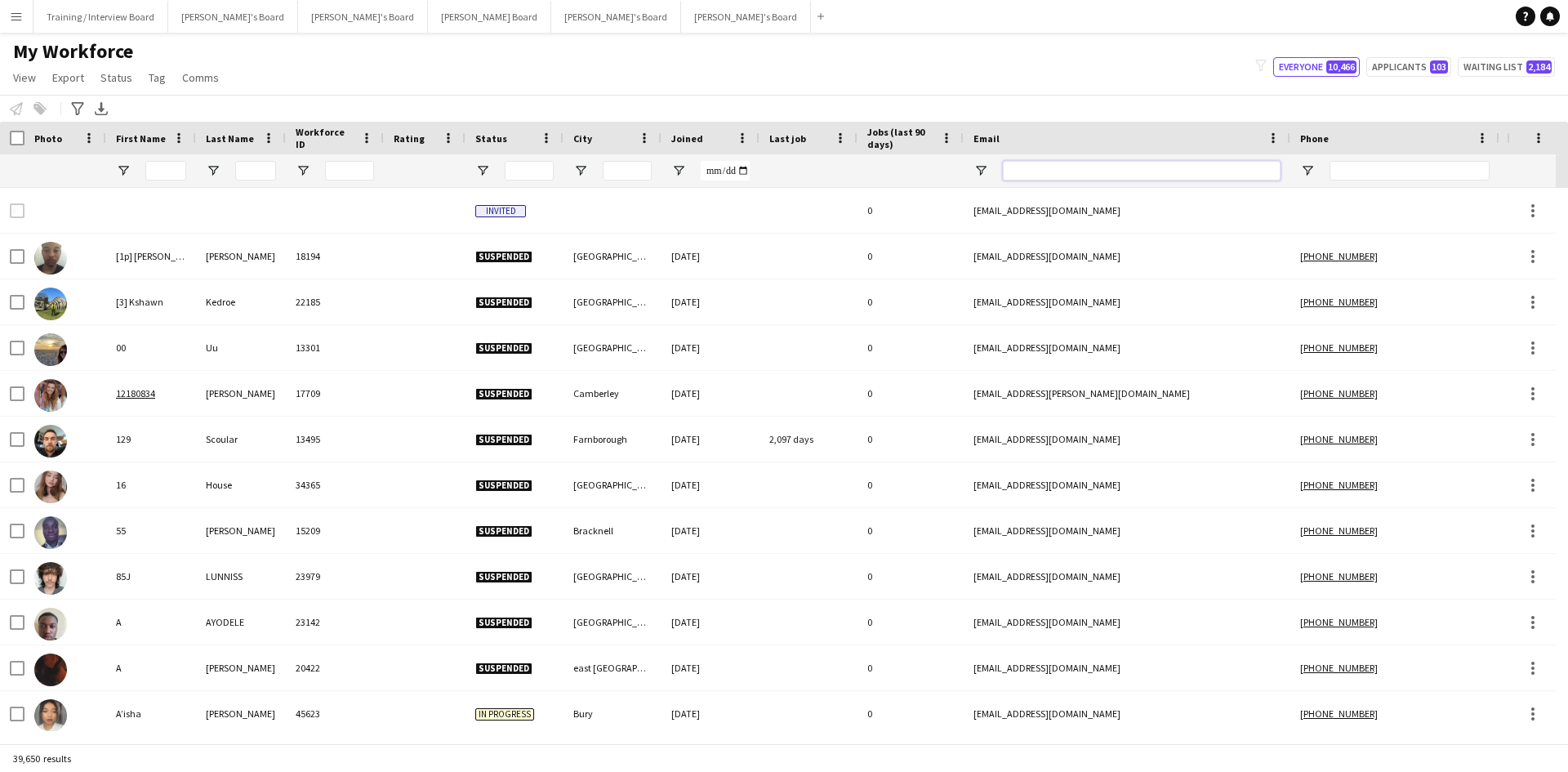
paste input "**********"
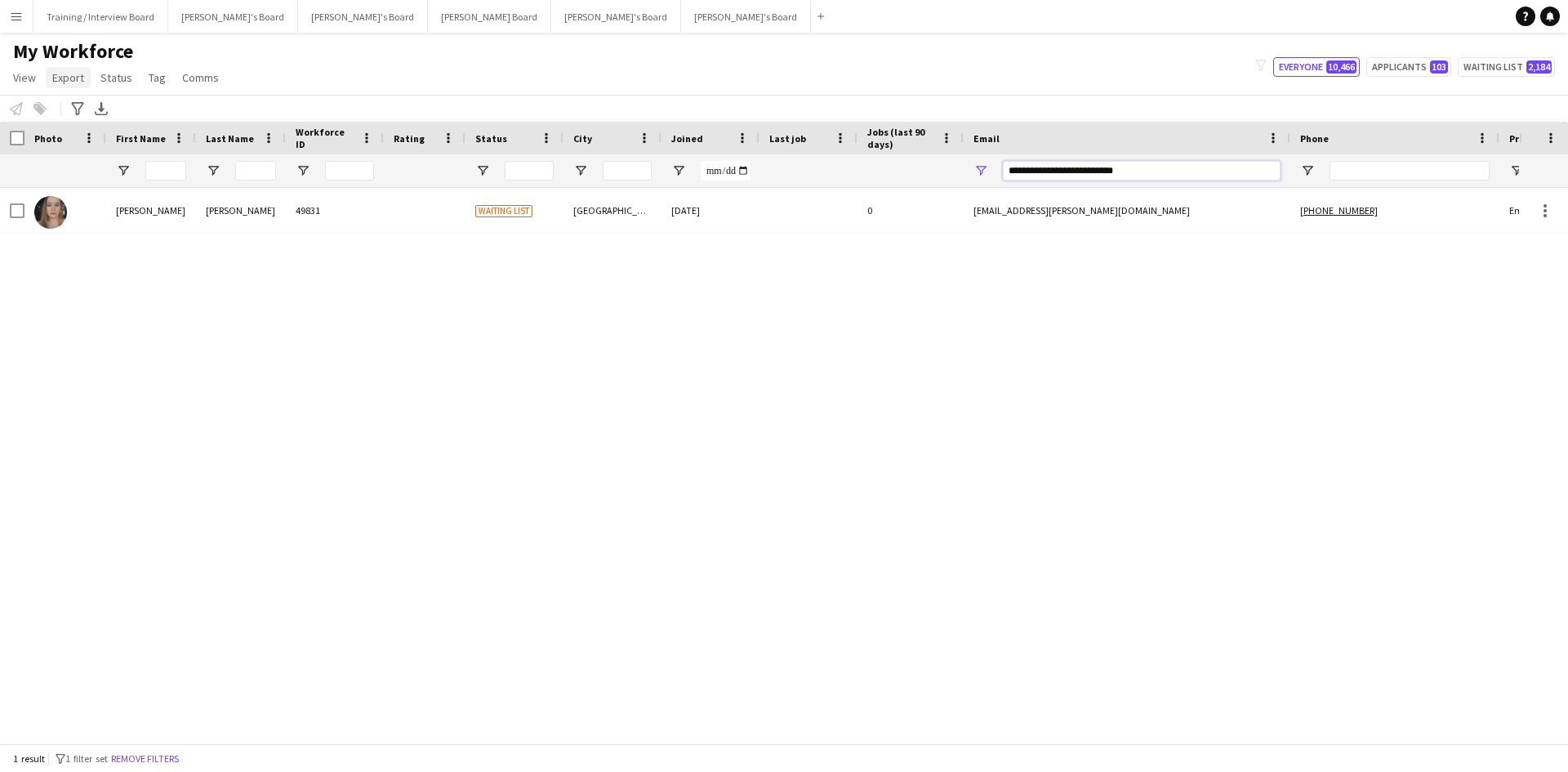
type input "**********"
click at [72, 75] on span "Export" at bounding box center [68, 77] width 32 height 15
click at [94, 102] on link "New starters report" at bounding box center [108, 112] width 124 height 35
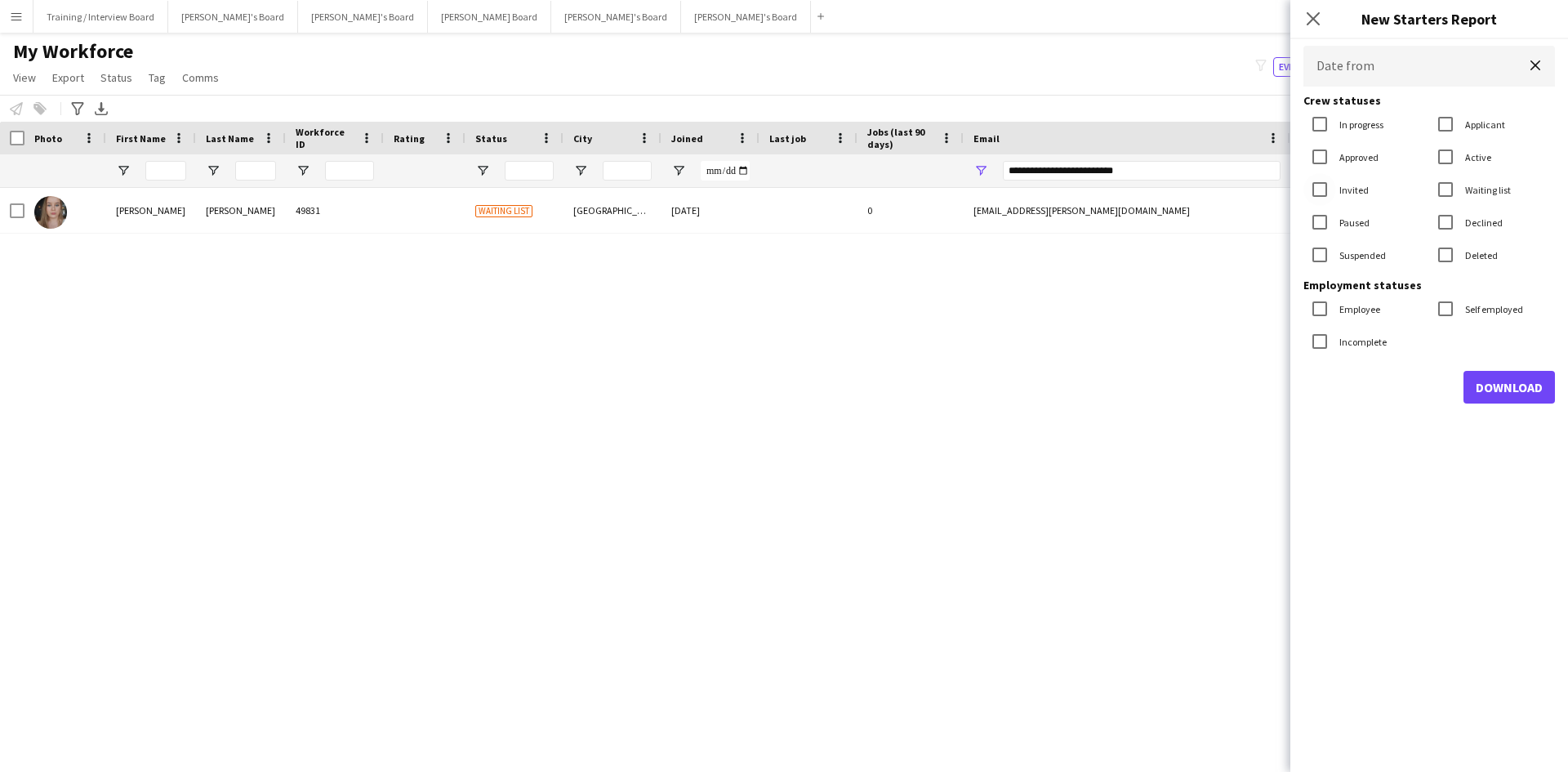
drag, startPoint x: 1339, startPoint y: 192, endPoint x: 1344, endPoint y: 213, distance: 21.6
click at [1342, 199] on div "Invited" at bounding box center [1336, 189] width 66 height 33
drag, startPoint x: 1345, startPoint y: 218, endPoint x: 1352, endPoint y: 253, distance: 35.7
click at [1347, 221] on label "Paused" at bounding box center [1353, 222] width 34 height 12
drag, startPoint x: 1351, startPoint y: 256, endPoint x: 1481, endPoint y: 220, distance: 134.9
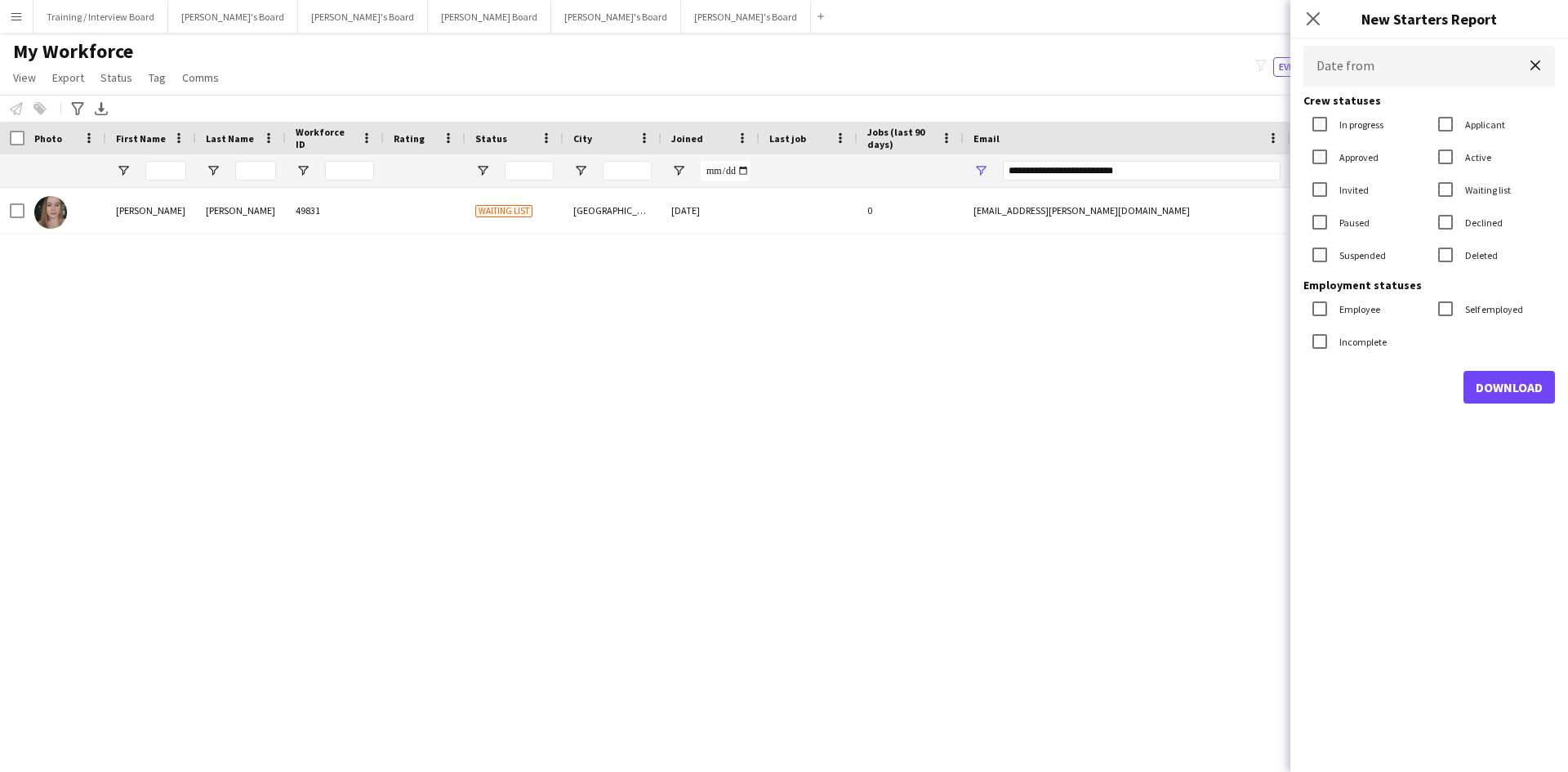
click at [1371, 250] on label "Suspended" at bounding box center [1361, 255] width 50 height 12
click at [1482, 218] on label "Declined" at bounding box center [1483, 222] width 41 height 12
drag, startPoint x: 1476, startPoint y: 152, endPoint x: 1485, endPoint y: 121, distance: 32.3
click at [1477, 142] on div "Active" at bounding box center [1460, 157] width 62 height 33
click at [1484, 119] on label "Applicant" at bounding box center [1484, 125] width 44 height 12
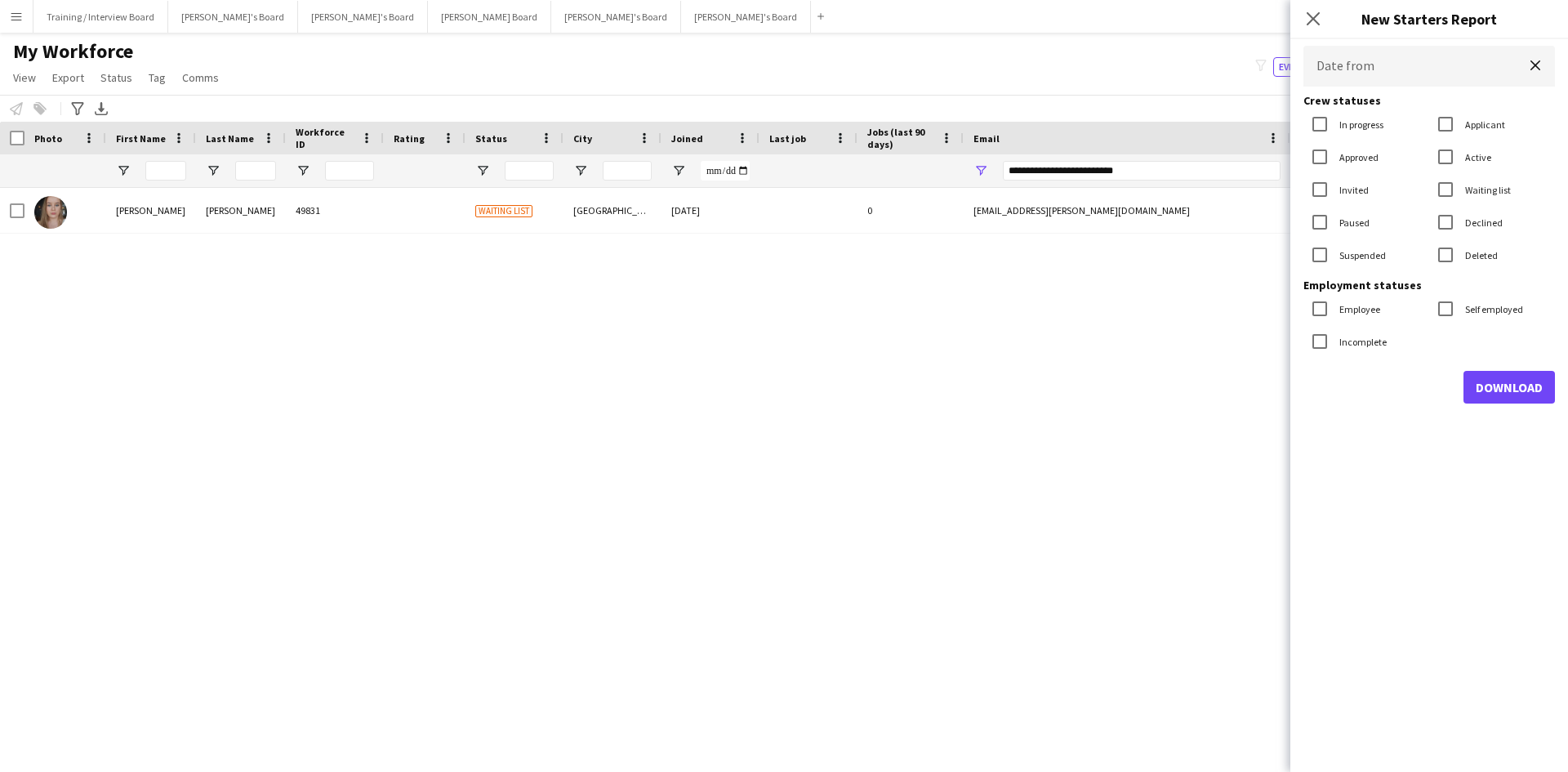
click at [1471, 153] on label "Active" at bounding box center [1476, 157] width 29 height 12
click at [1342, 190] on label "Invited" at bounding box center [1352, 190] width 33 height 12
click at [1356, 251] on label "Suspended" at bounding box center [1361, 255] width 50 height 12
click at [1351, 68] on body "Menu Boards Boards Boards All jobs Status Workforce Workforce My Workforce Recr…" at bounding box center [784, 386] width 1568 height 772
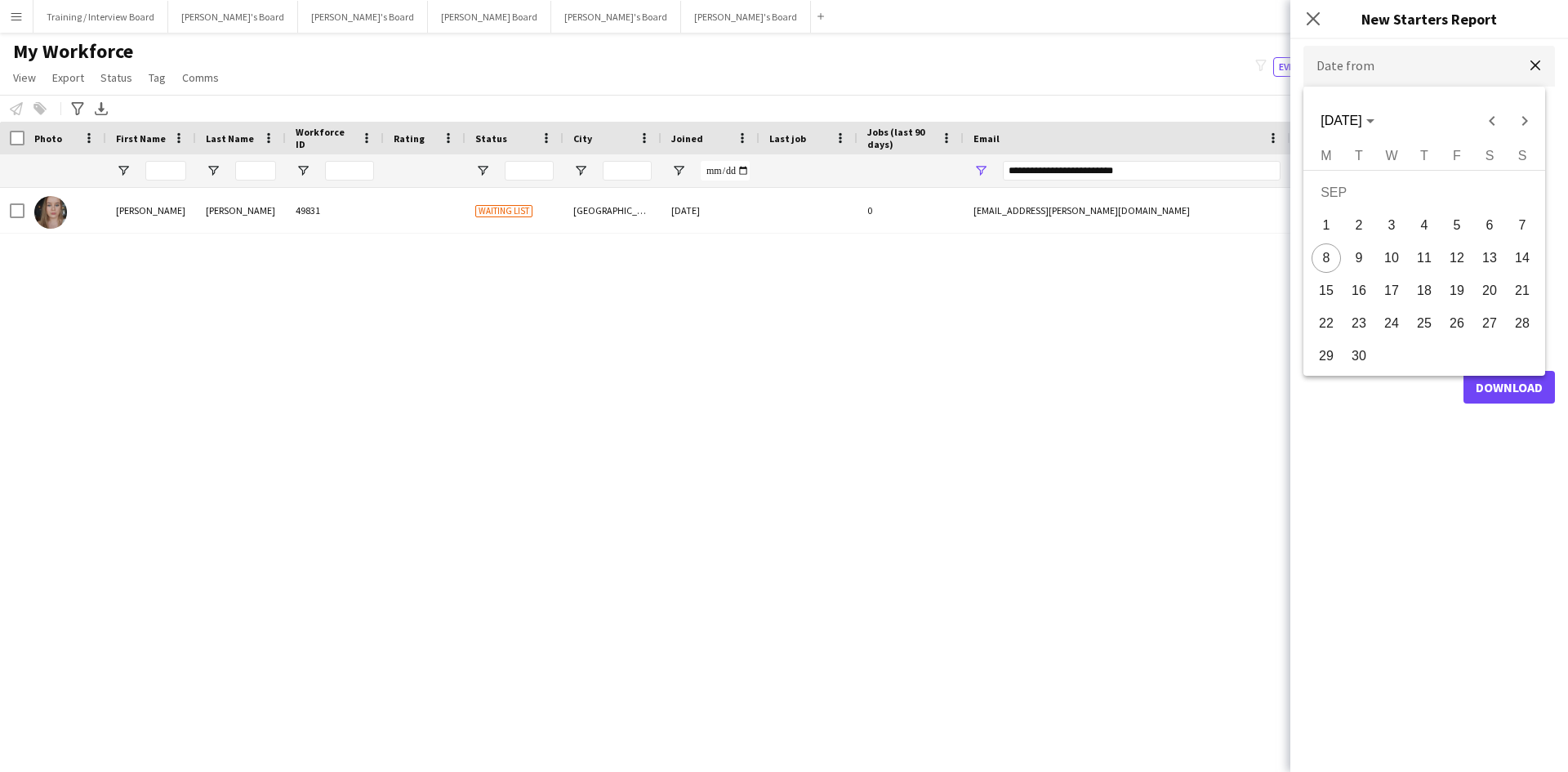
click at [1352, 74] on div at bounding box center [784, 386] width 1568 height 772
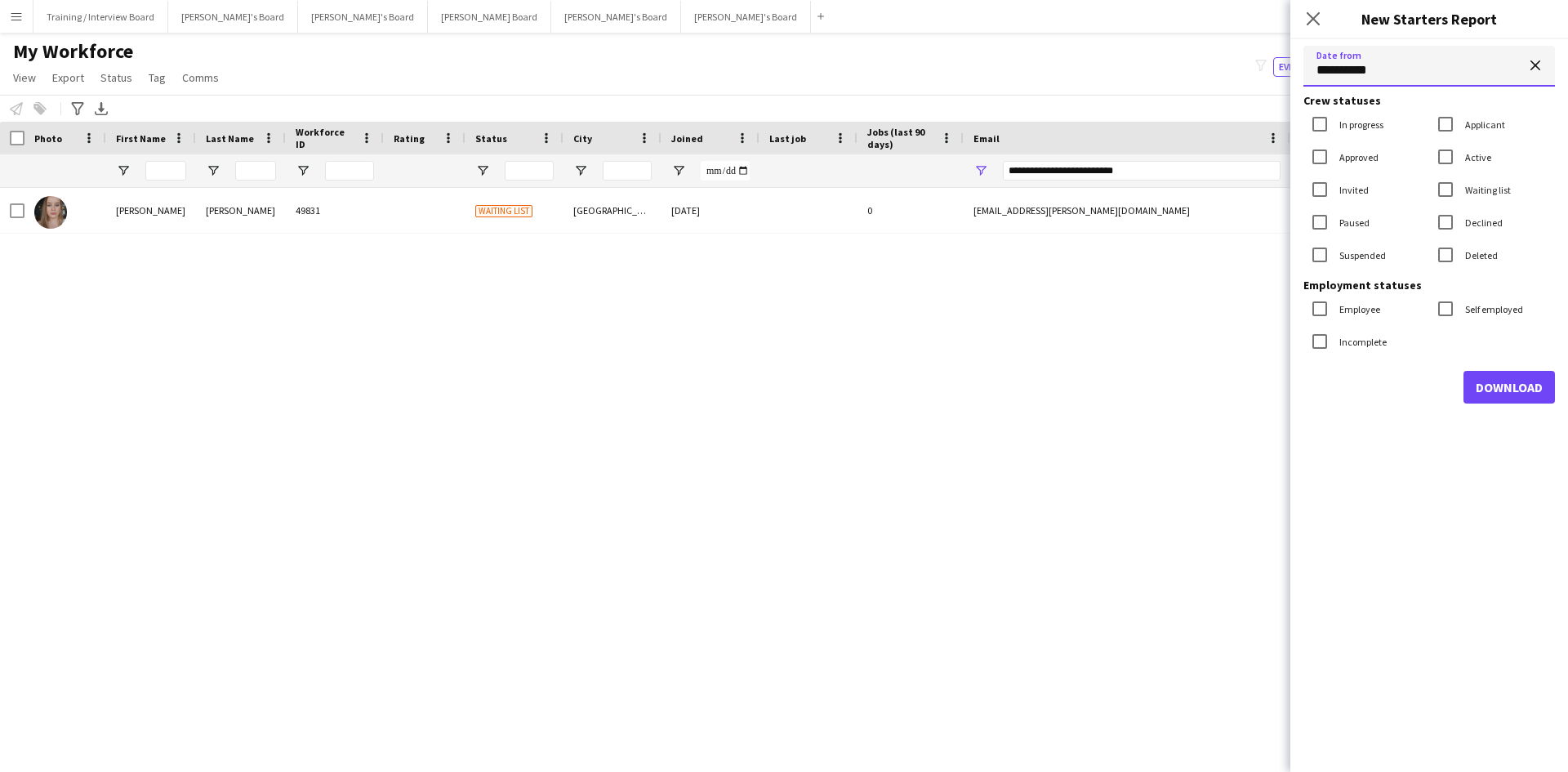
type input "**********"
click at [1531, 387] on button "Download" at bounding box center [1508, 387] width 92 height 33
click at [1312, 19] on icon at bounding box center [1312, 18] width 15 height 15
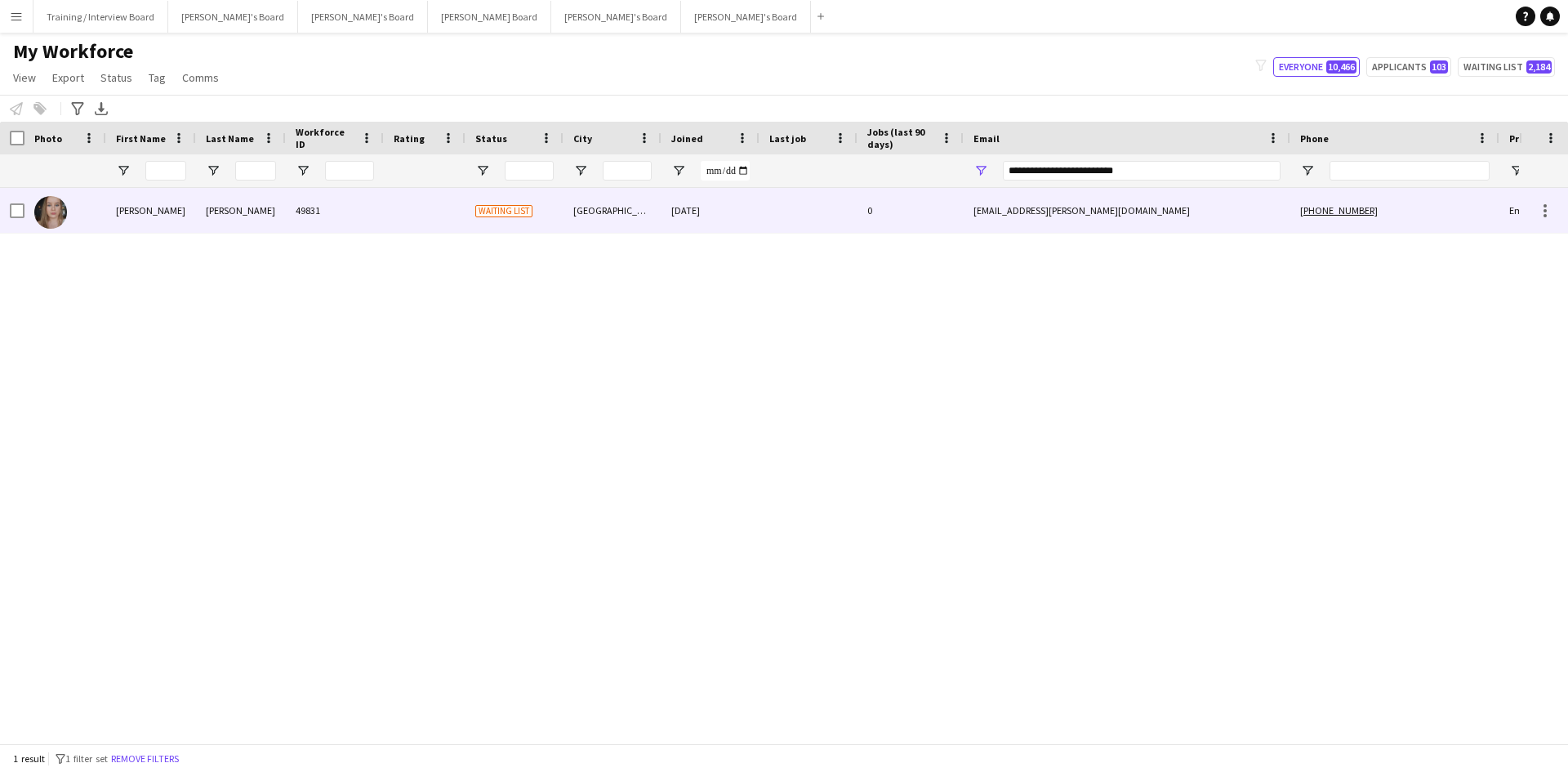
click at [756, 222] on div "[DATE]" at bounding box center [710, 210] width 98 height 45
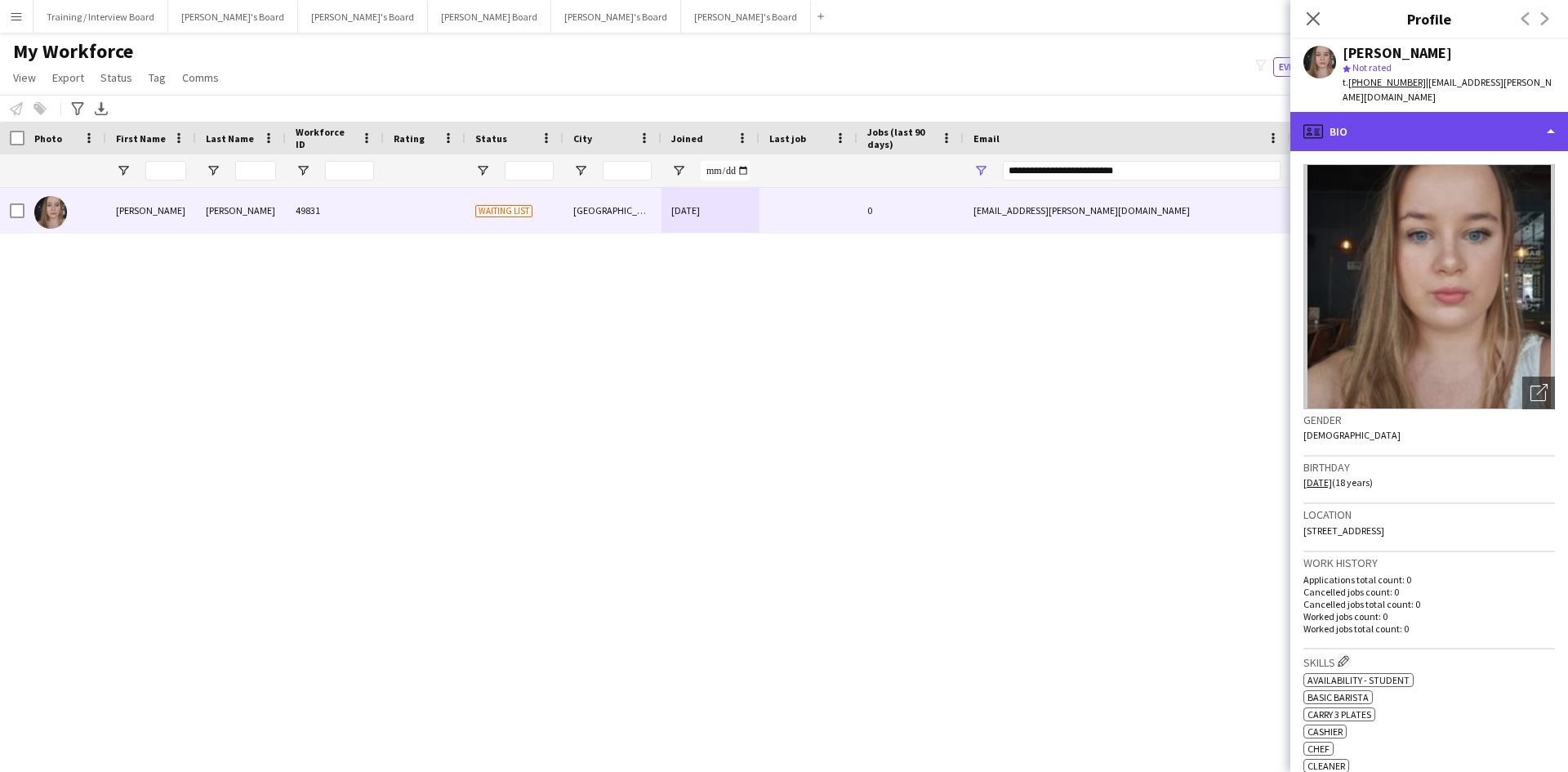
click at [1435, 123] on div "profile Bio" at bounding box center [1429, 132] width 277 height 39
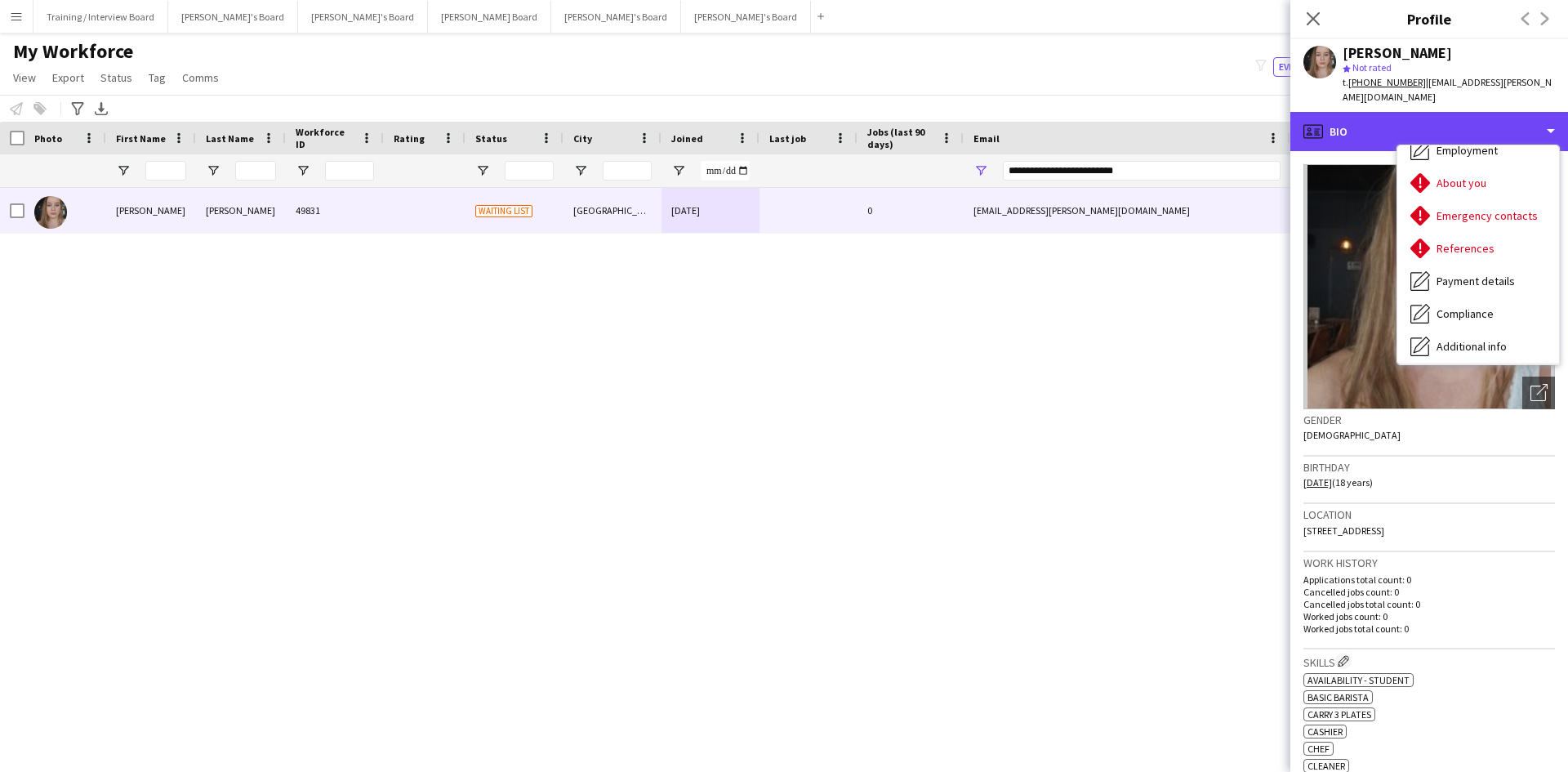
scroll to position [164, 0]
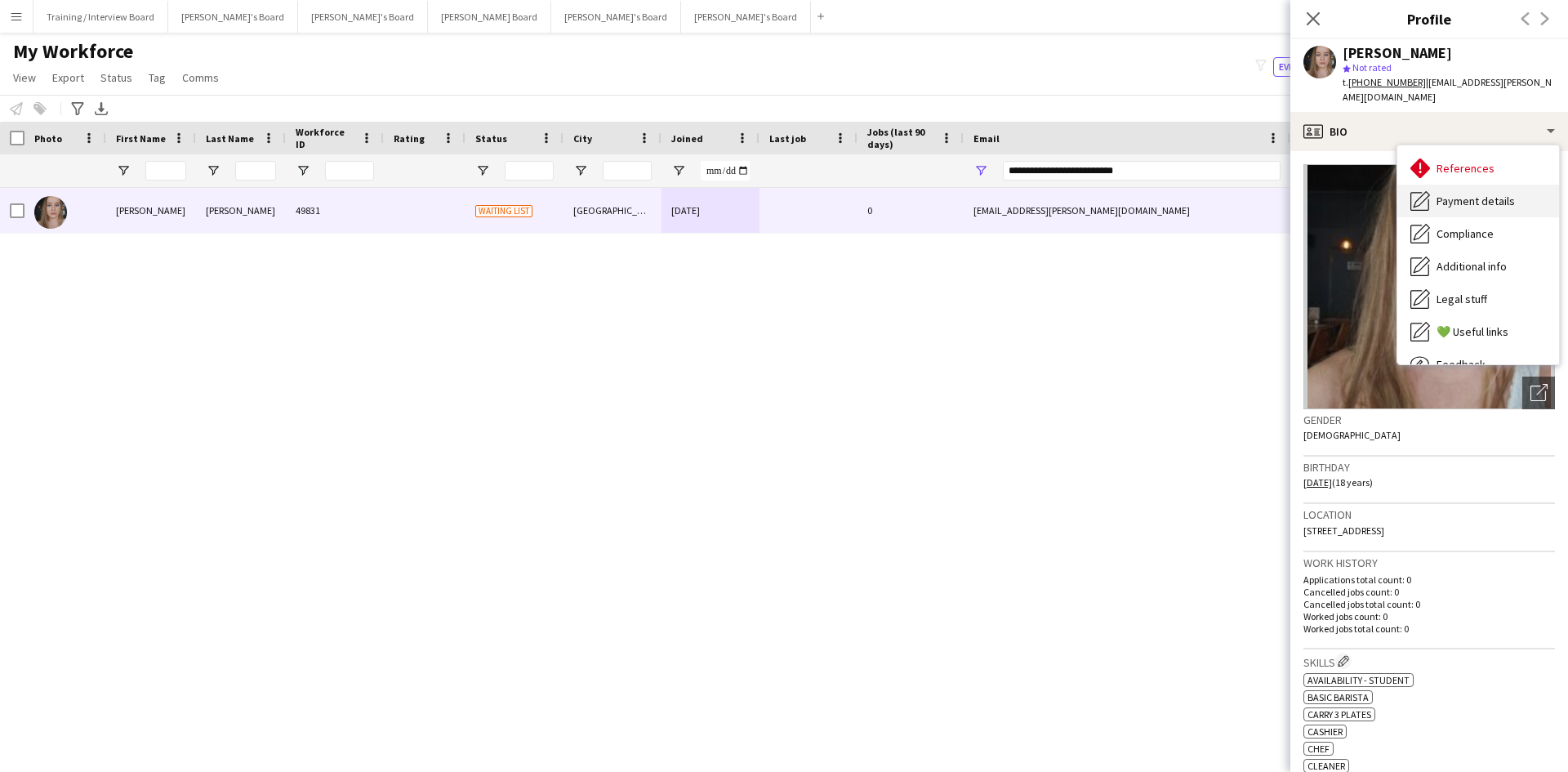
click at [1499, 194] on span "Payment details" at bounding box center [1476, 201] width 78 height 15
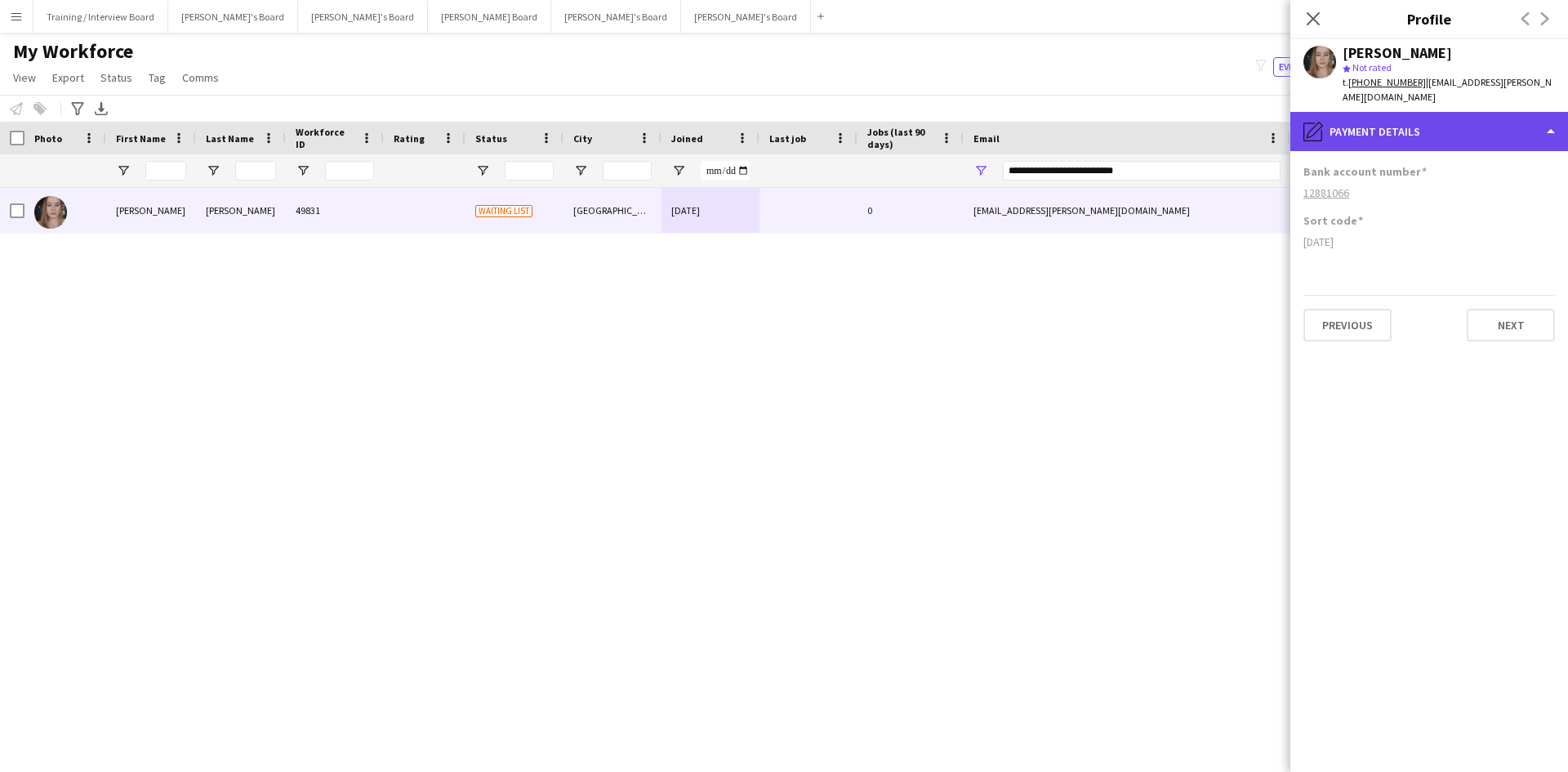
click at [1419, 122] on div "pencil4 Payment details" at bounding box center [1429, 132] width 277 height 39
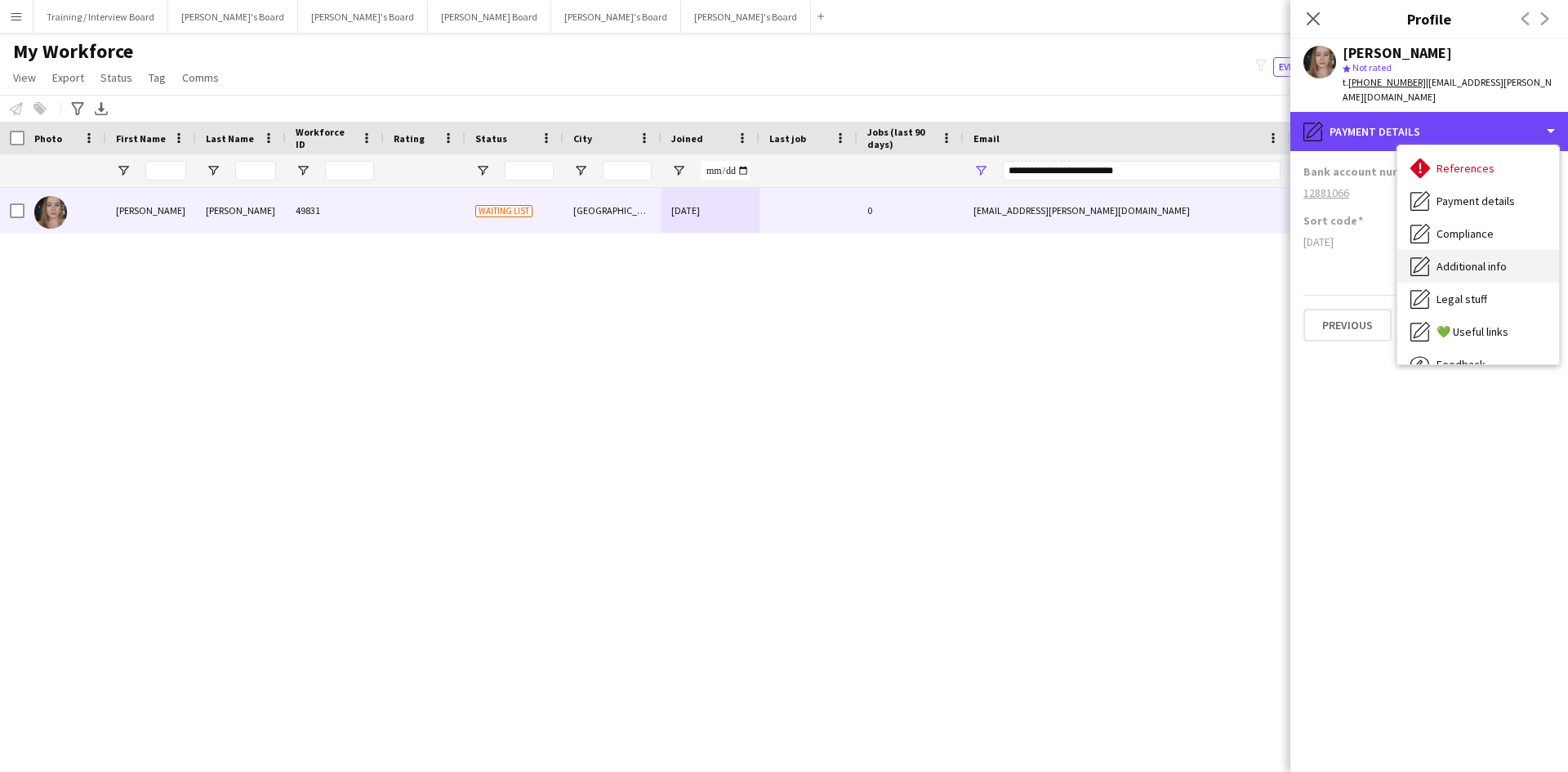
scroll to position [0, 0]
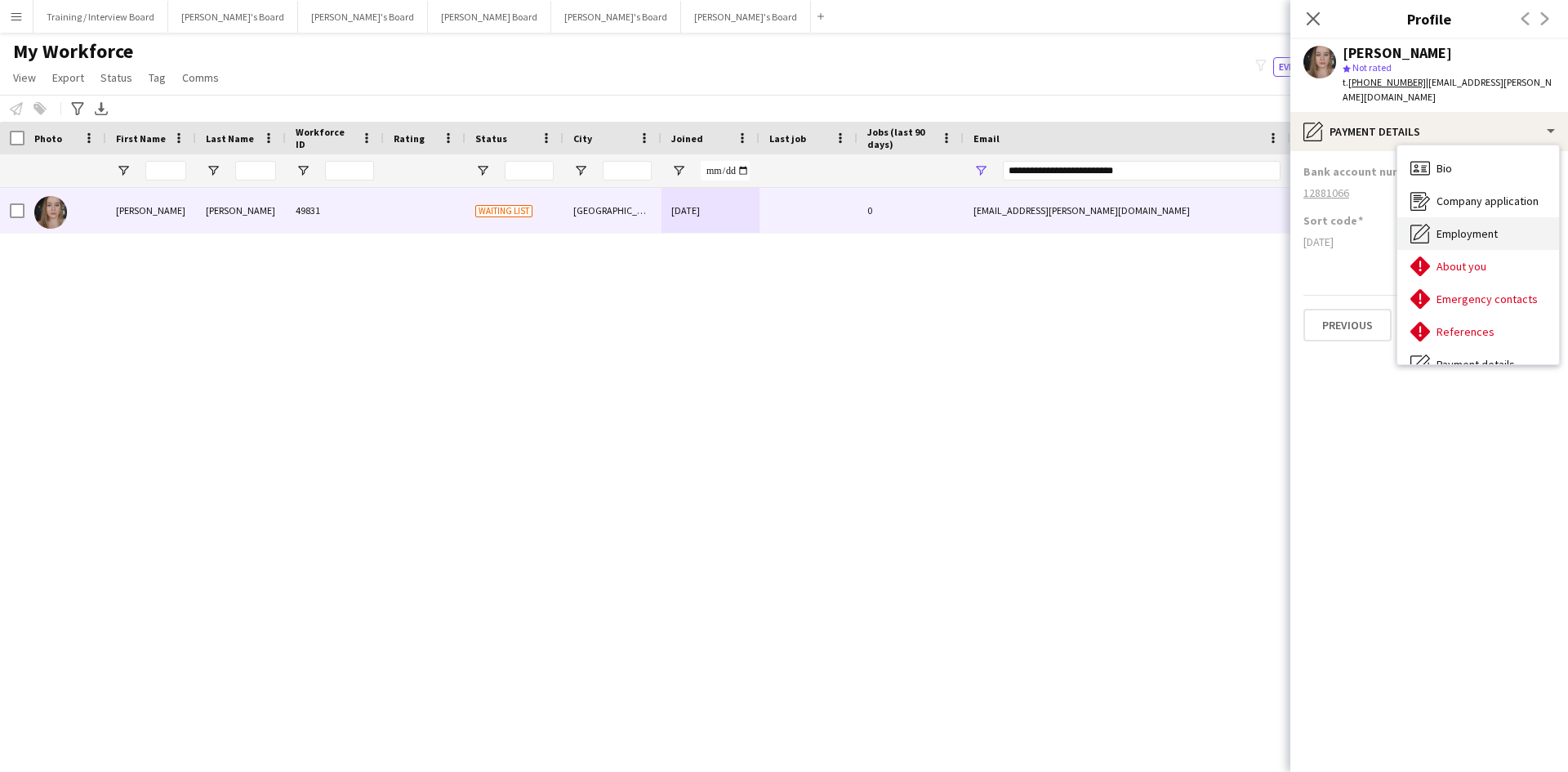
click at [1503, 217] on div "Employment Employment" at bounding box center [1478, 233] width 162 height 33
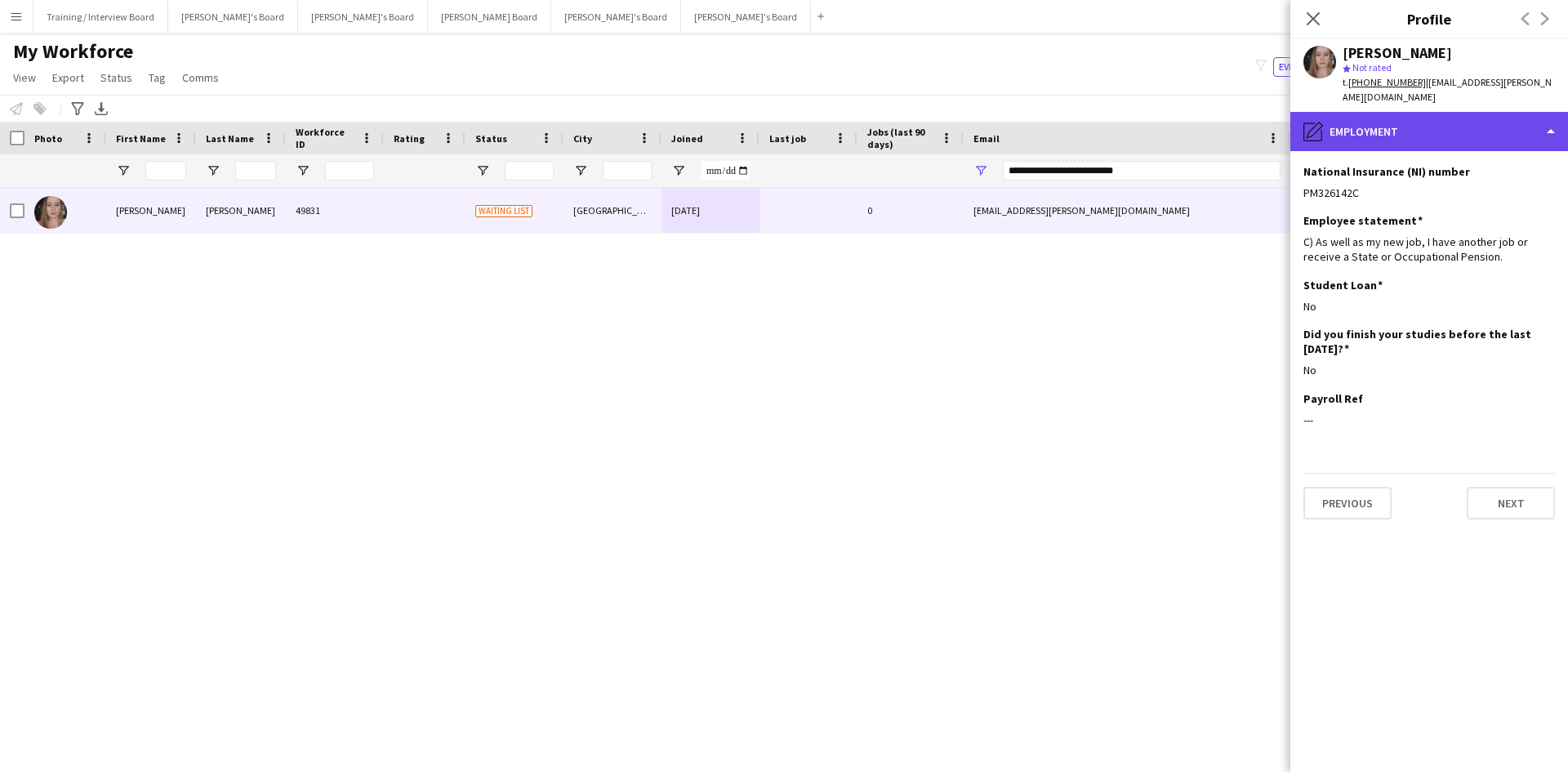
click at [1422, 120] on div "pencil4 Employment" at bounding box center [1429, 132] width 277 height 39
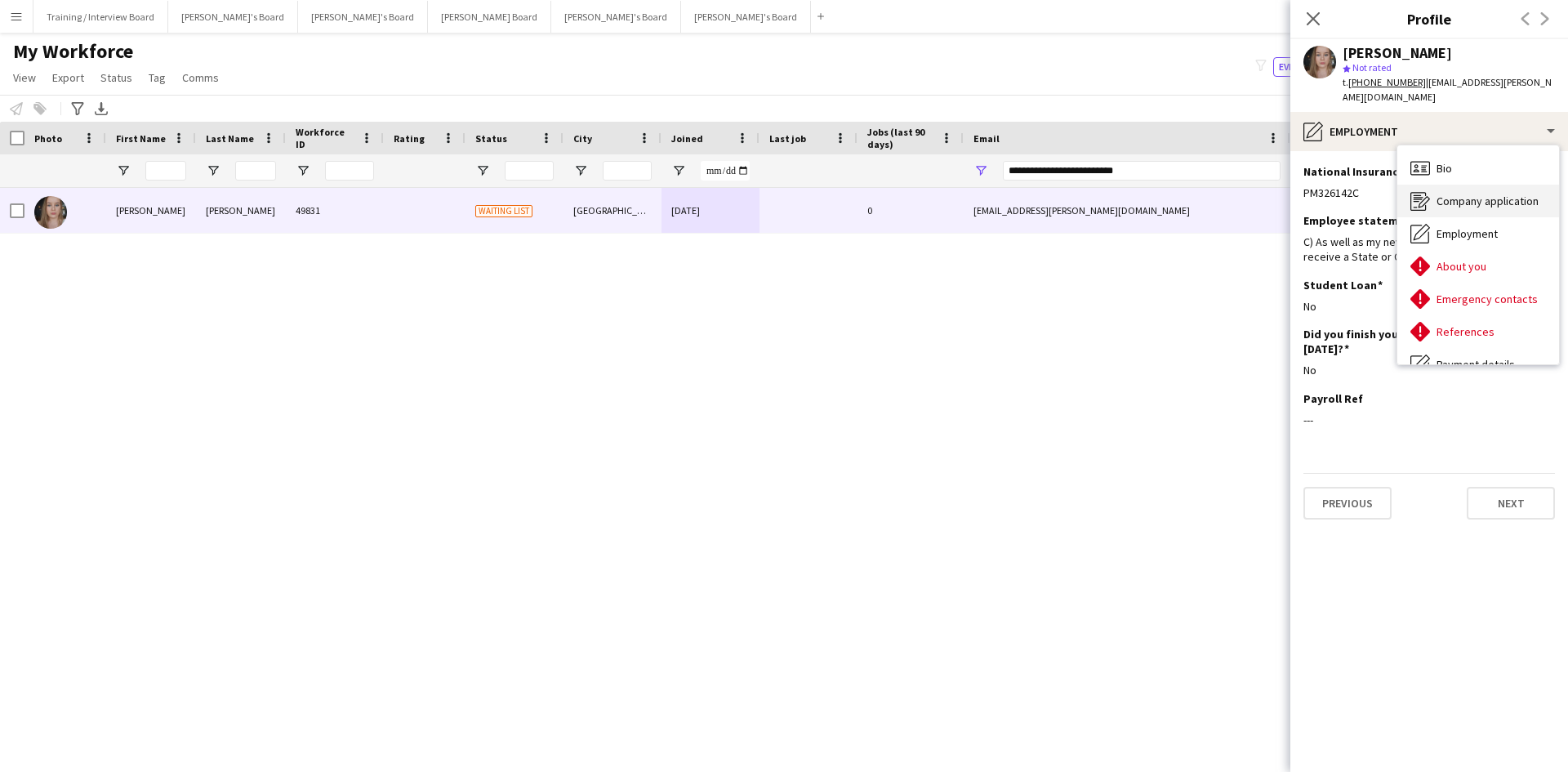
click at [1464, 194] on span "Company application" at bounding box center [1487, 201] width 102 height 15
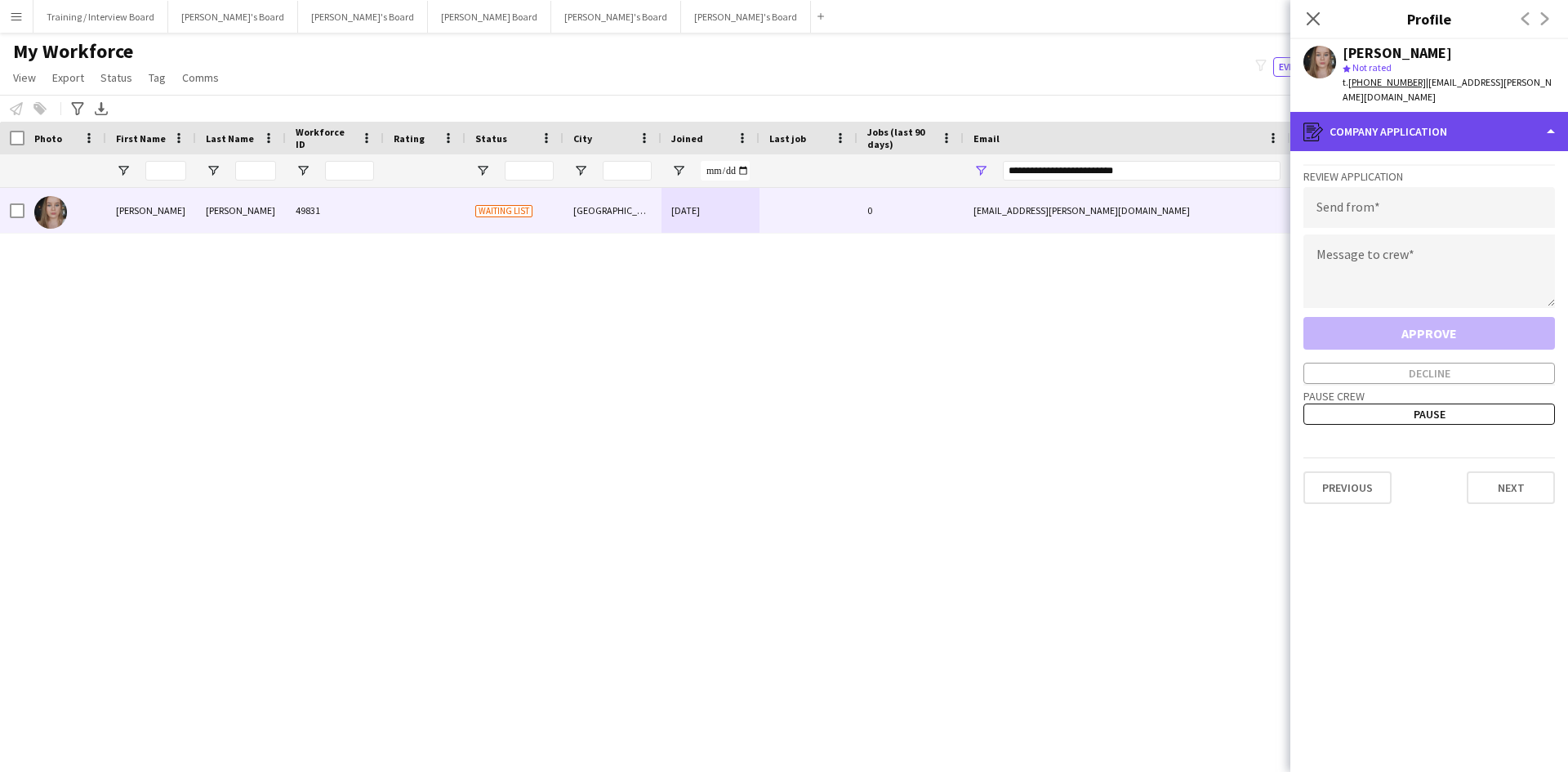
click at [1439, 118] on div "register Company application" at bounding box center [1429, 132] width 277 height 39
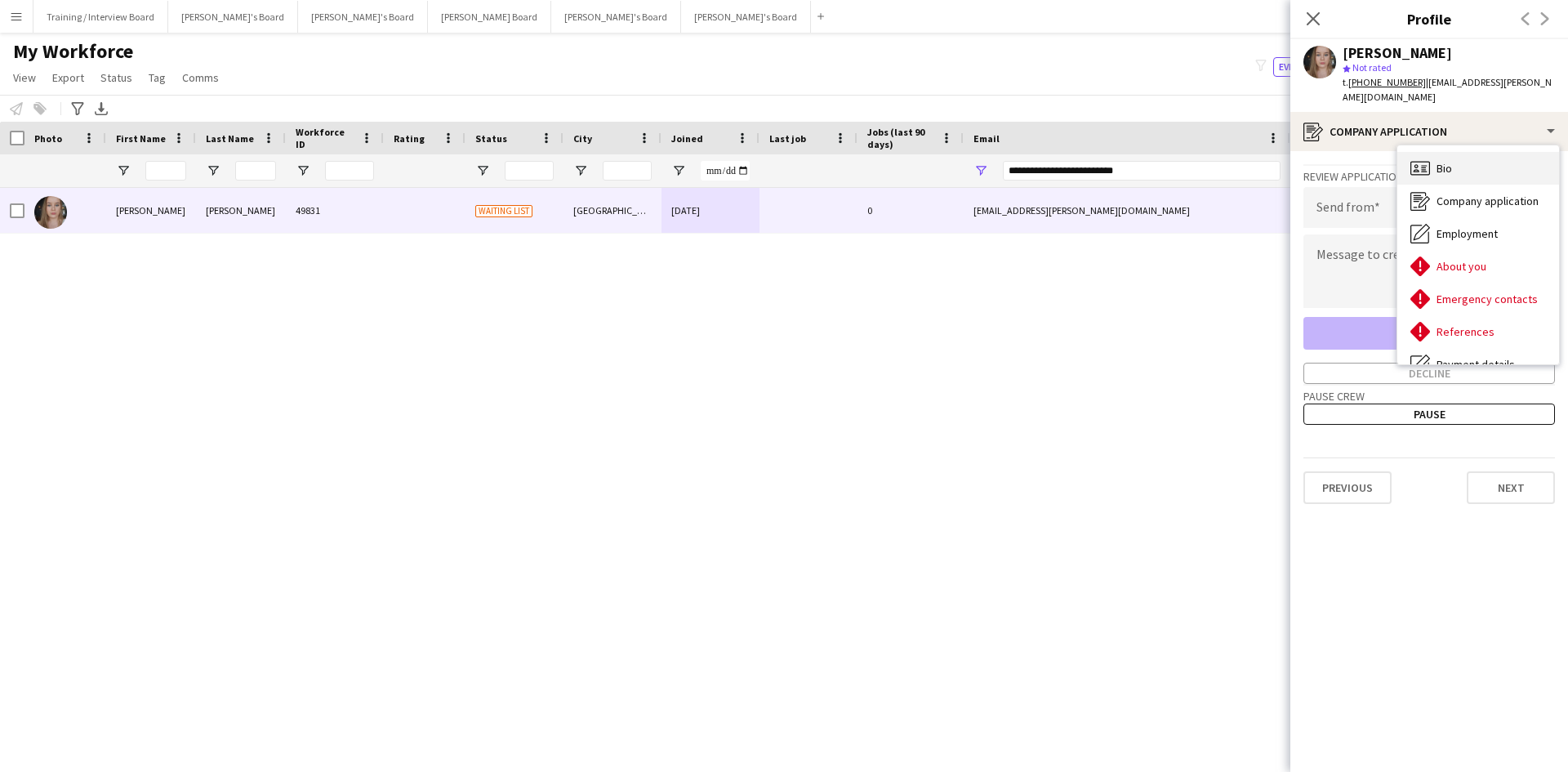
click at [1438, 161] on span "Bio" at bounding box center [1444, 168] width 15 height 15
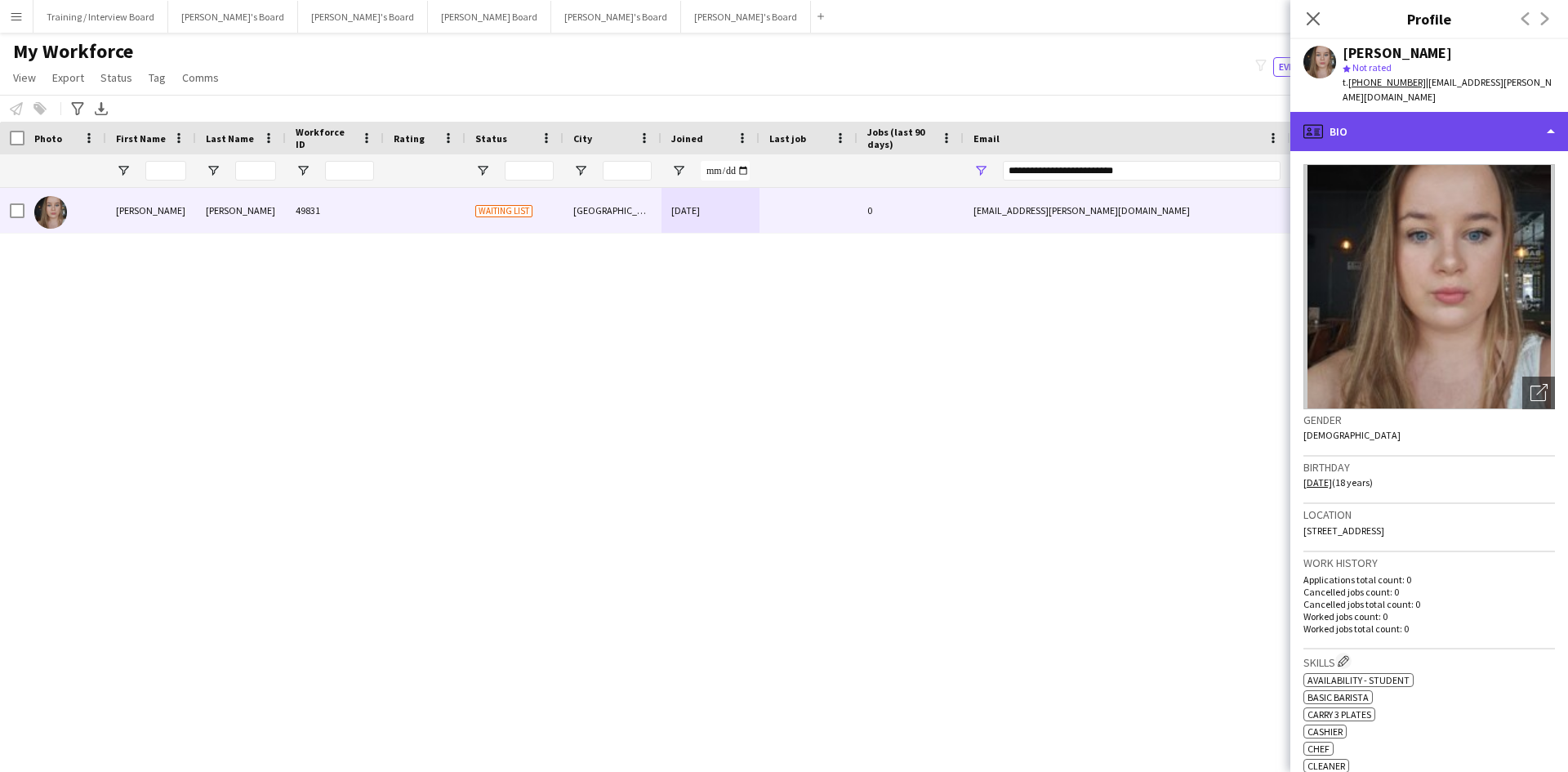
click at [1453, 134] on div "profile Bio" at bounding box center [1429, 132] width 277 height 39
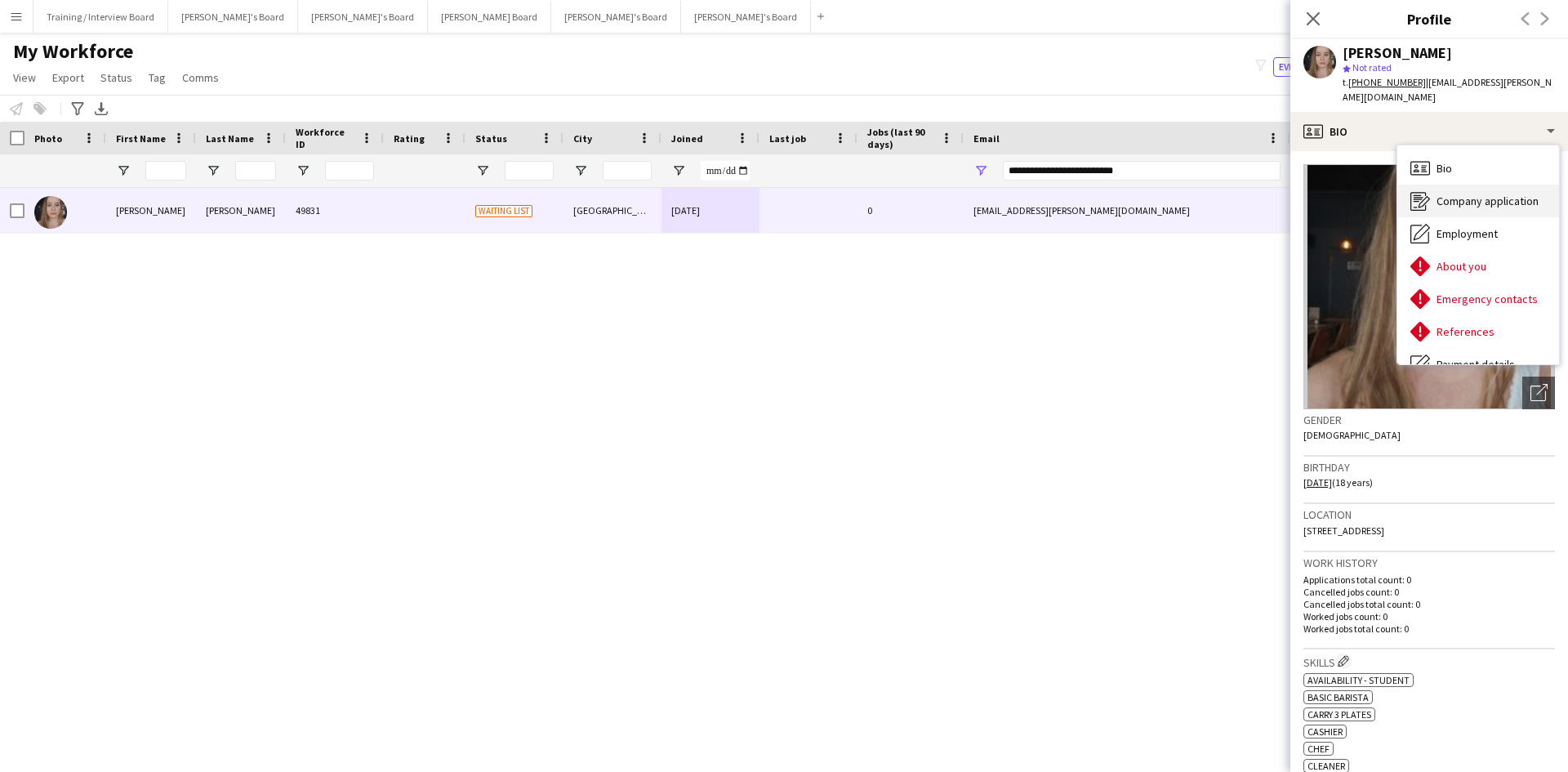
click at [1461, 194] on span "Company application" at bounding box center [1487, 201] width 102 height 15
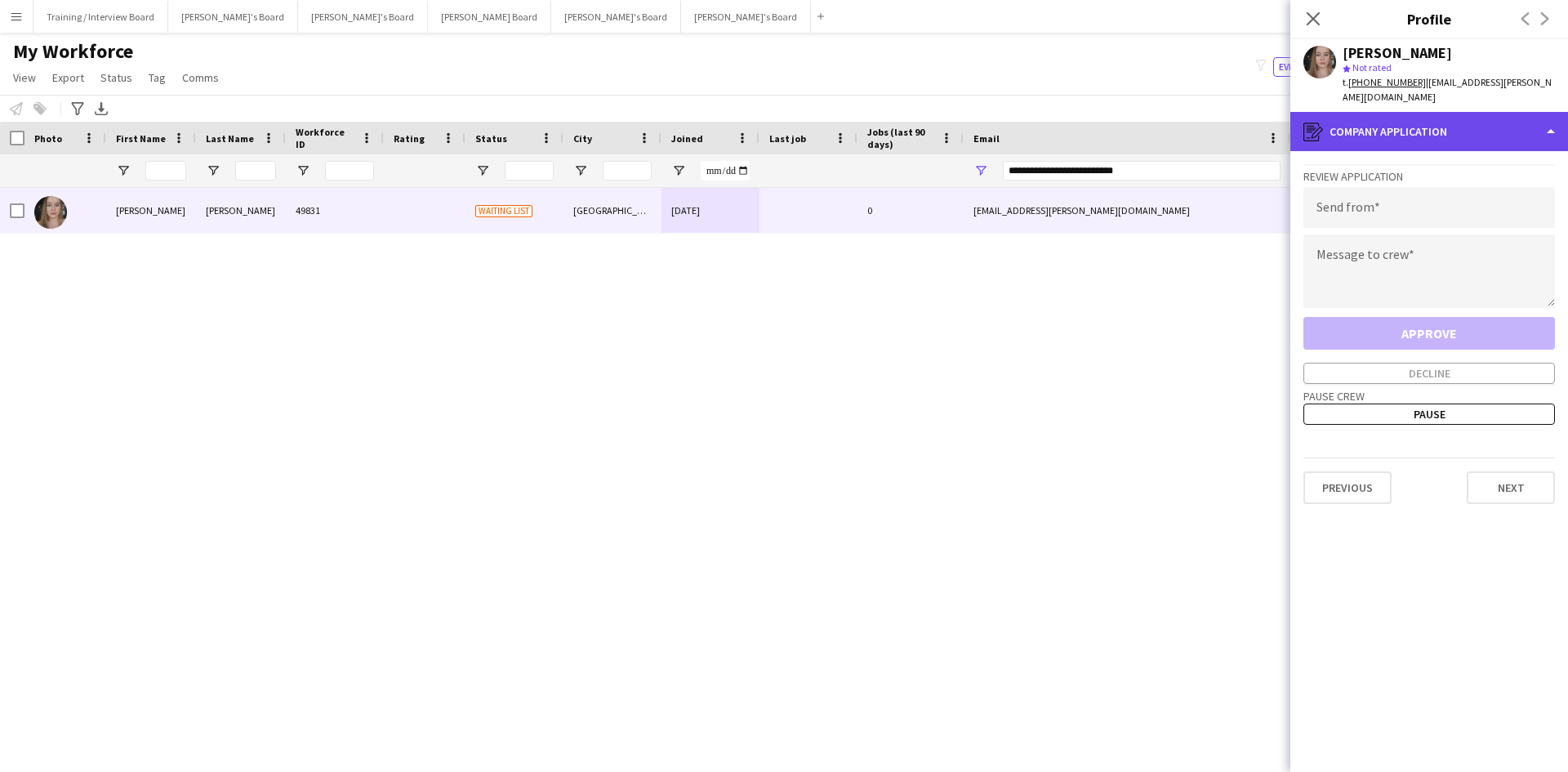
click at [1388, 125] on div "register Company application" at bounding box center [1429, 132] width 277 height 39
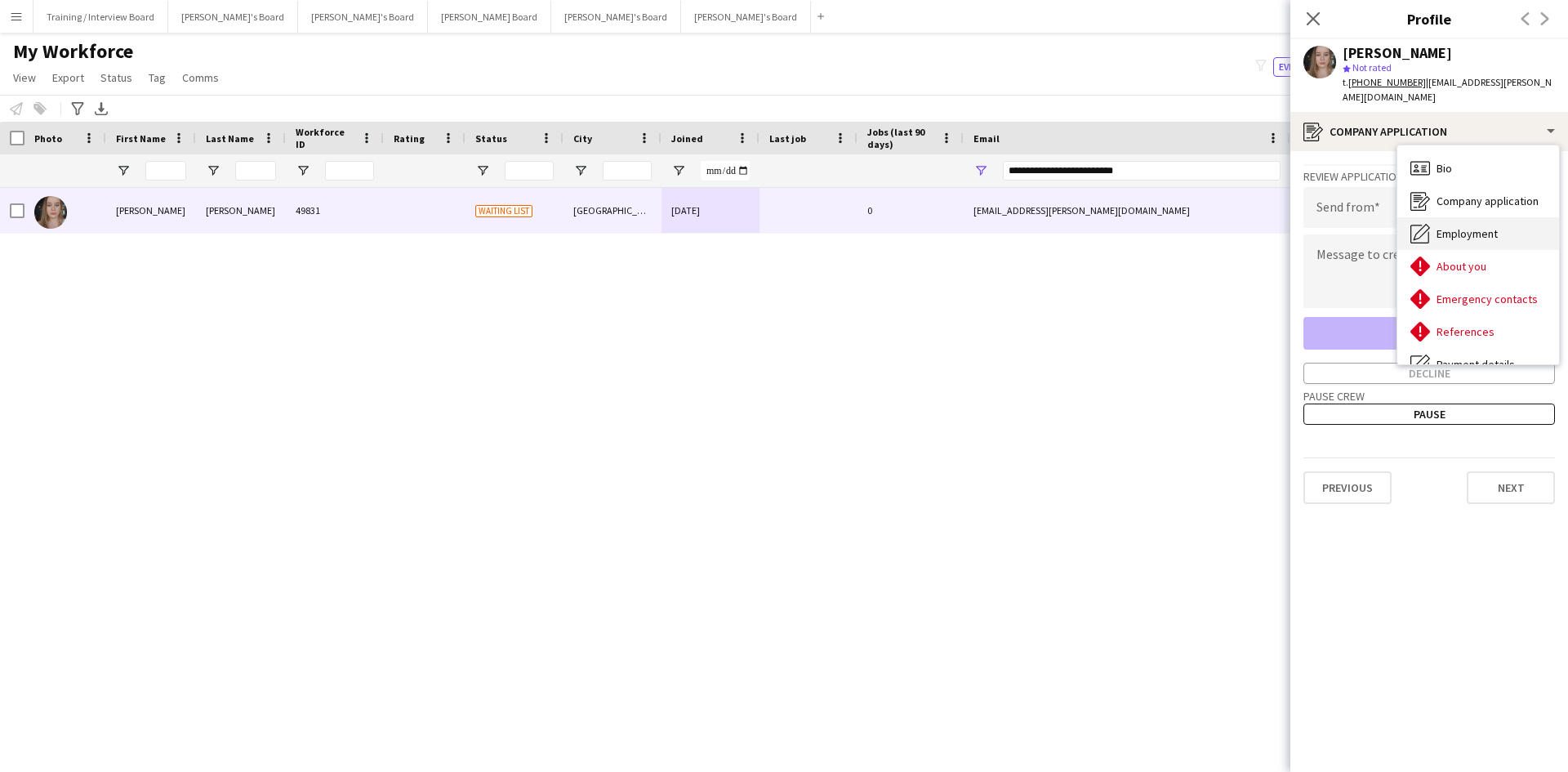
click at [1453, 226] on span "Employment" at bounding box center [1467, 233] width 61 height 15
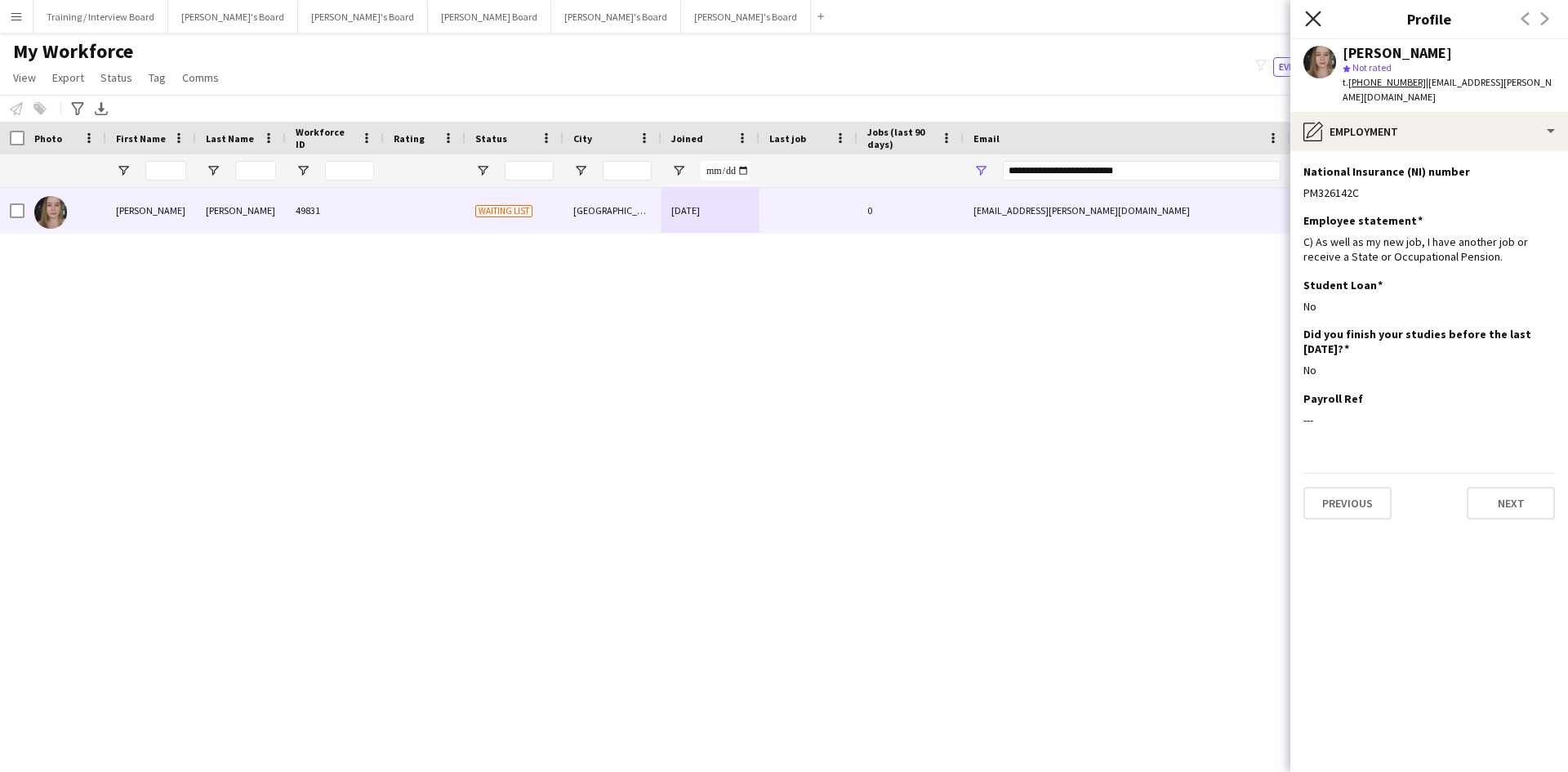
click at [1319, 11] on icon "Close pop-in" at bounding box center [1312, 18] width 15 height 15
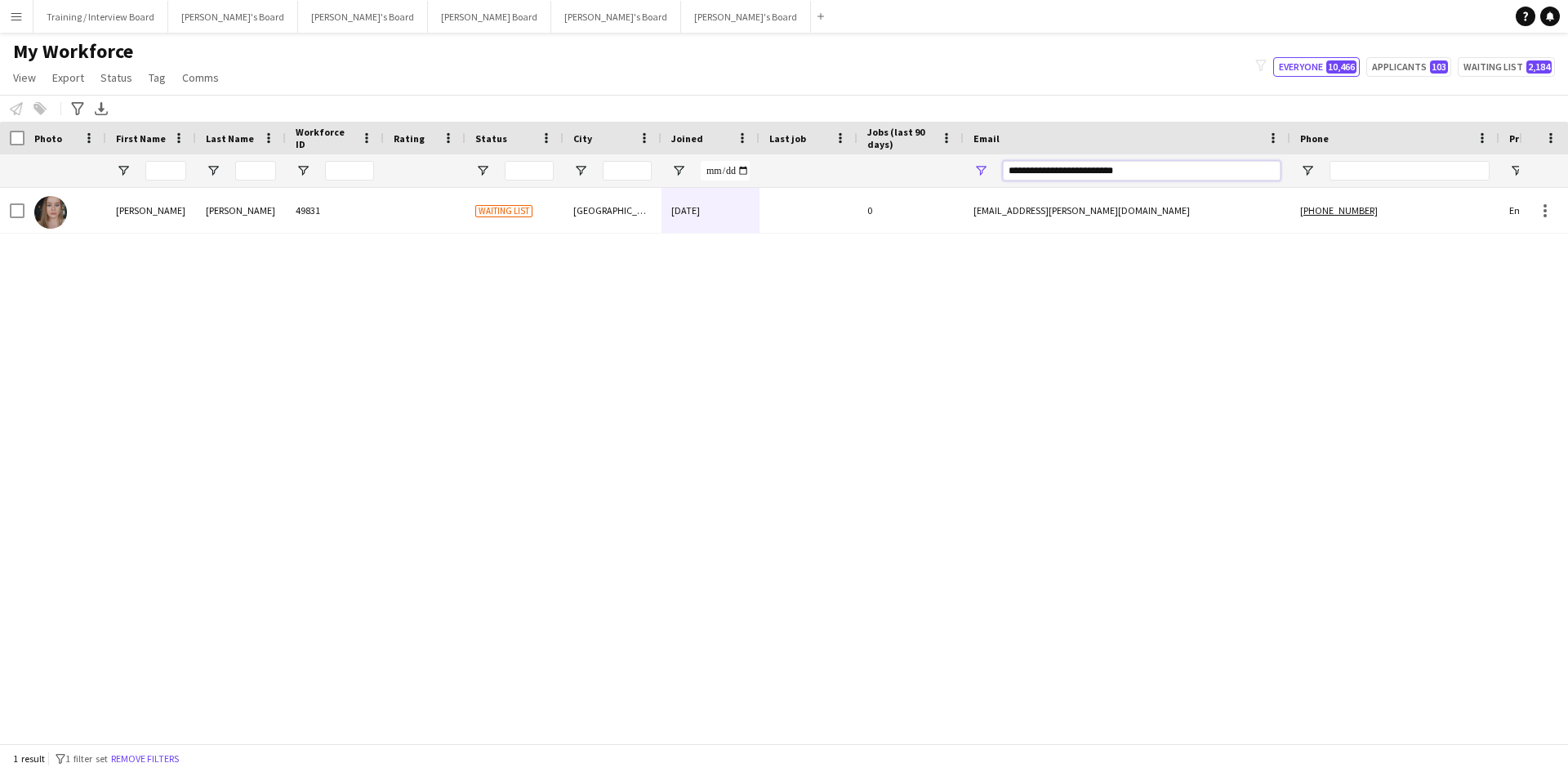
drag, startPoint x: 1188, startPoint y: 179, endPoint x: 879, endPoint y: 188, distance: 309.1
click at [879, 188] on div "Workforce Details Photo First Name" at bounding box center [784, 432] width 1568 height 622
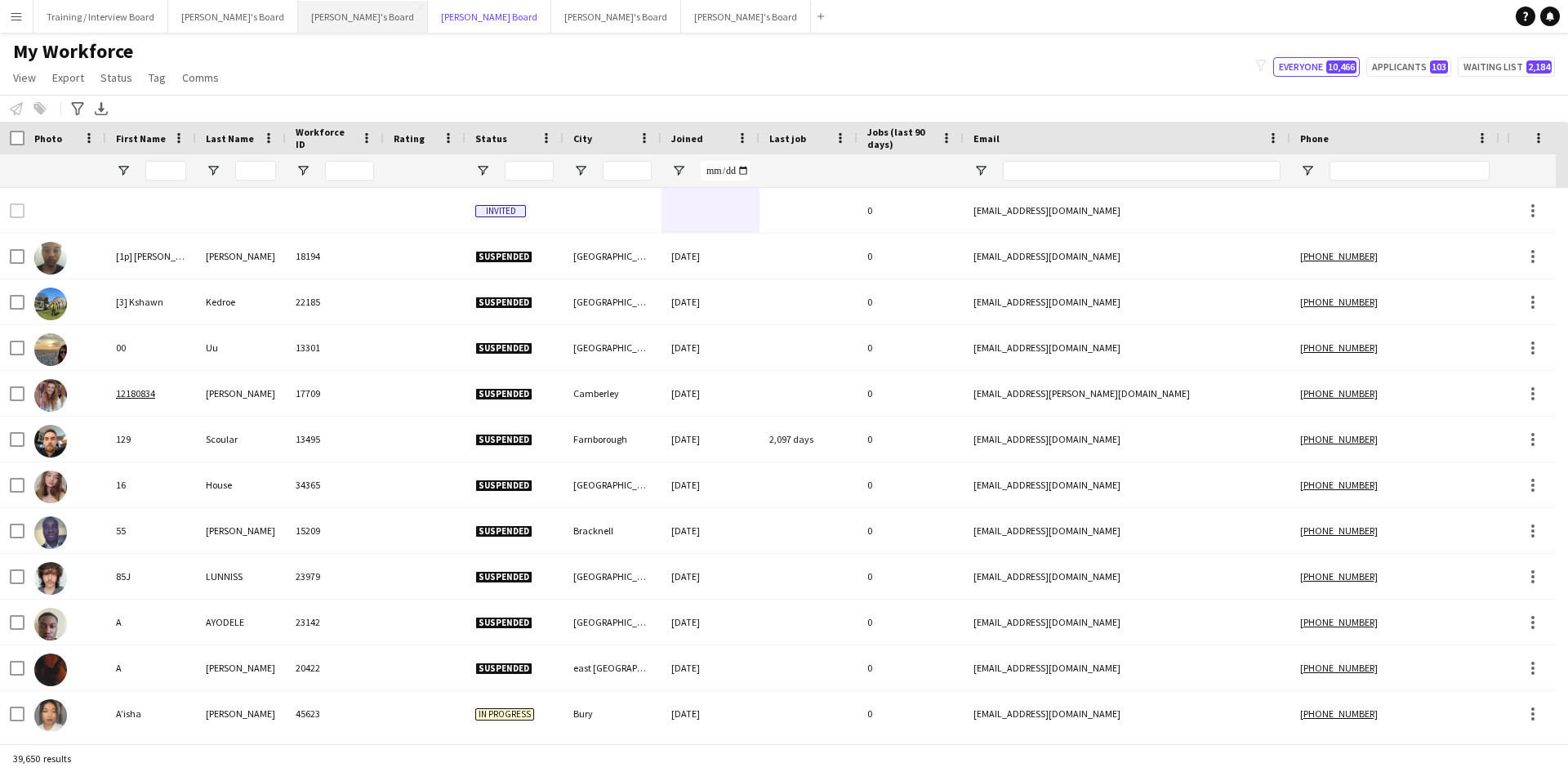
drag, startPoint x: 378, startPoint y: 20, endPoint x: 263, endPoint y: 20, distance: 115.0
click at [428, 20] on button "[PERSON_NAME] Board Close" at bounding box center [489, 17] width 124 height 32
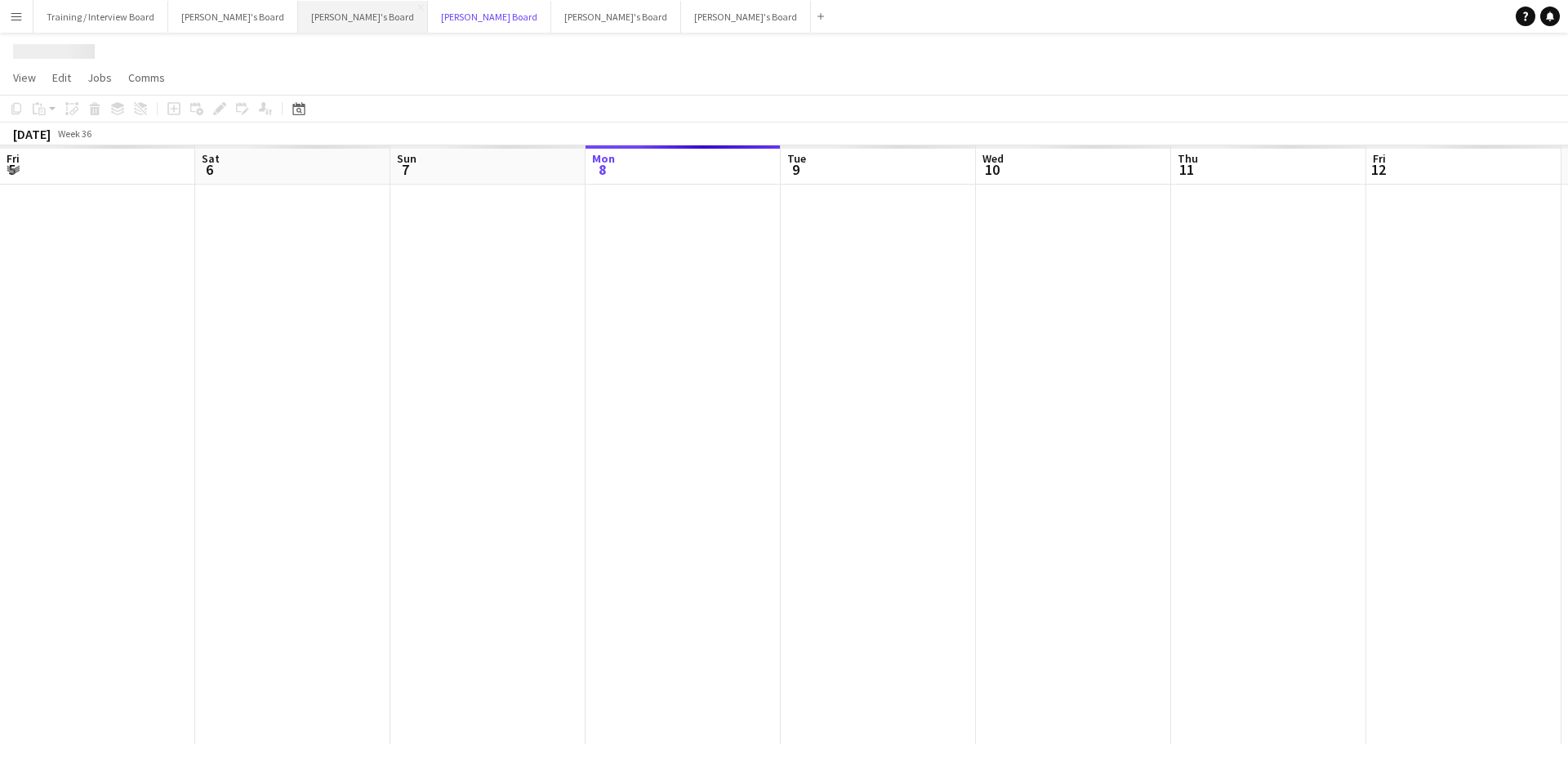
scroll to position [0, 390]
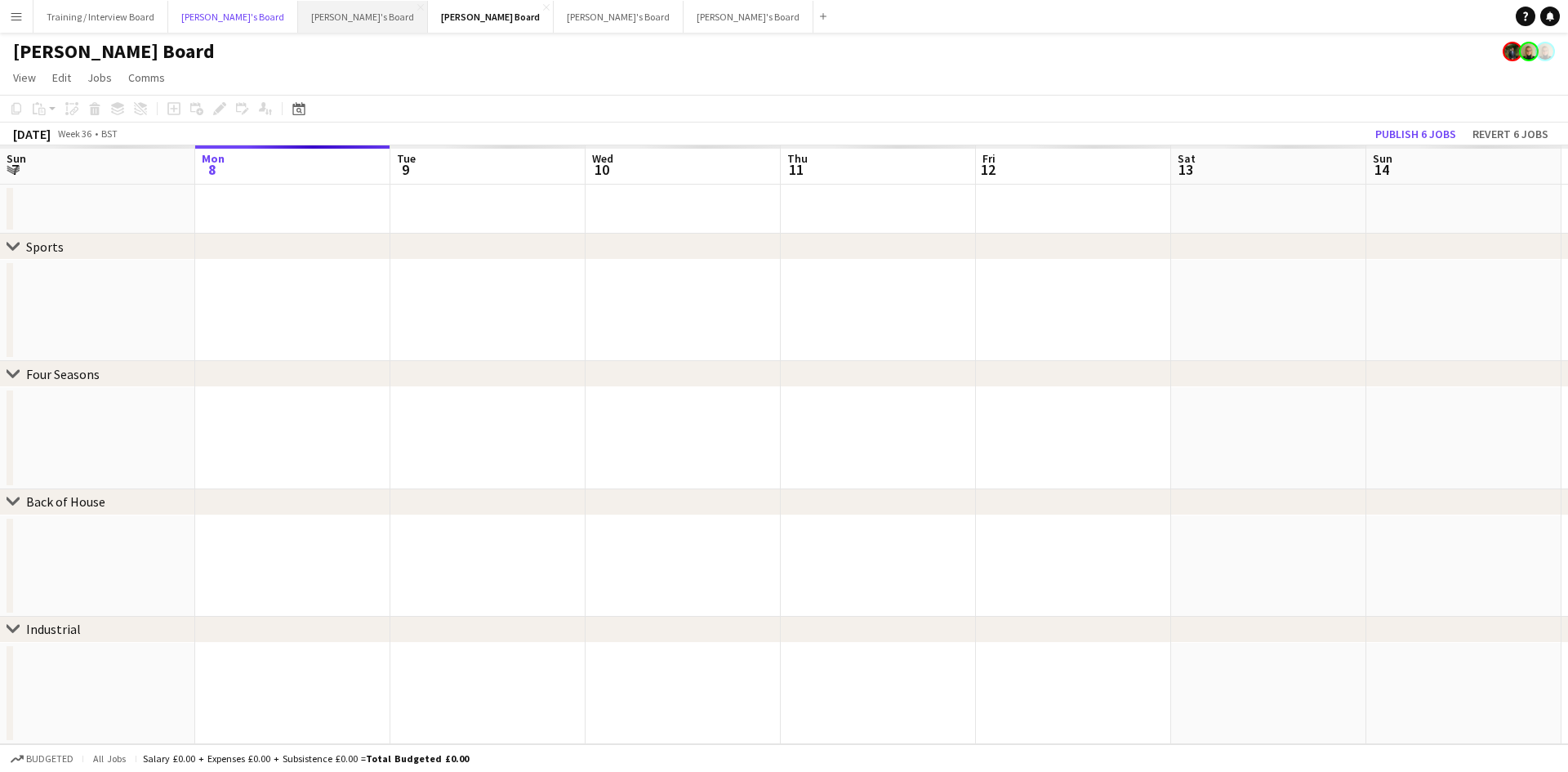
click at [196, 16] on button "[PERSON_NAME]'s Board Close" at bounding box center [233, 17] width 130 height 32
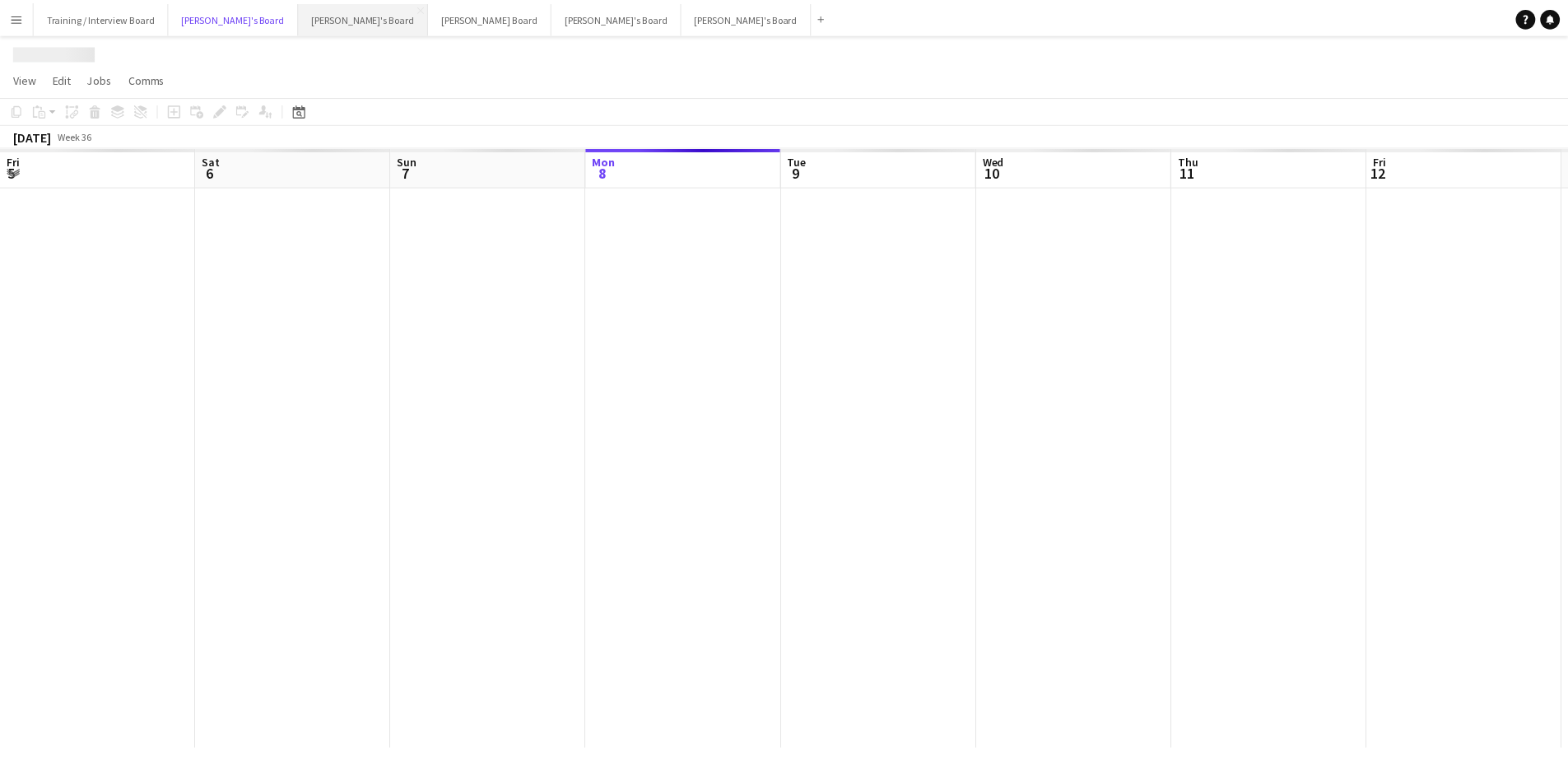
scroll to position [0, 393]
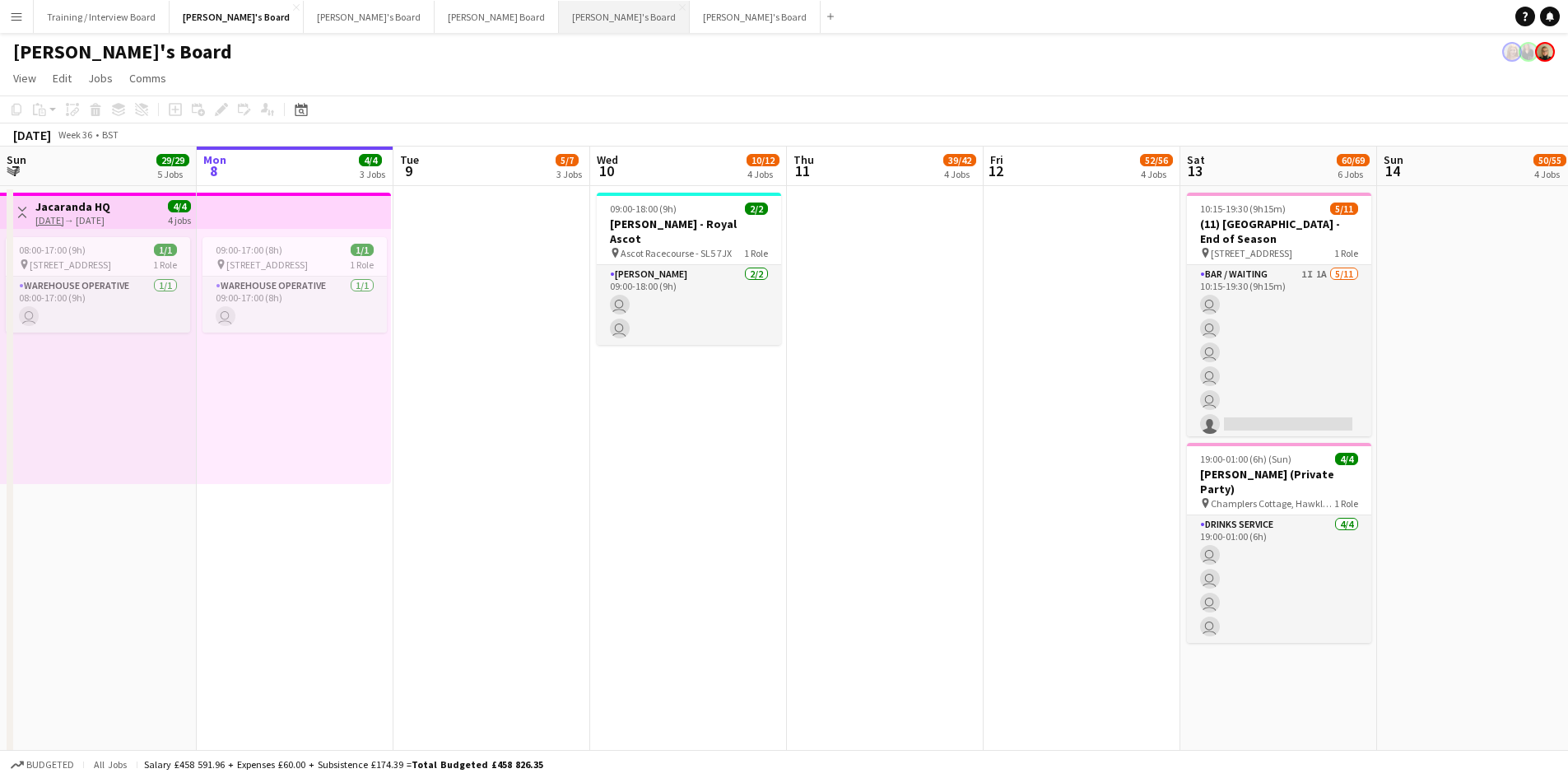
click at [559, 10] on button "[PERSON_NAME]'s Board Close" at bounding box center [625, 17] width 131 height 32
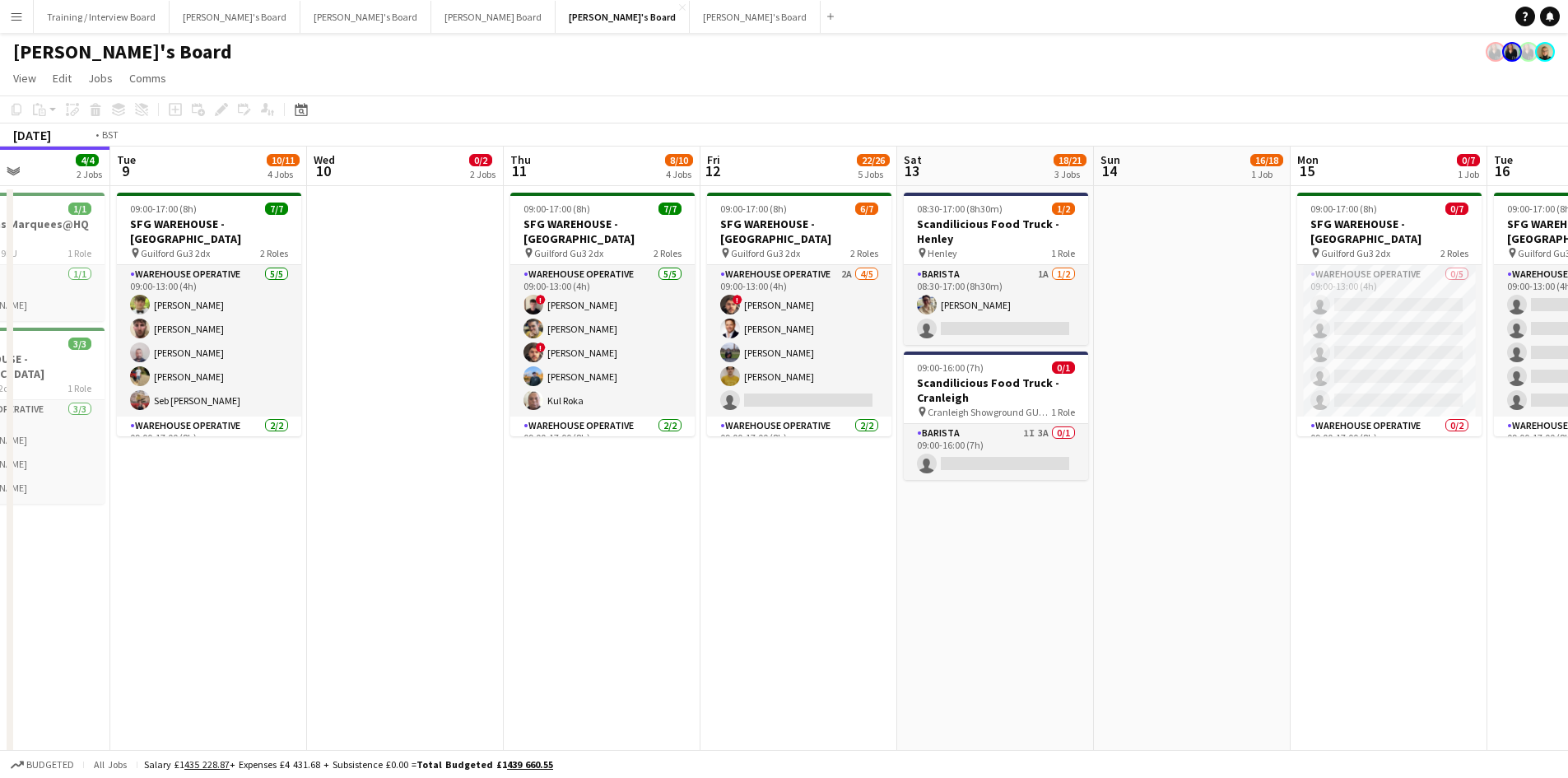
drag, startPoint x: 1255, startPoint y: 173, endPoint x: 574, endPoint y: 209, distance: 682.0
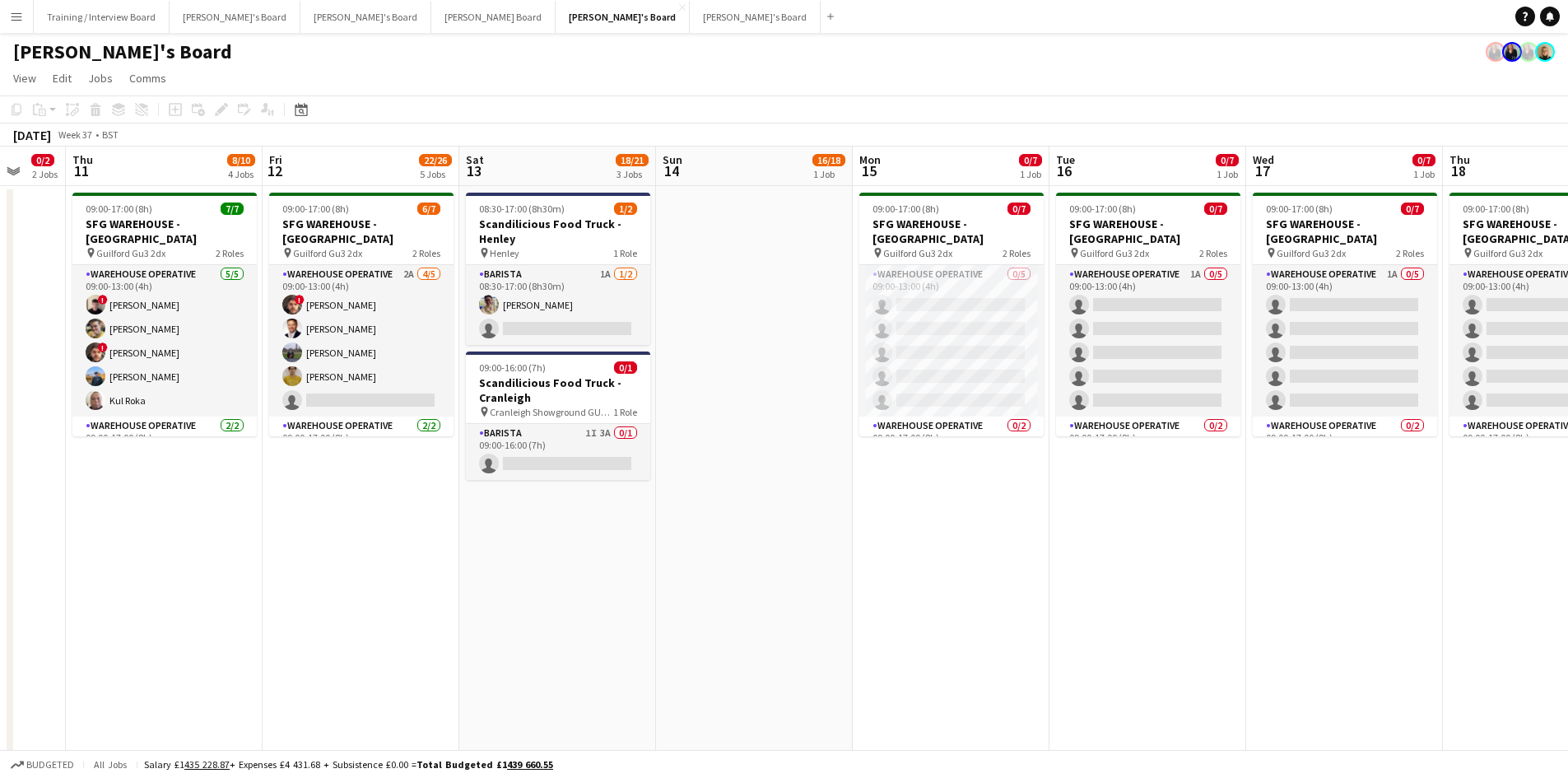
drag, startPoint x: 718, startPoint y: 198, endPoint x: 677, endPoint y: 201, distance: 41.1
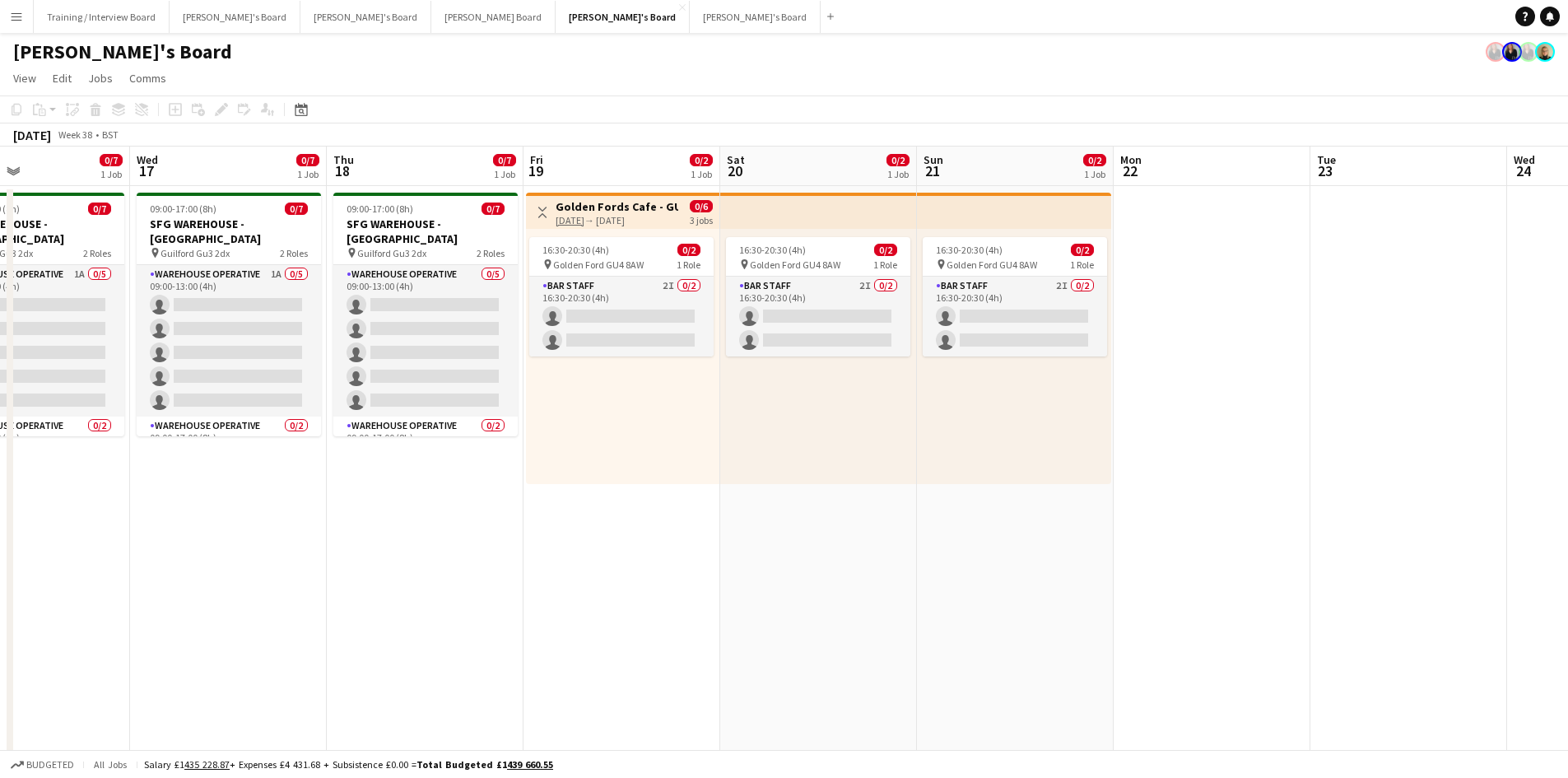
drag, startPoint x: 1090, startPoint y: 185, endPoint x: 645, endPoint y: 200, distance: 445.3
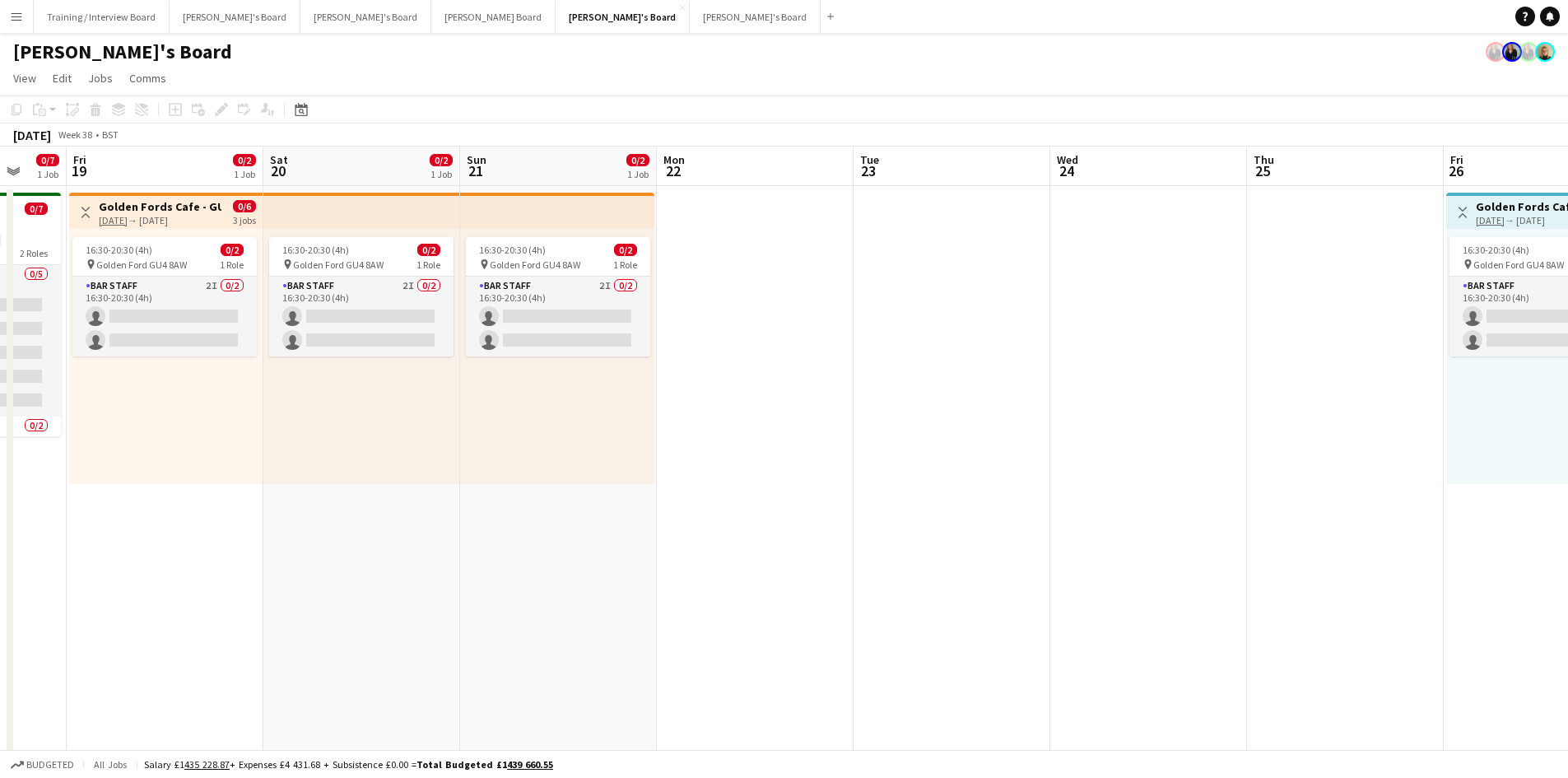
scroll to position [0, 375]
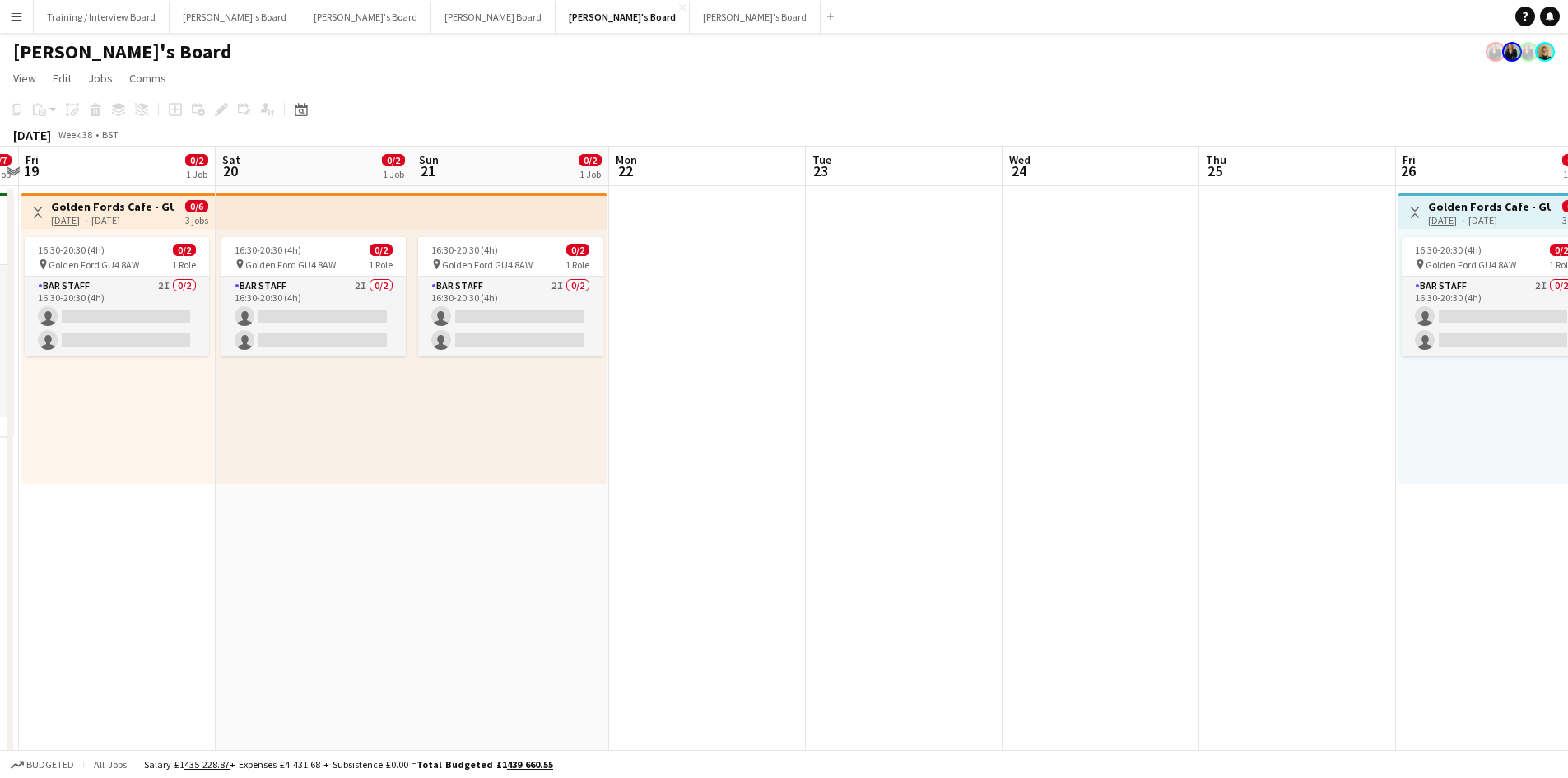
drag, startPoint x: 1150, startPoint y: 158, endPoint x: 1257, endPoint y: 174, distance: 108.2
